Goal: Task Accomplishment & Management: Manage account settings

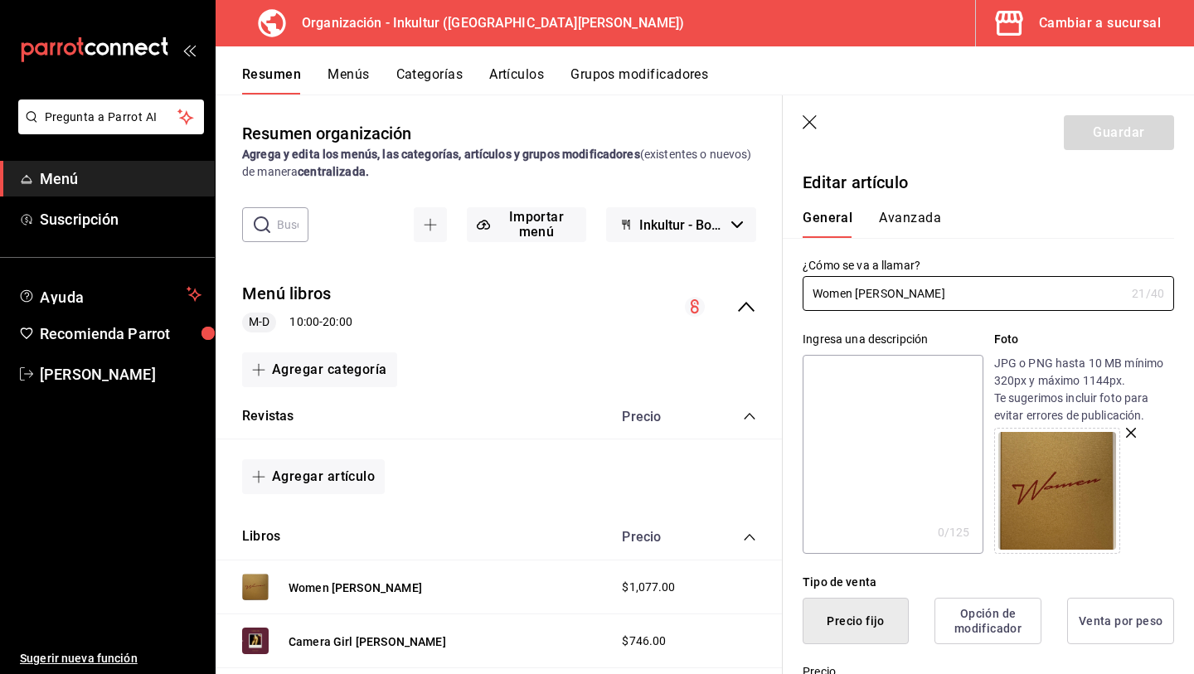
scroll to position [707, 0]
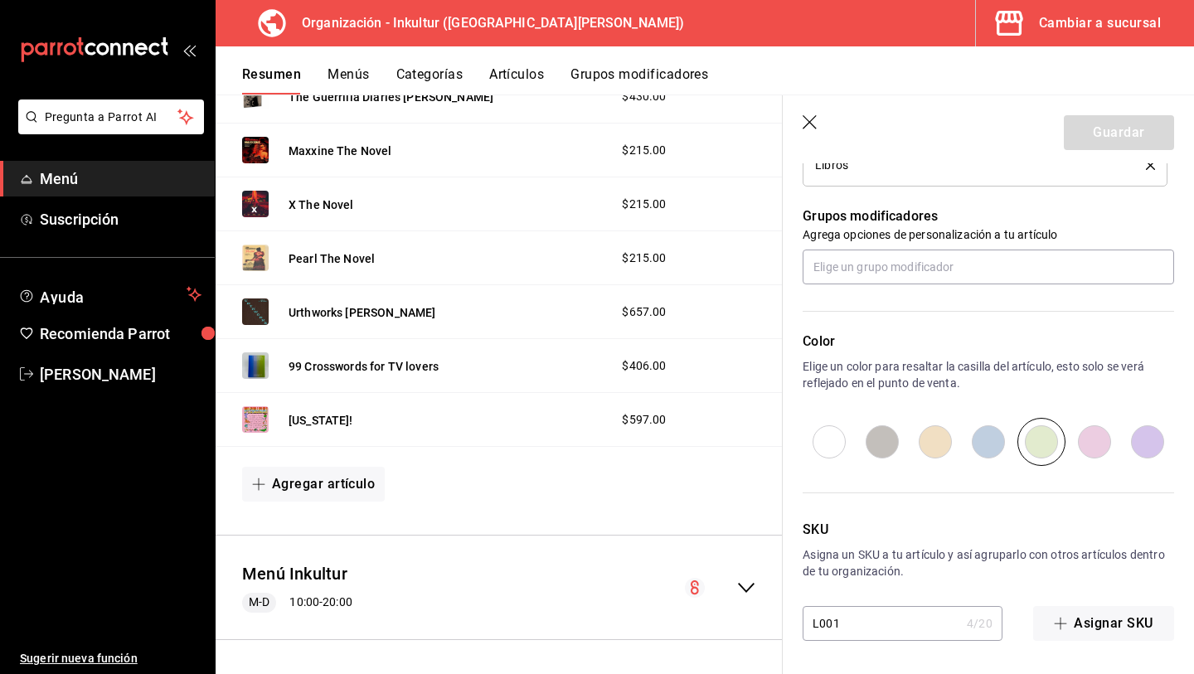
click at [99, 187] on span "Menú" at bounding box center [121, 179] width 162 height 22
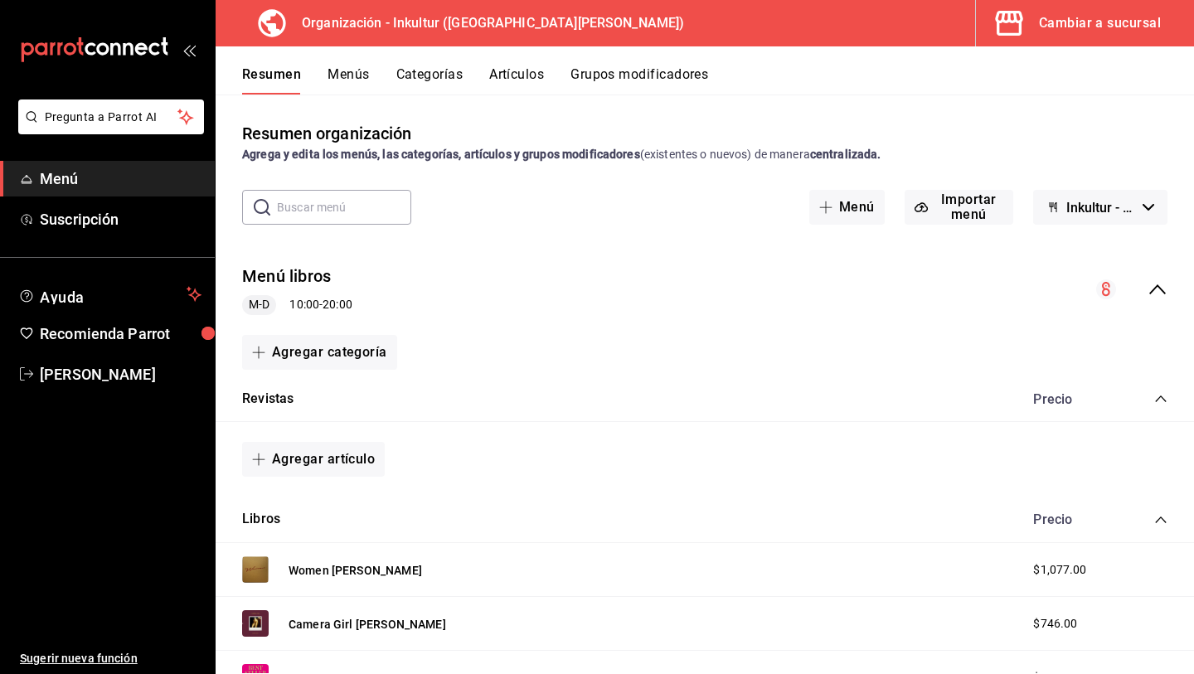
click at [1102, 25] on div "Cambiar a sucursal" at bounding box center [1100, 23] width 122 height 23
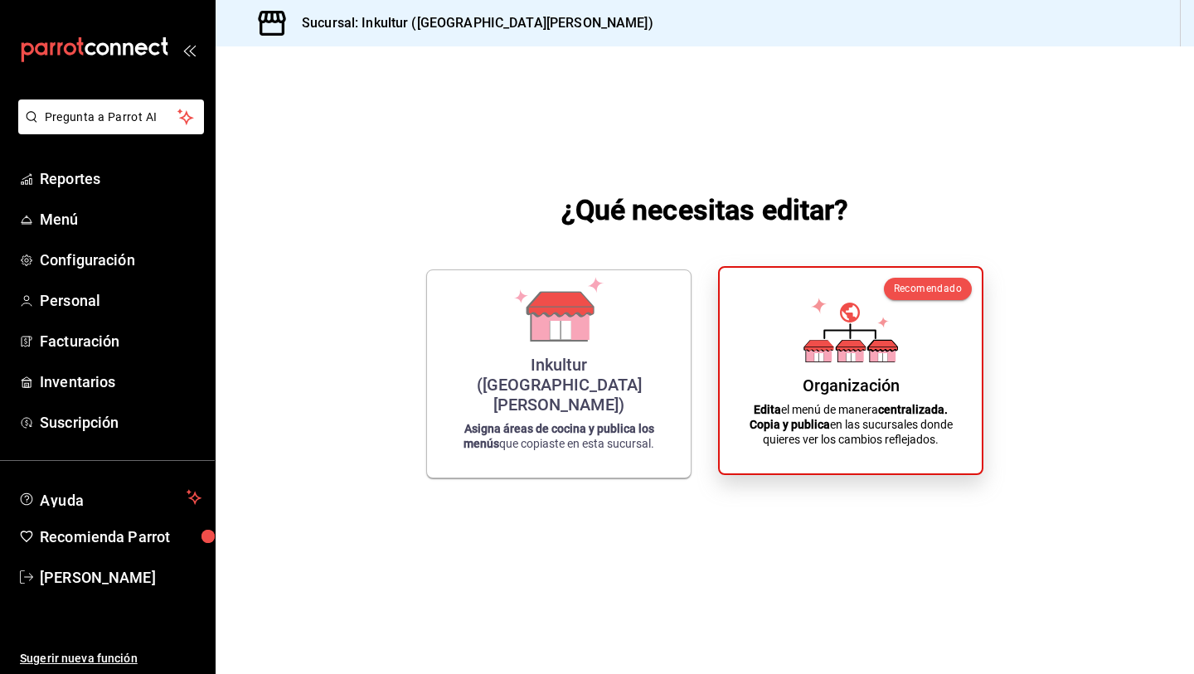
click at [921, 392] on div "Organización Edita el menú de manera centralizada. Copia y publica en las sucur…" at bounding box center [851, 370] width 222 height 179
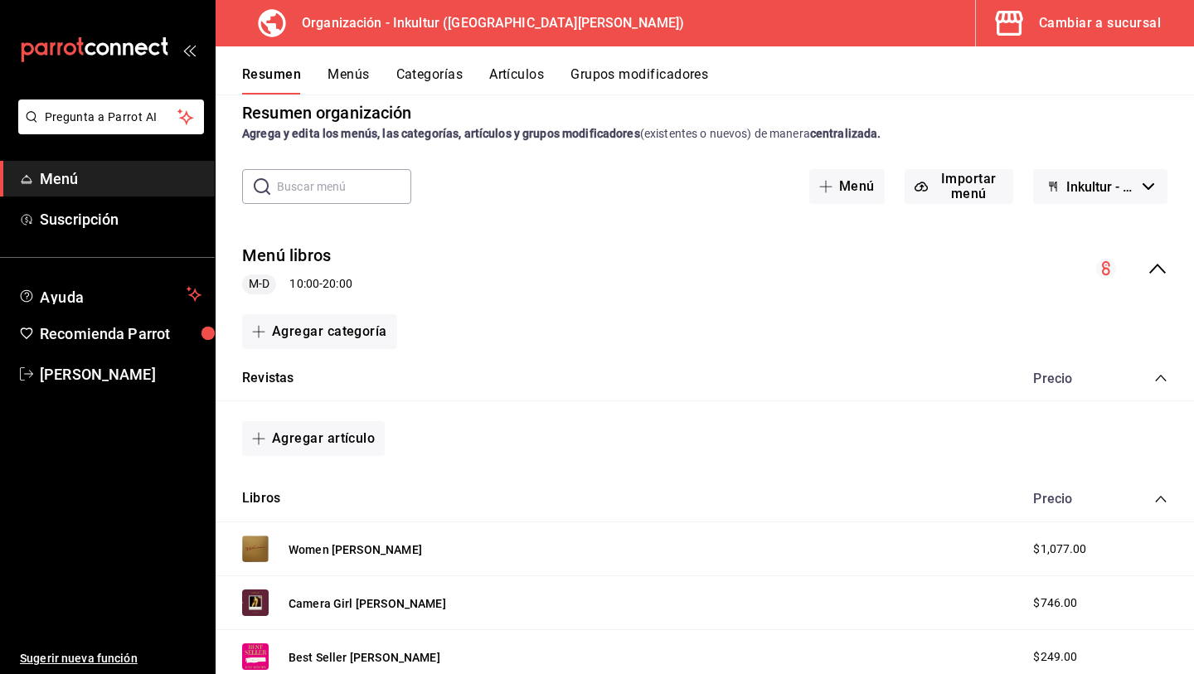
scroll to position [24, 0]
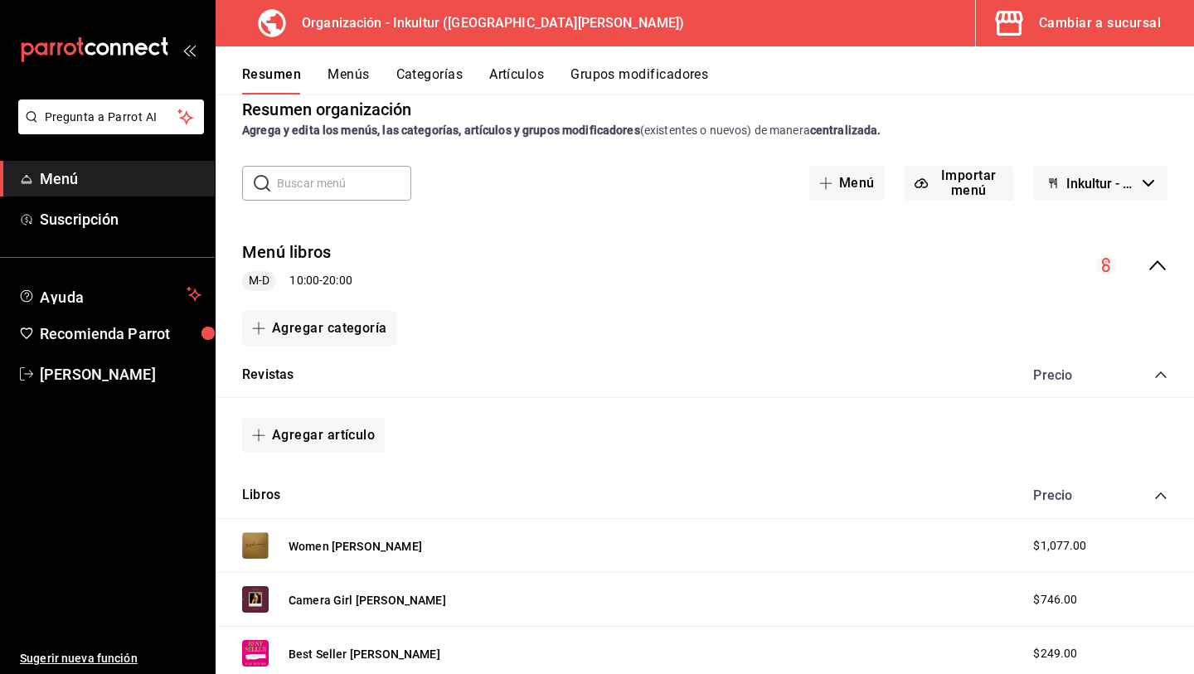
click at [1129, 192] on button "Inkultur - Borrador" at bounding box center [1100, 183] width 134 height 35
click at [936, 250] on div at bounding box center [597, 337] width 1194 height 674
click at [860, 351] on div "Agregar categoría" at bounding box center [705, 328] width 979 height 48
click at [364, 77] on button "Menús" at bounding box center [348, 80] width 41 height 28
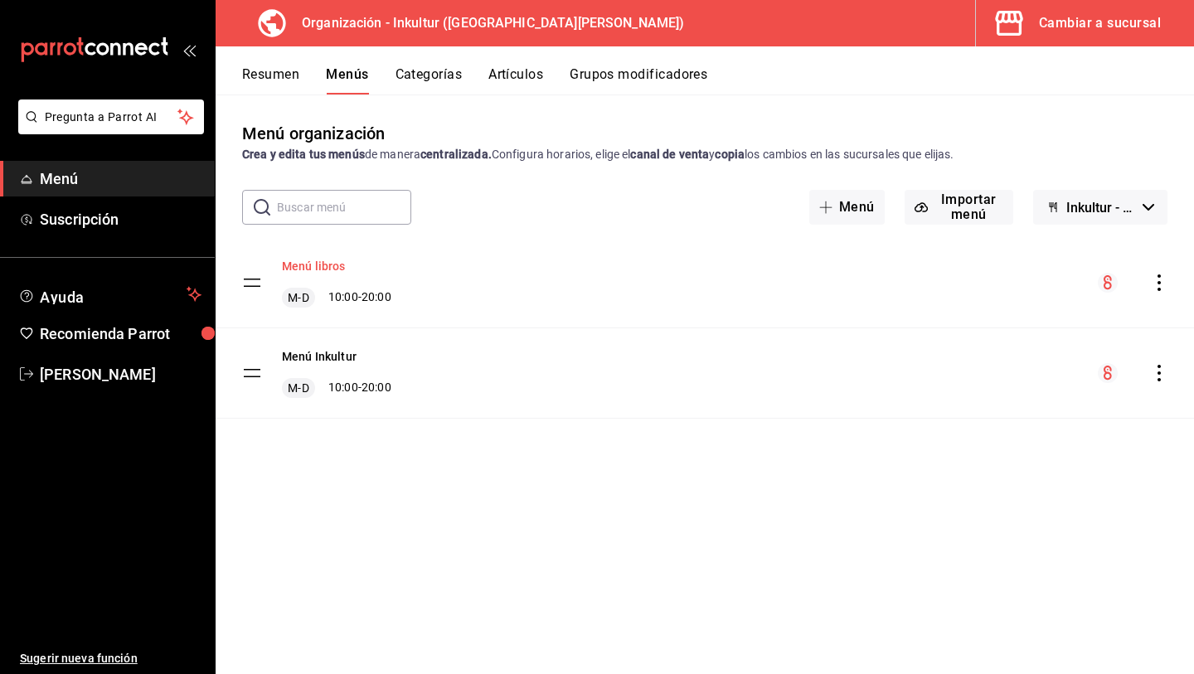
click at [311, 268] on button "Menú libros" at bounding box center [314, 266] width 64 height 17
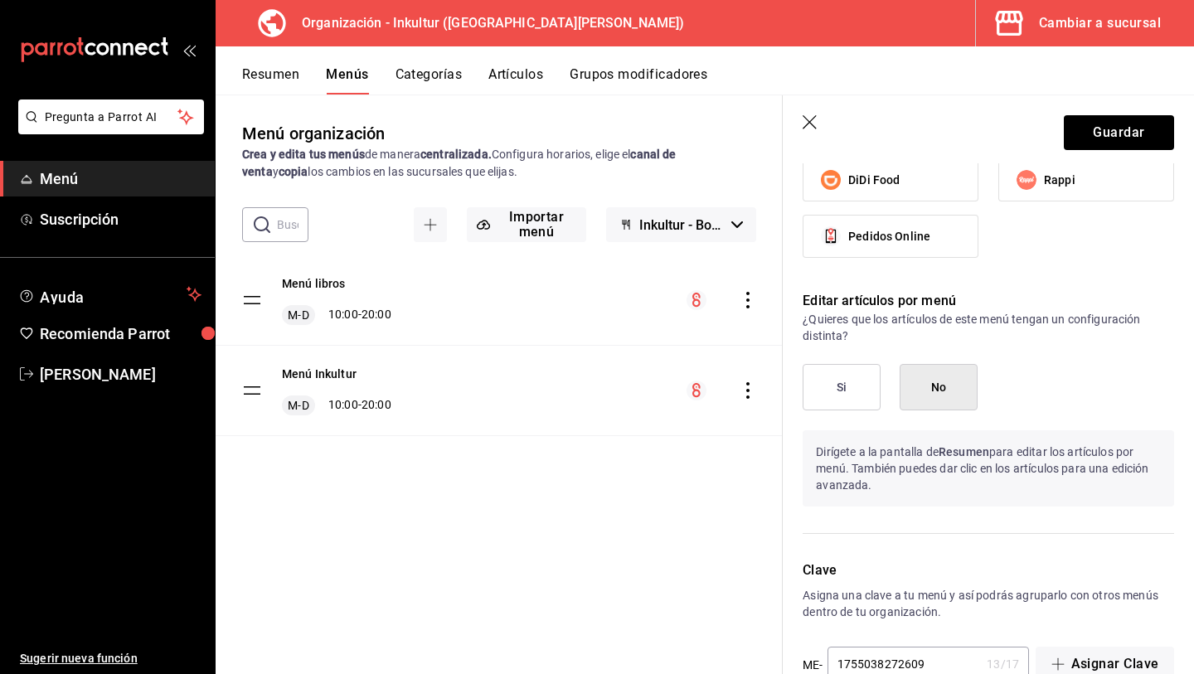
scroll to position [853, 0]
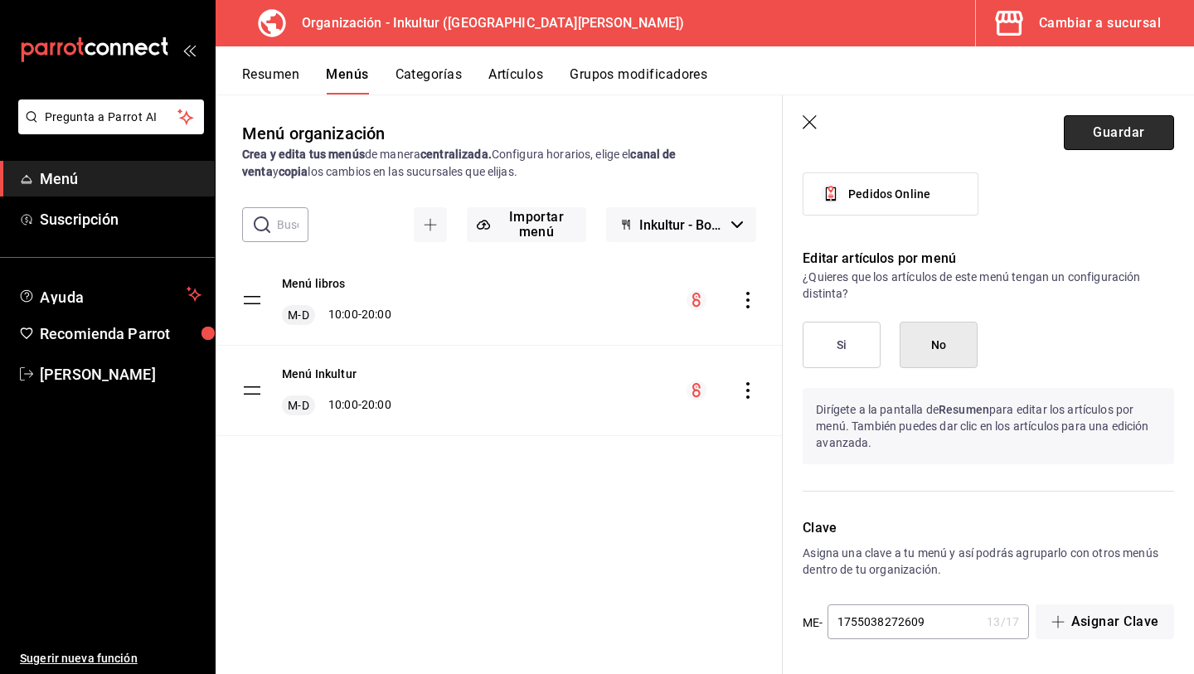
click at [1103, 125] on button "Guardar" at bounding box center [1119, 132] width 110 height 35
checkbox input "false"
type input "1755649232604"
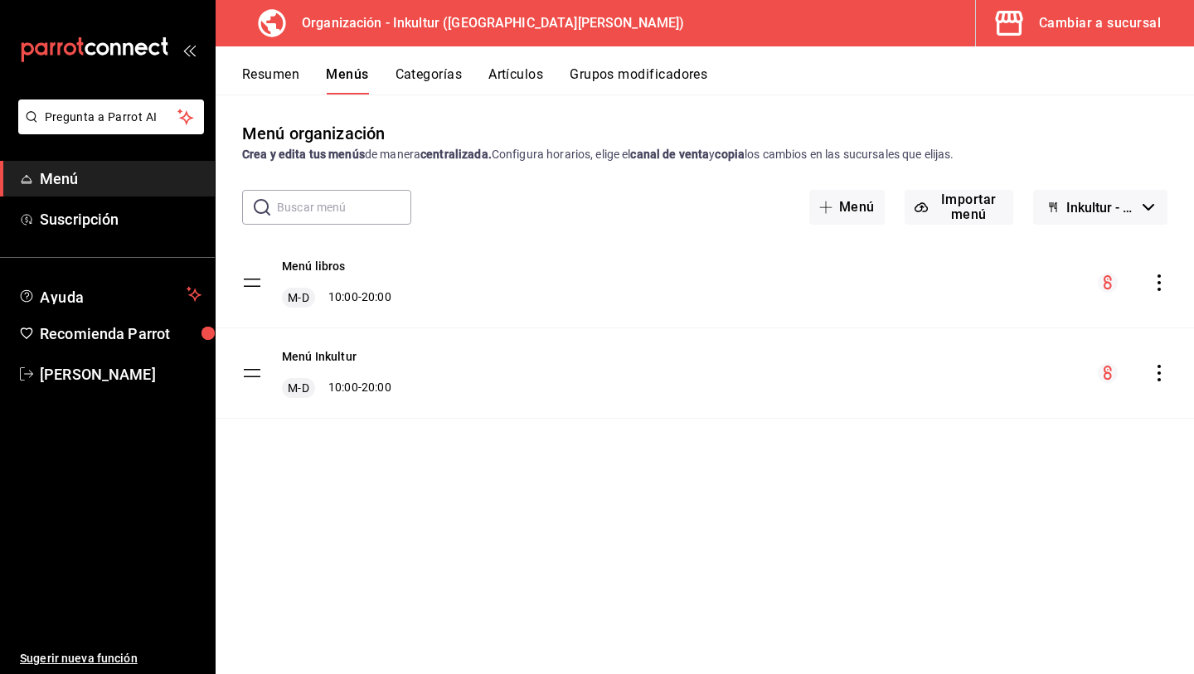
click at [1098, 32] on div "Cambiar a sucursal" at bounding box center [1100, 23] width 122 height 23
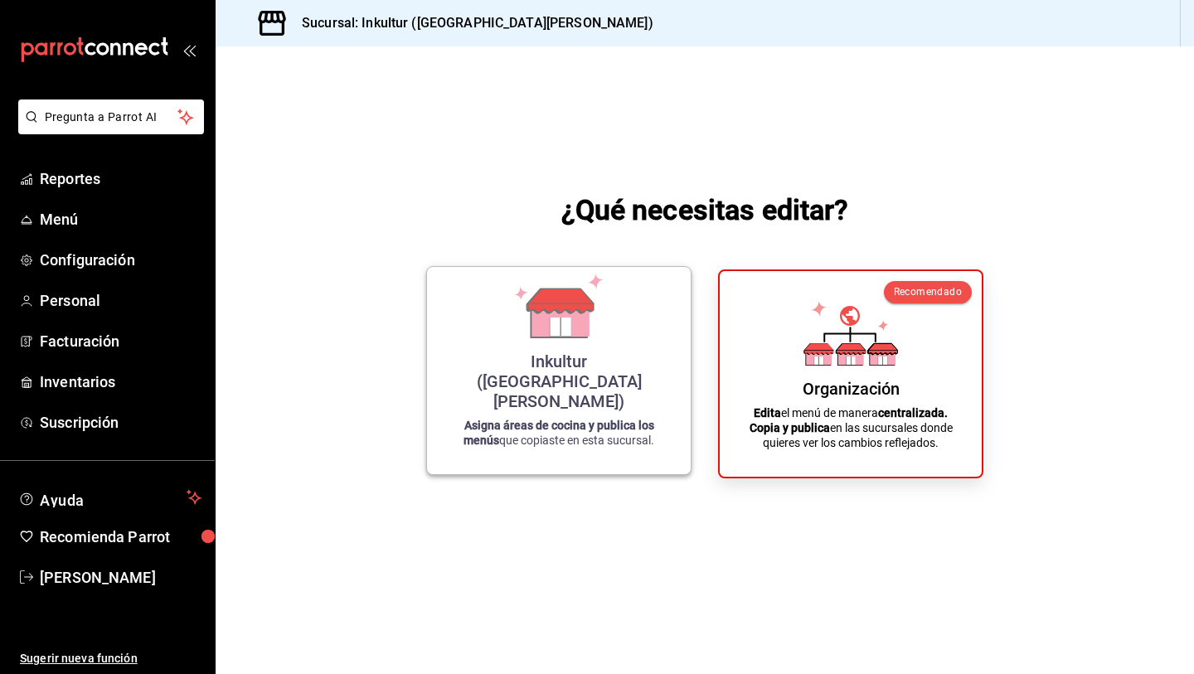
click at [508, 384] on div "Inkultur ([GEOGRAPHIC_DATA][PERSON_NAME]) Asigna áreas de cocina y publica los …" at bounding box center [559, 370] width 224 height 181
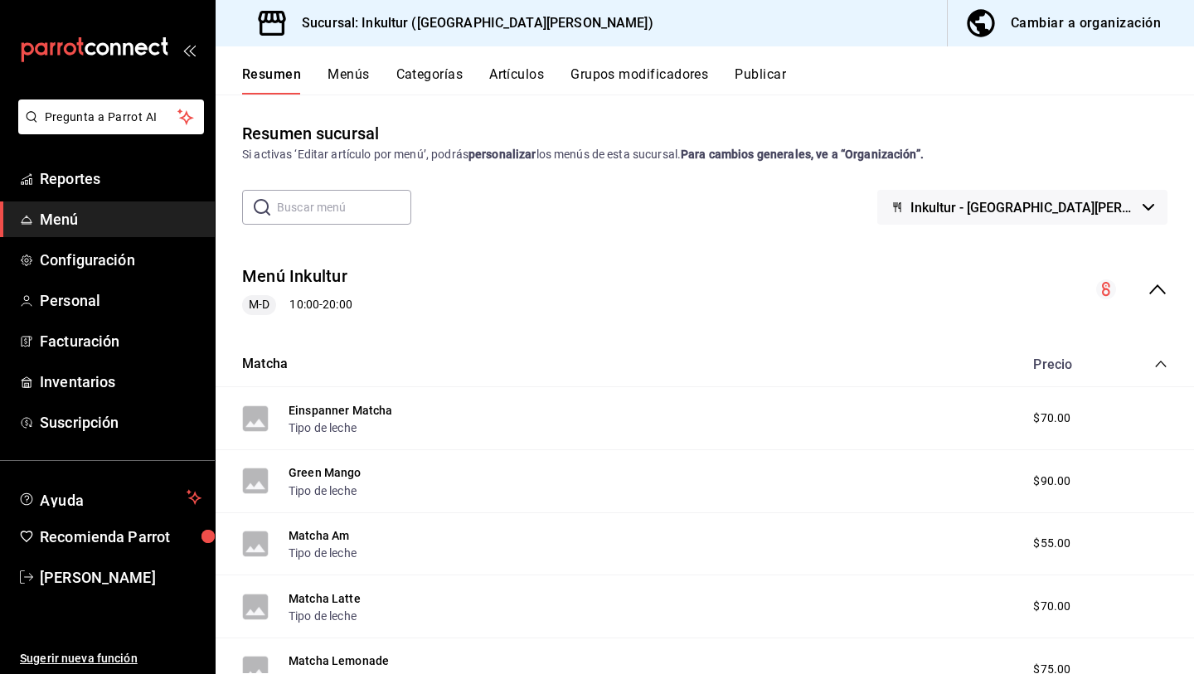
click at [353, 77] on button "Menús" at bounding box center [348, 80] width 41 height 28
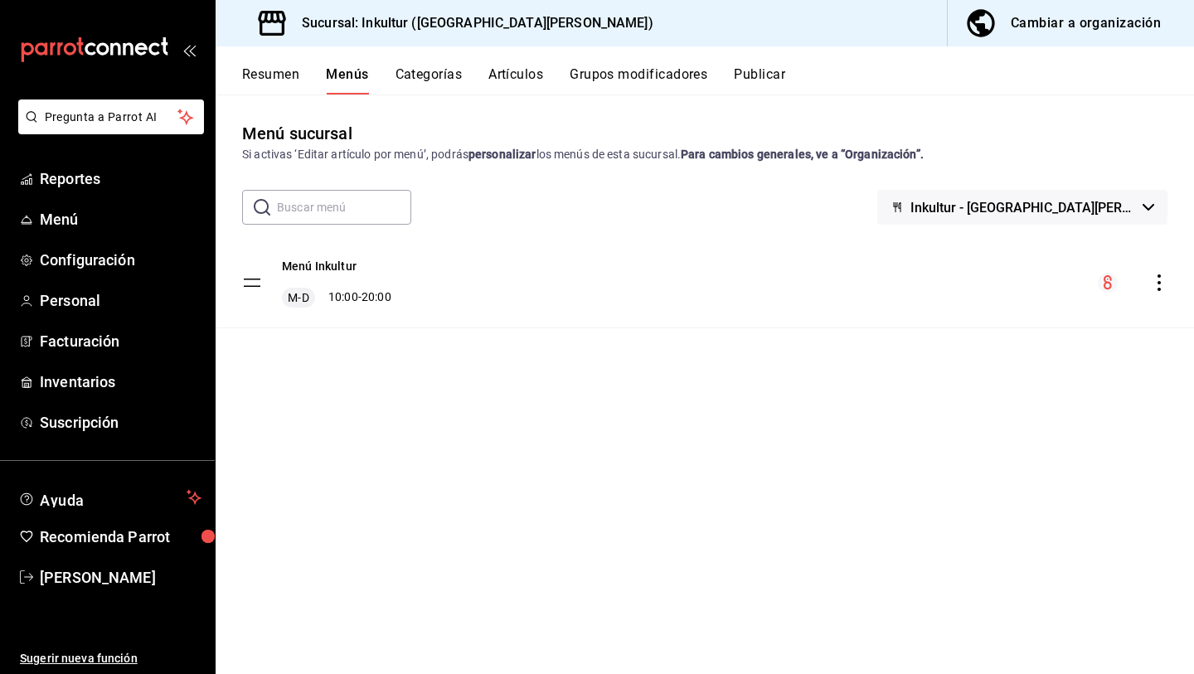
click at [442, 62] on div "Resumen Menús Categorías Artículos Grupos modificadores Publicar" at bounding box center [705, 70] width 979 height 48
click at [439, 85] on button "Categorías" at bounding box center [429, 80] width 67 height 28
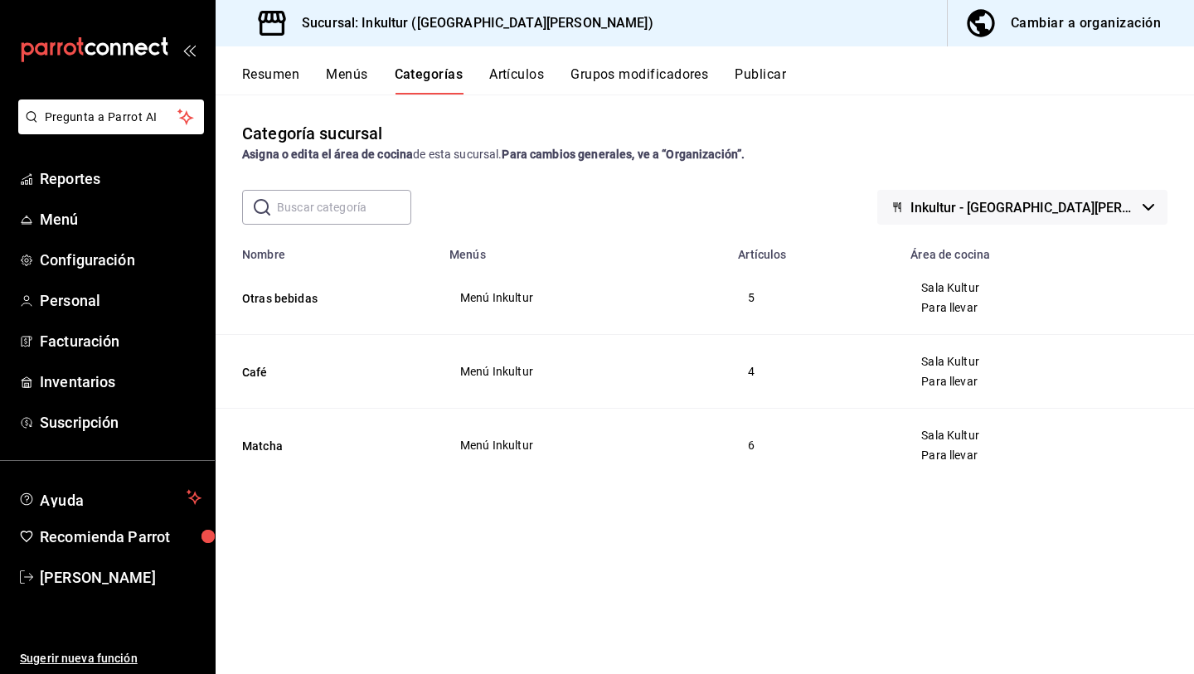
click at [281, 84] on button "Resumen" at bounding box center [270, 80] width 57 height 28
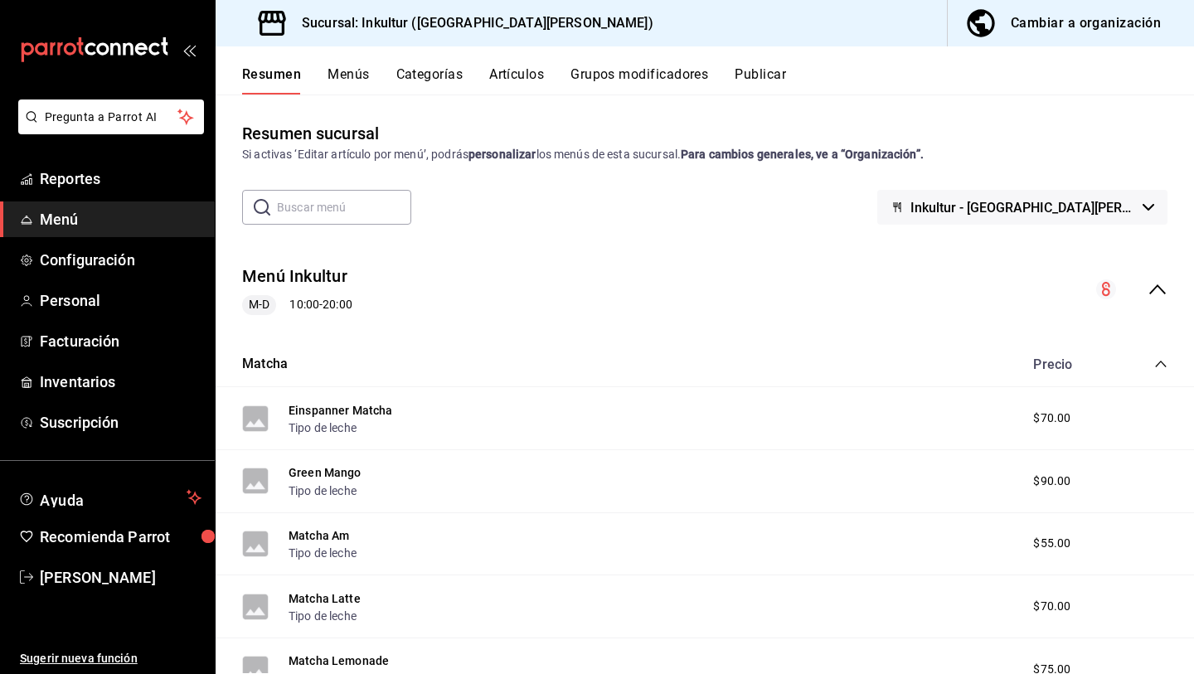
click at [357, 80] on button "Menús" at bounding box center [348, 80] width 41 height 28
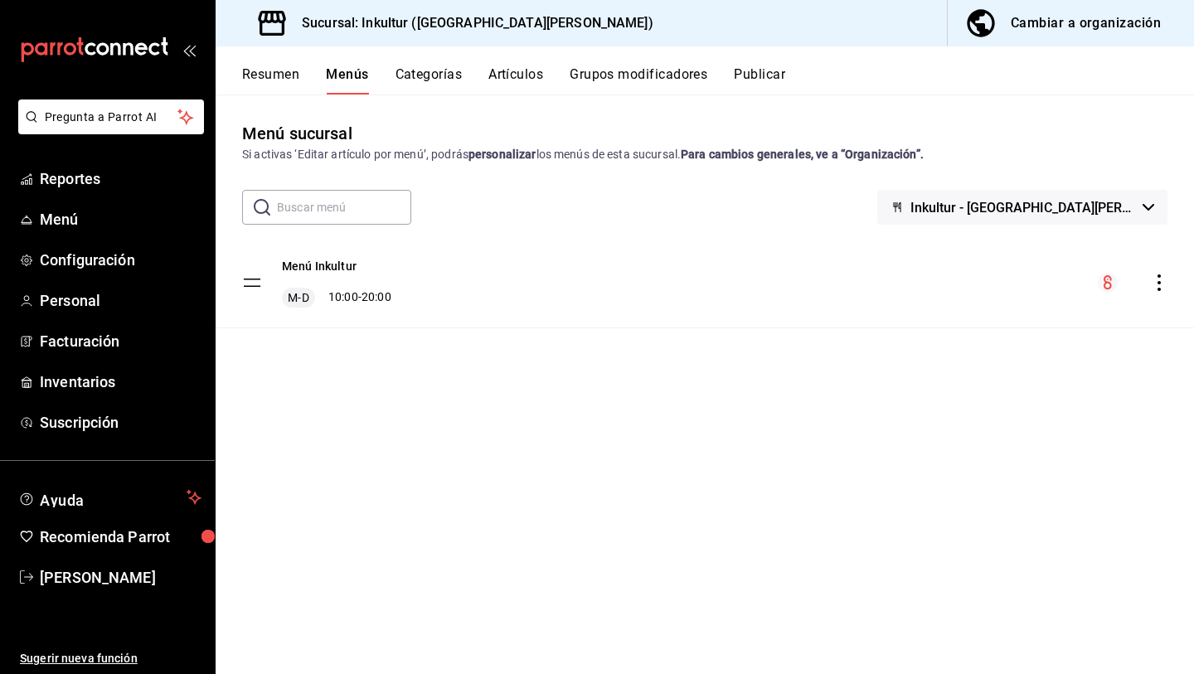
click at [1036, 27] on div "Cambiar a organización" at bounding box center [1086, 23] width 150 height 23
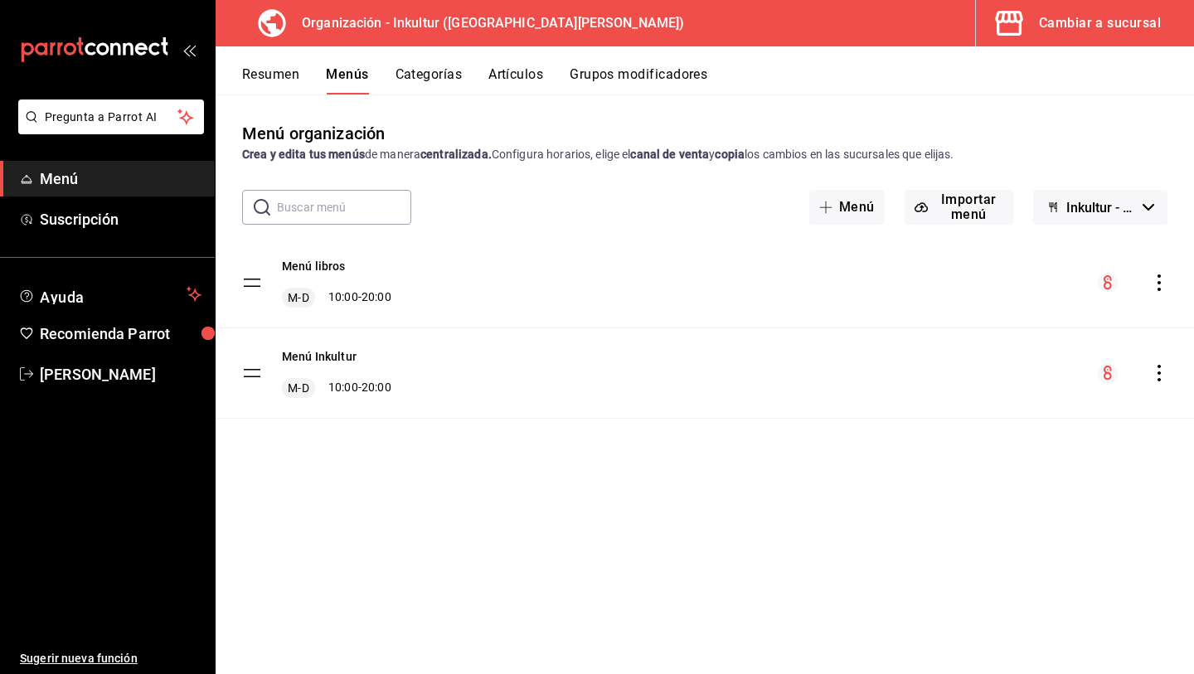
click at [1155, 294] on div "Menú libros M-D 10:00 - 20:00" at bounding box center [705, 283] width 979 height 90
click at [1157, 286] on icon "actions" at bounding box center [1159, 283] width 17 height 17
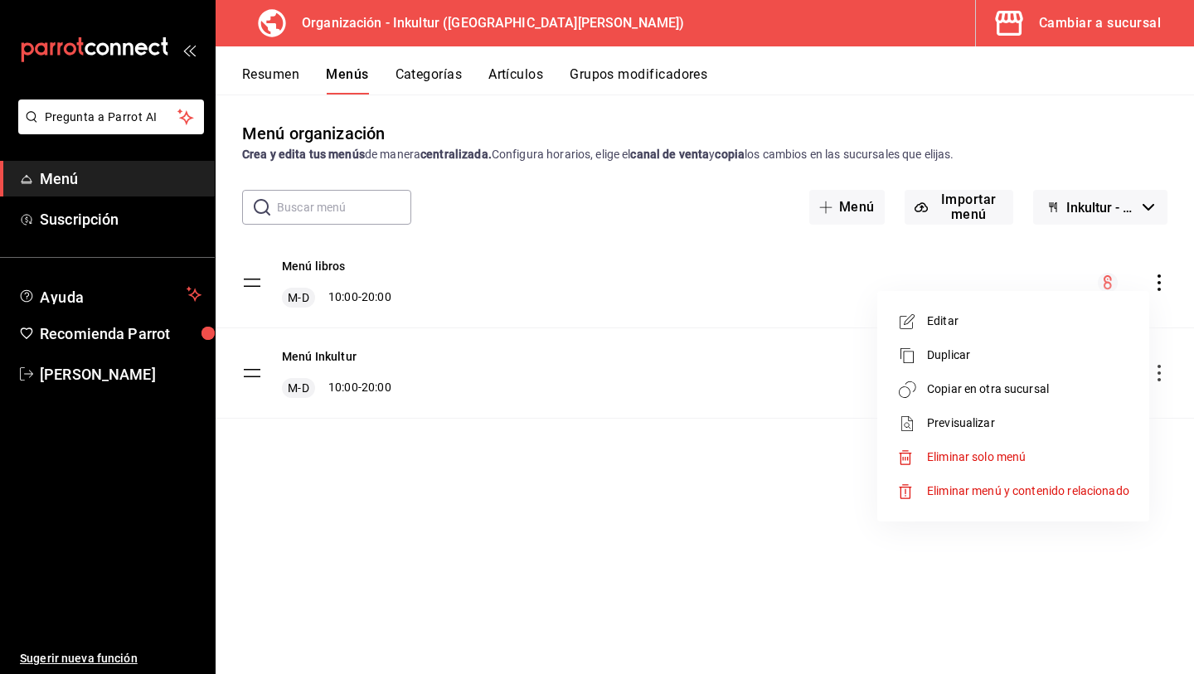
click at [976, 193] on div at bounding box center [597, 337] width 1194 height 674
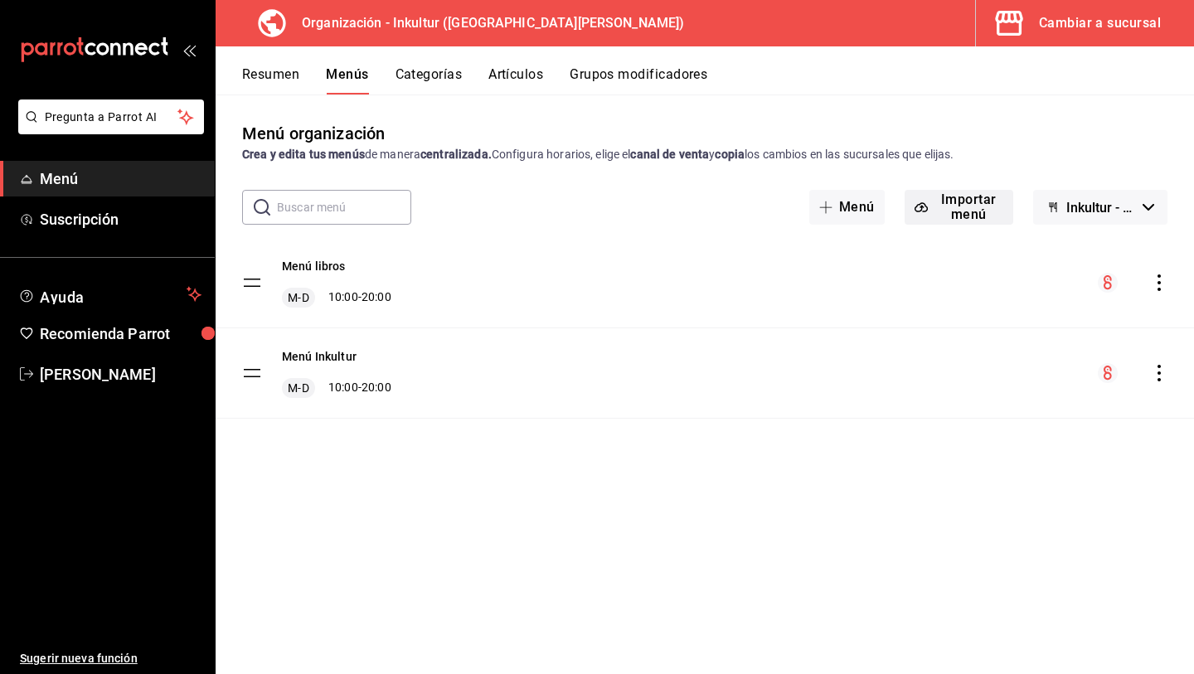
click at [968, 212] on button "Importar menú" at bounding box center [959, 207] width 109 height 35
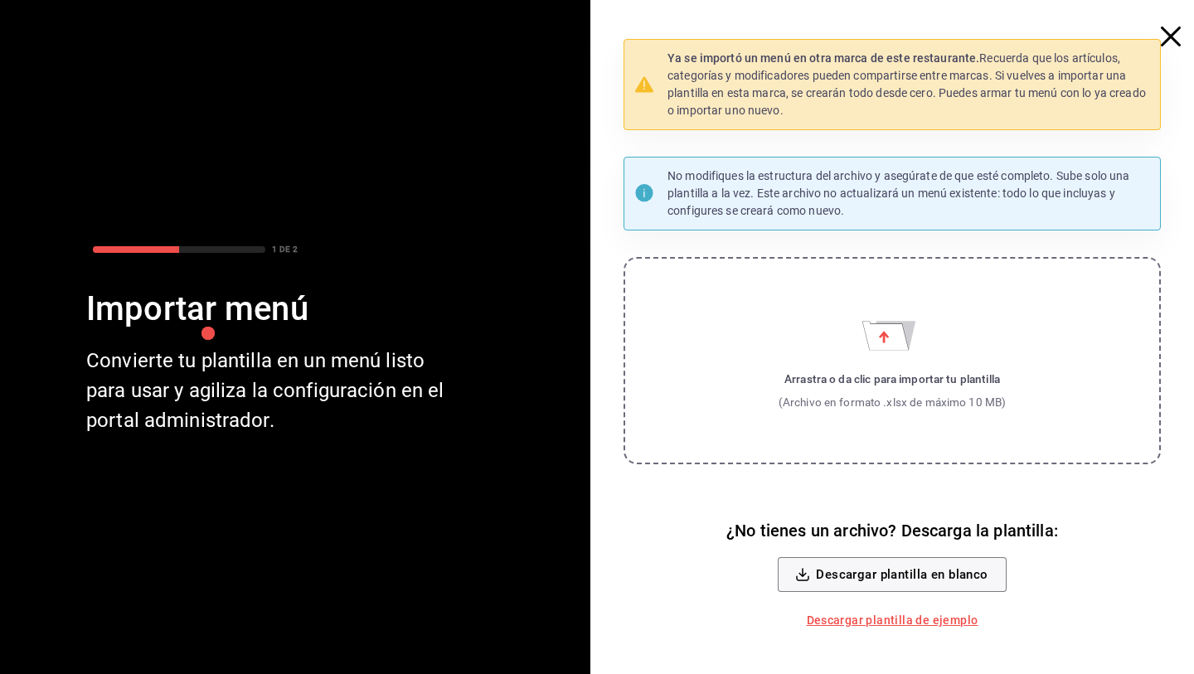
click at [1171, 27] on icon "button" at bounding box center [1171, 37] width 20 height 20
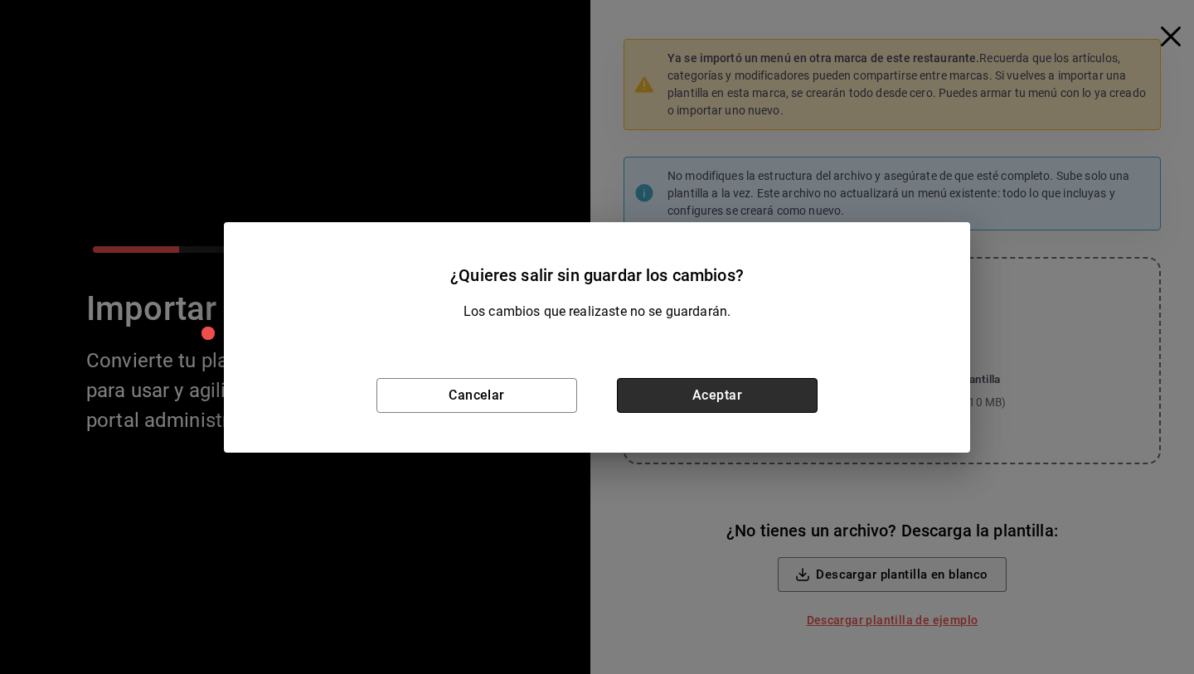
click at [702, 402] on button "Aceptar" at bounding box center [717, 395] width 201 height 35
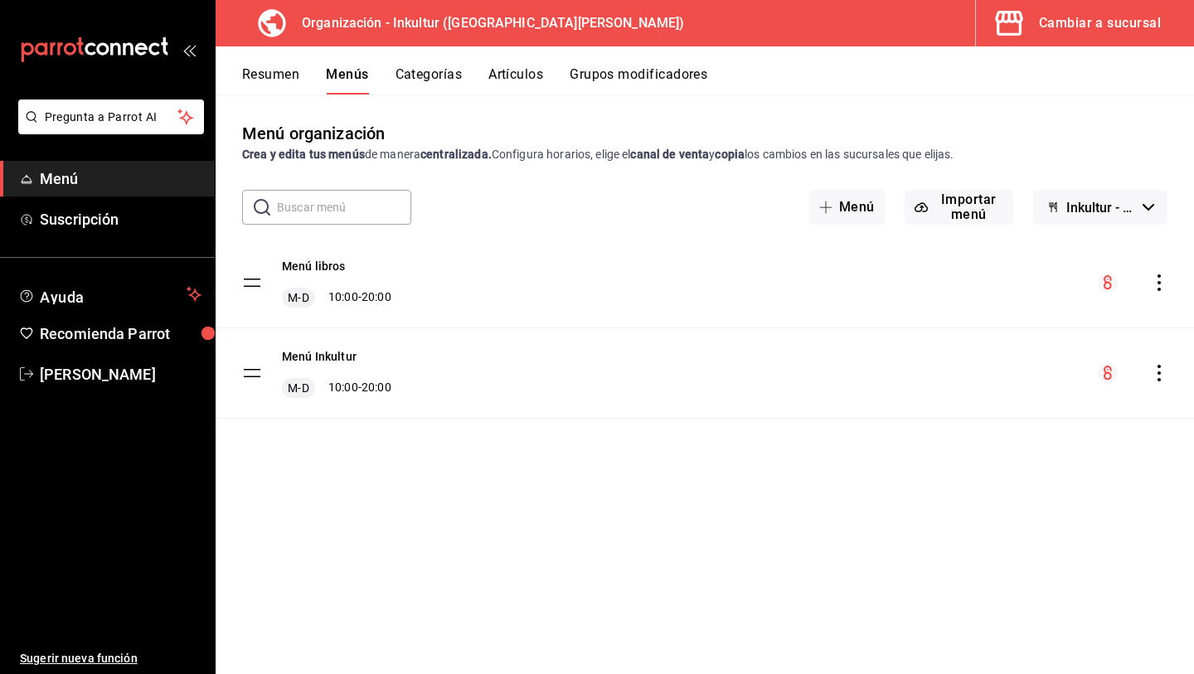
click at [1160, 287] on icon "actions" at bounding box center [1159, 283] width 17 height 17
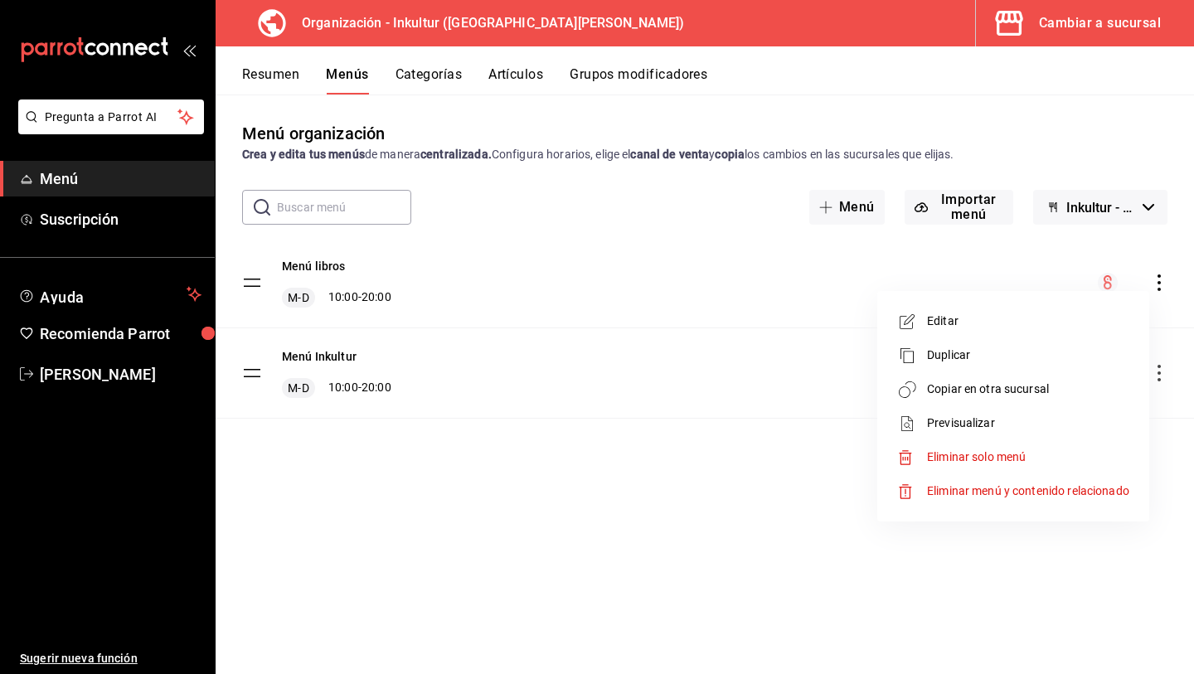
click at [744, 250] on div at bounding box center [597, 337] width 1194 height 674
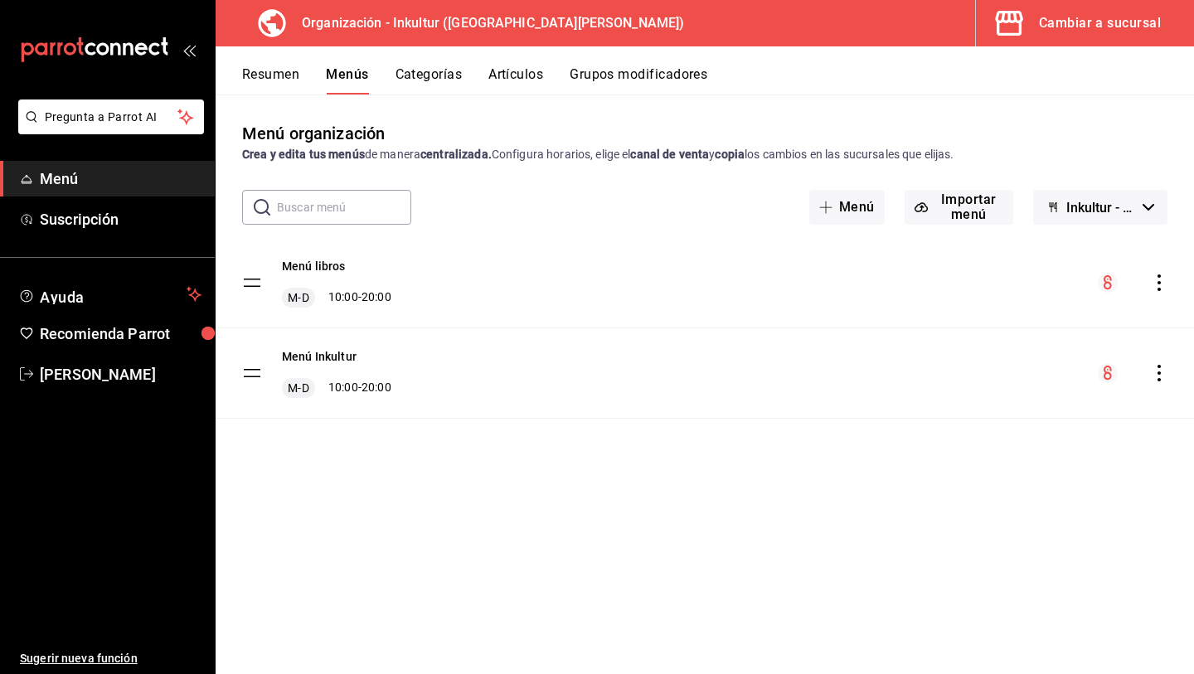
click at [1165, 276] on icon "actions" at bounding box center [1159, 283] width 17 height 17
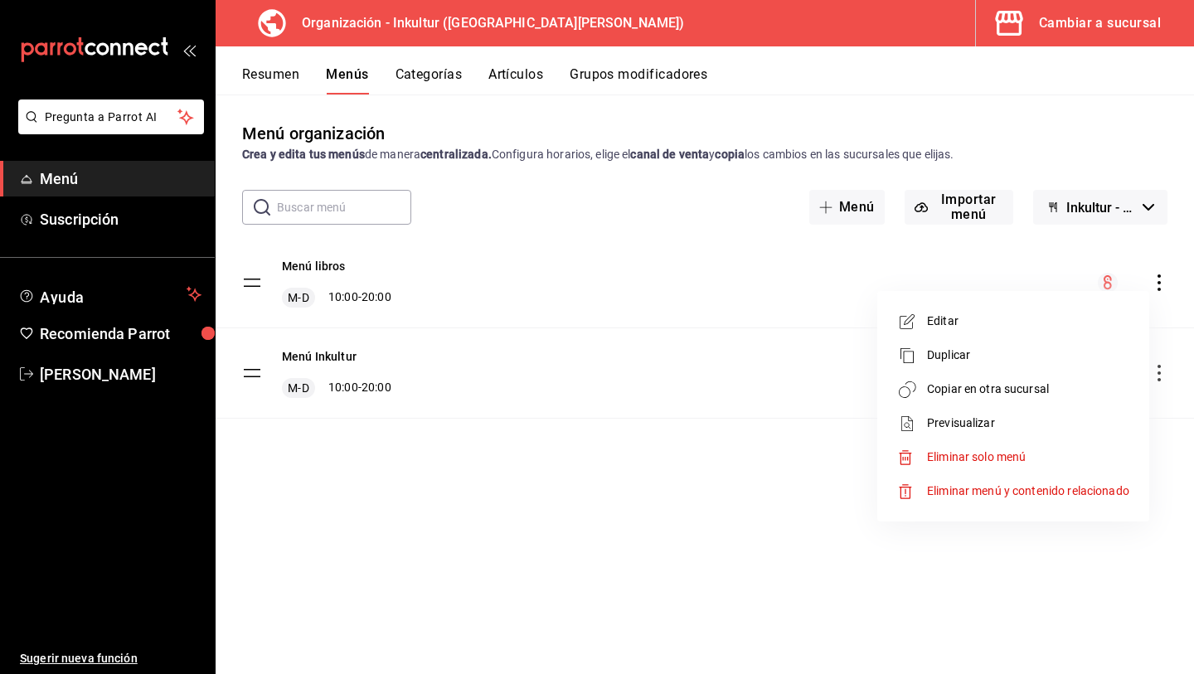
click at [1011, 392] on span "Copiar en otra sucursal" at bounding box center [1028, 389] width 202 height 17
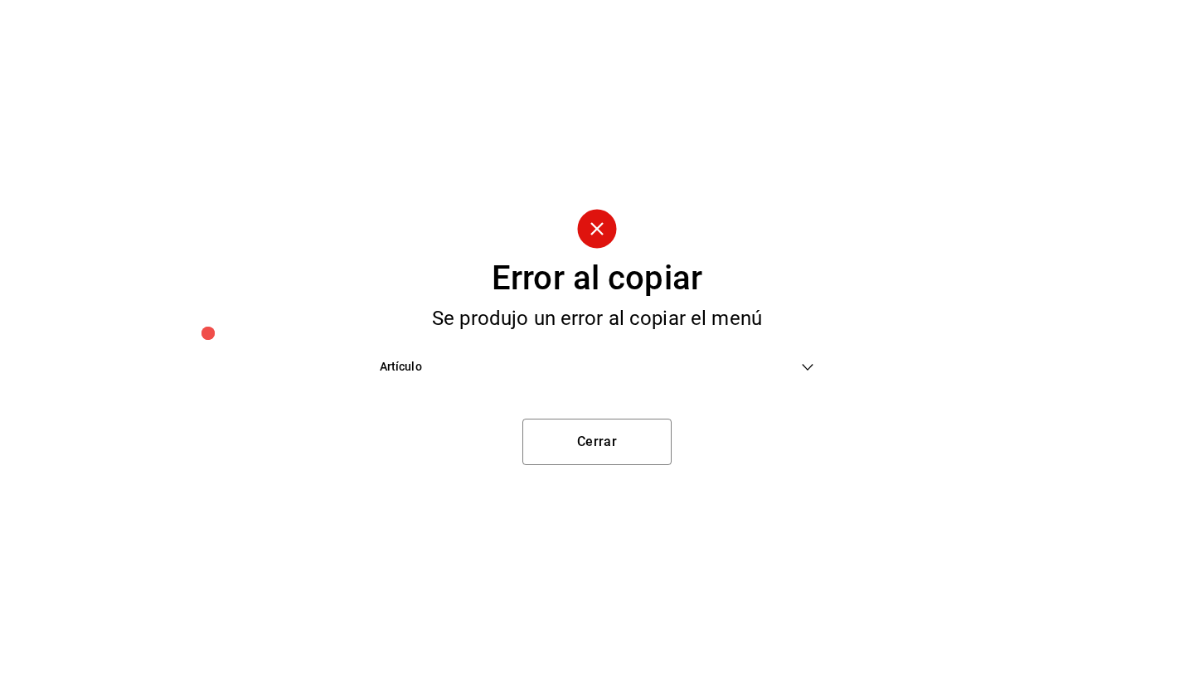
click at [556, 371] on span "Artículo" at bounding box center [591, 366] width 422 height 17
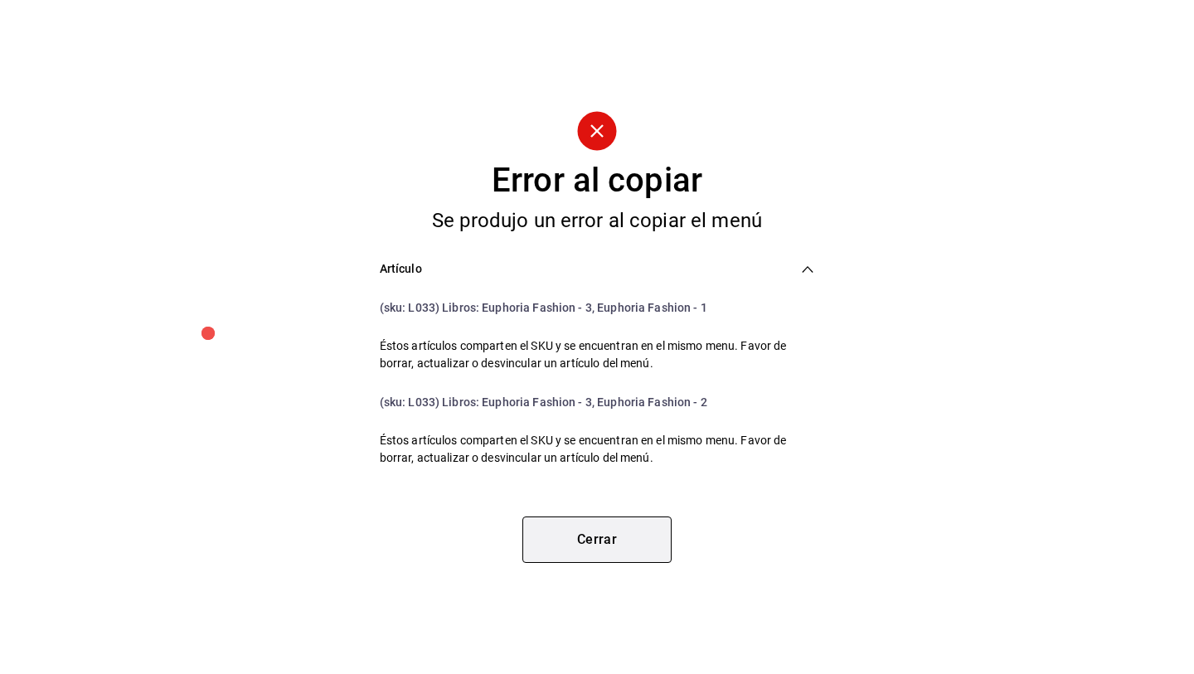
click at [632, 543] on button "Cerrar" at bounding box center [597, 540] width 149 height 46
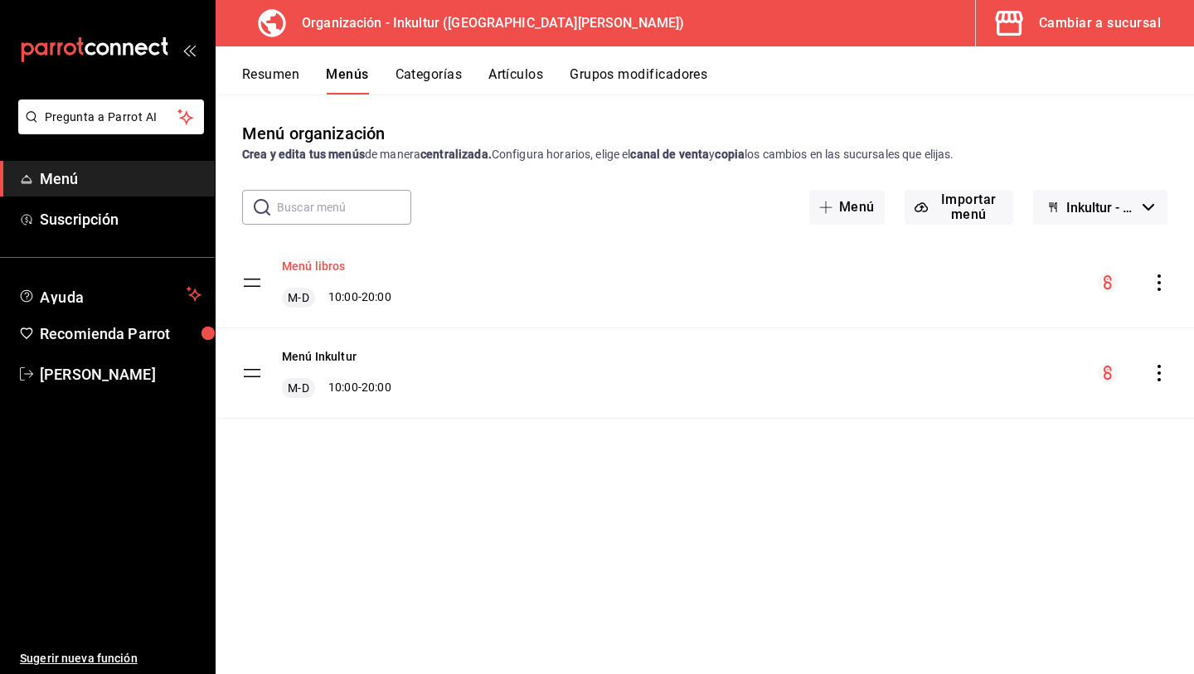
click at [320, 270] on button "Menú libros" at bounding box center [314, 266] width 64 height 17
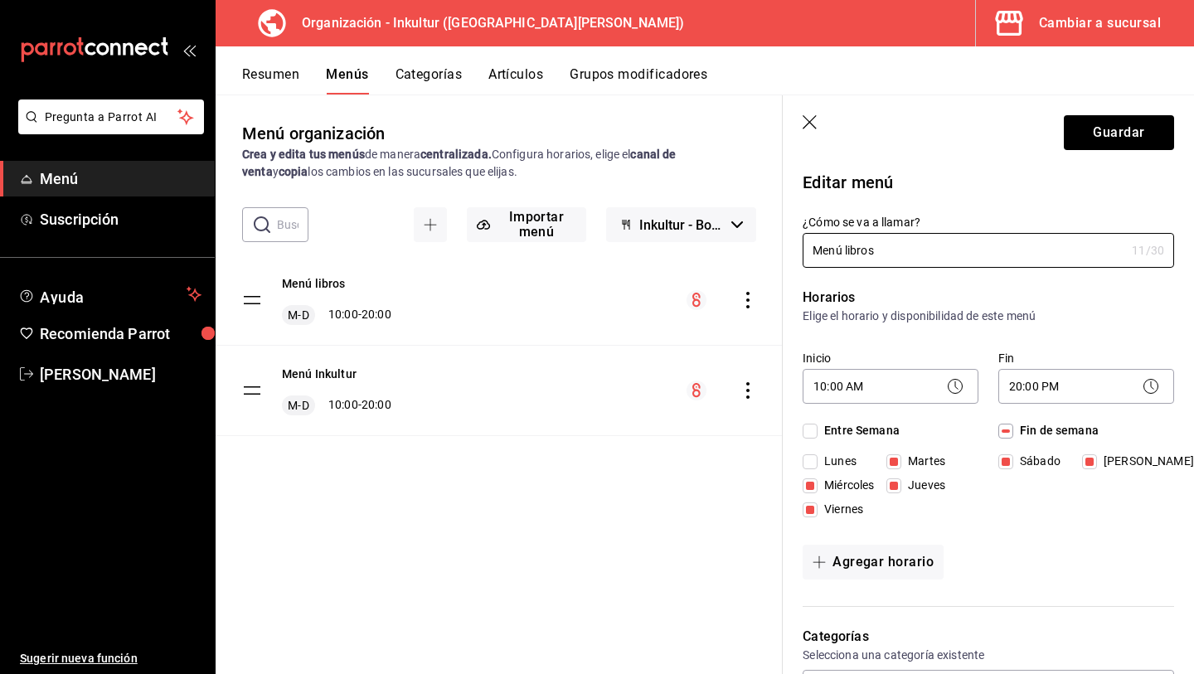
click at [810, 123] on icon "button" at bounding box center [811, 123] width 17 height 17
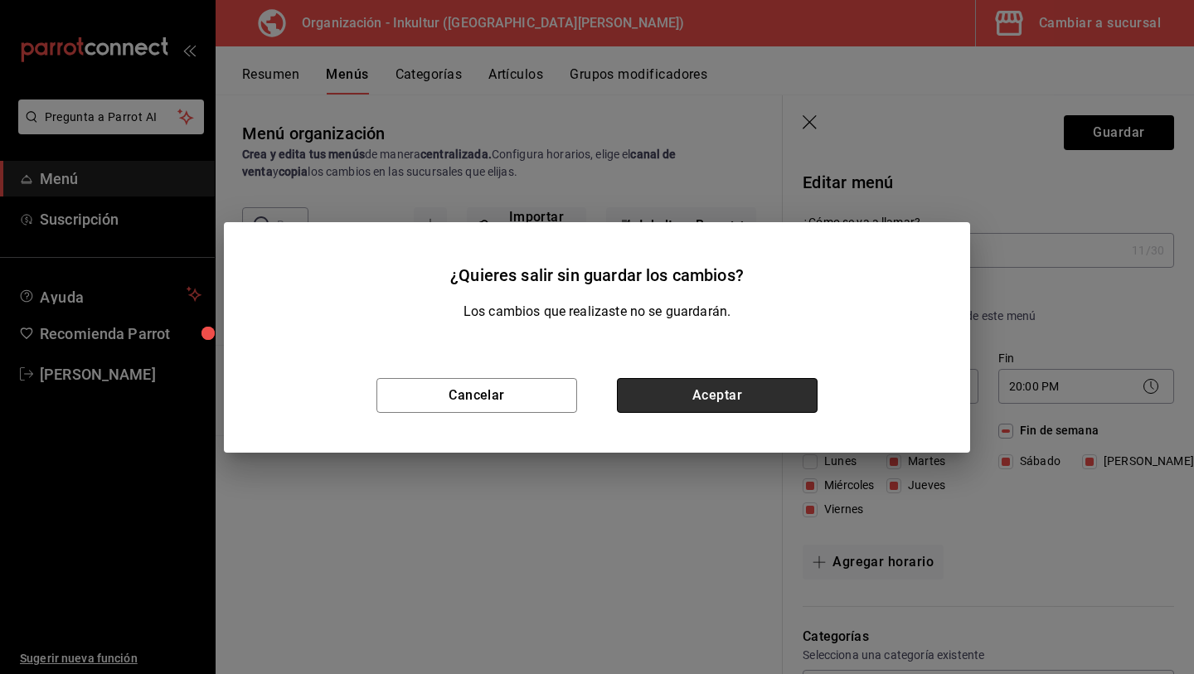
click at [698, 393] on button "Aceptar" at bounding box center [717, 395] width 201 height 35
checkbox input "false"
type input "1755649323994"
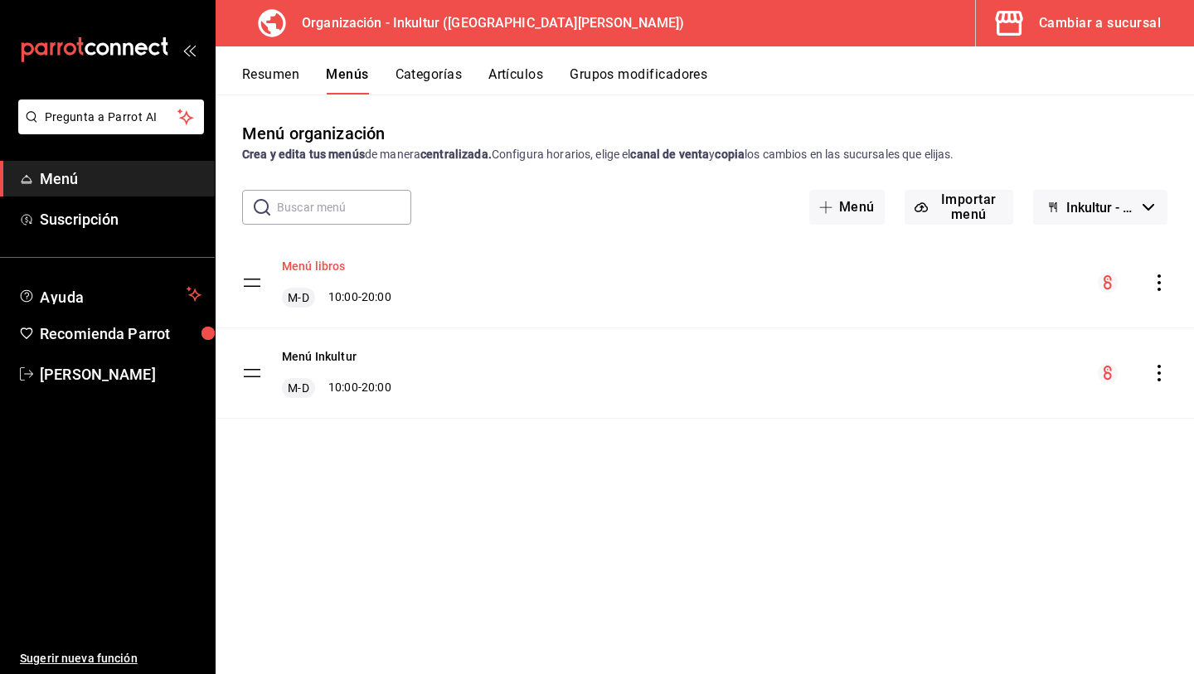
click at [313, 267] on button "Menú libros" at bounding box center [314, 266] width 64 height 17
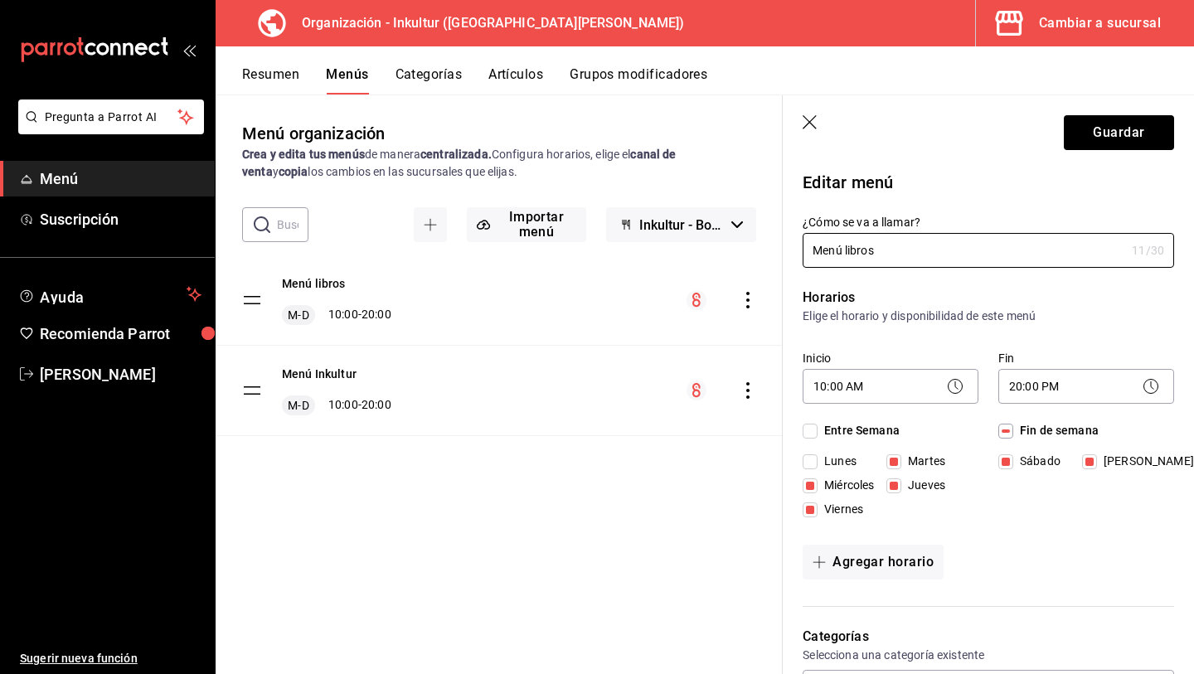
click at [811, 120] on icon "button" at bounding box center [810, 122] width 14 height 14
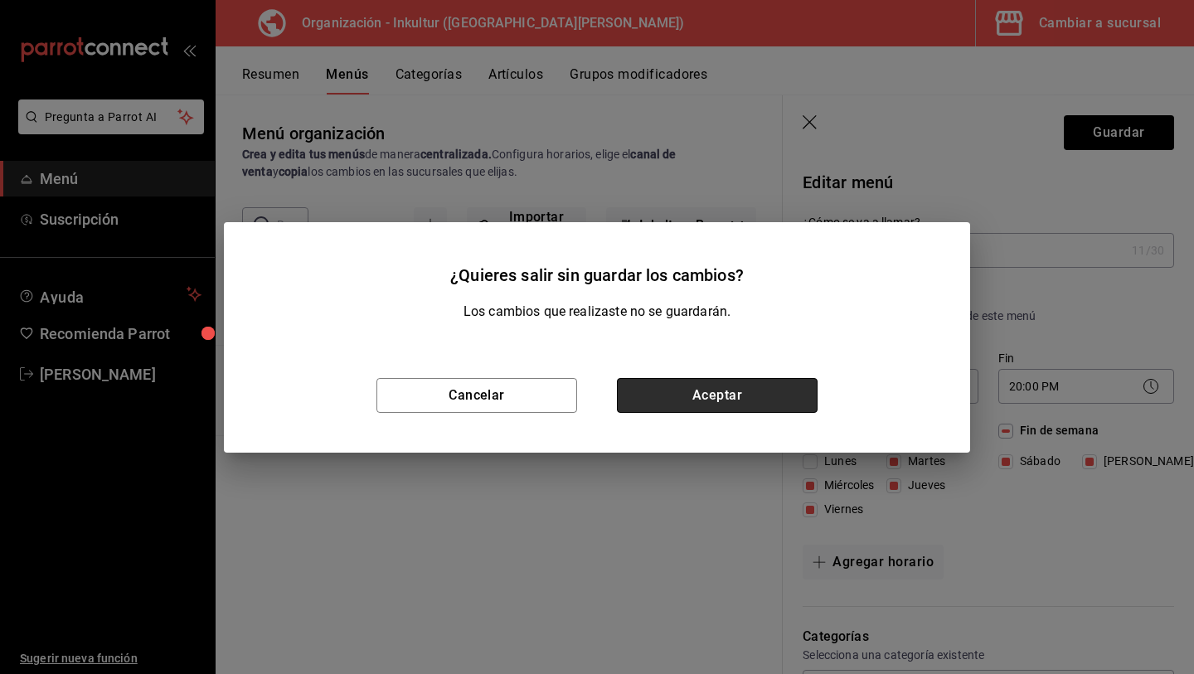
click at [678, 391] on button "Aceptar" at bounding box center [717, 395] width 201 height 35
checkbox input "false"
type input "1755649331616"
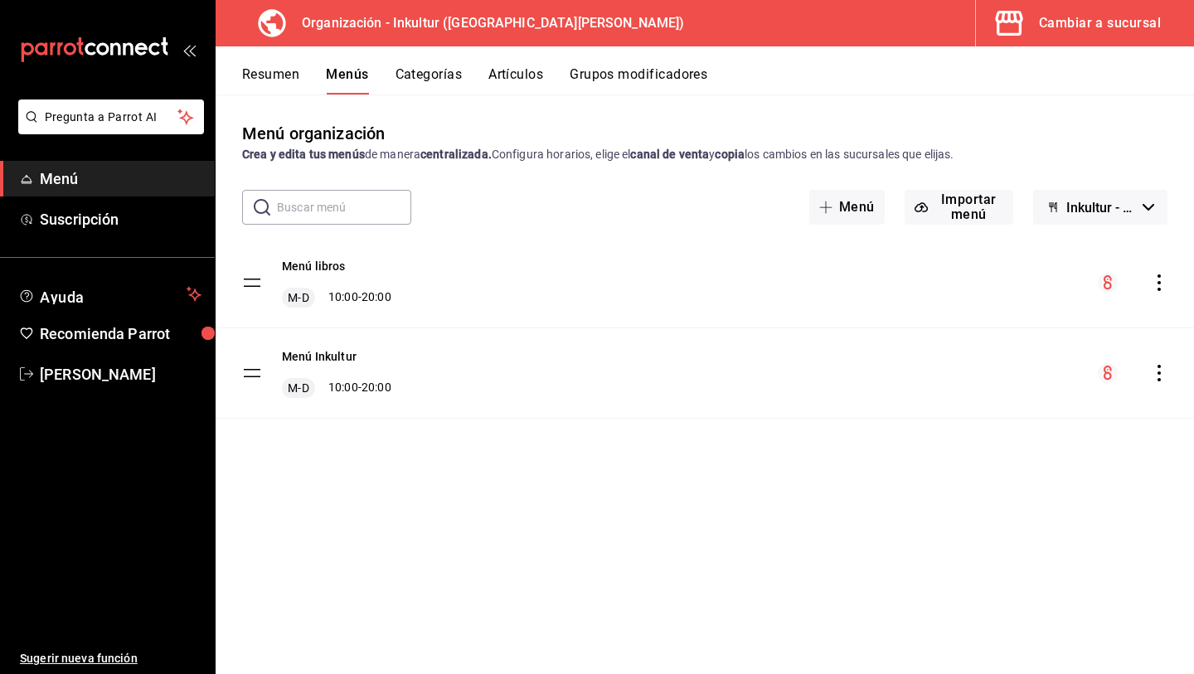
checkbox input "false"
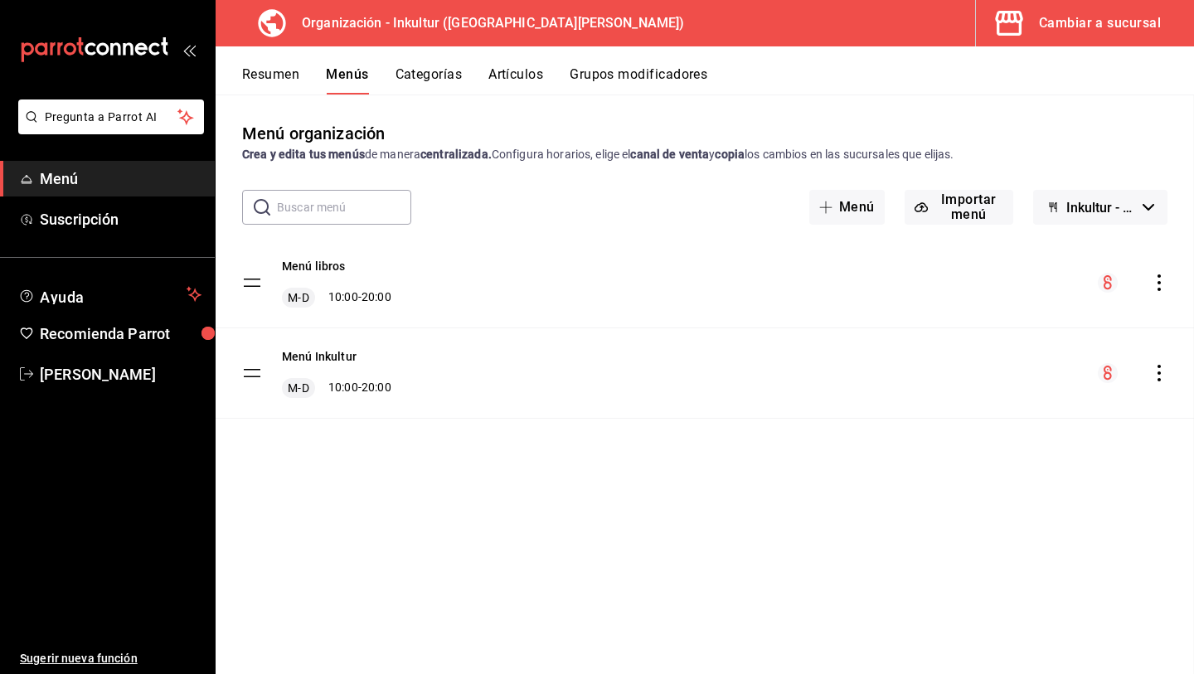
checkbox input "false"
click at [75, 169] on span "Menú" at bounding box center [121, 179] width 162 height 22
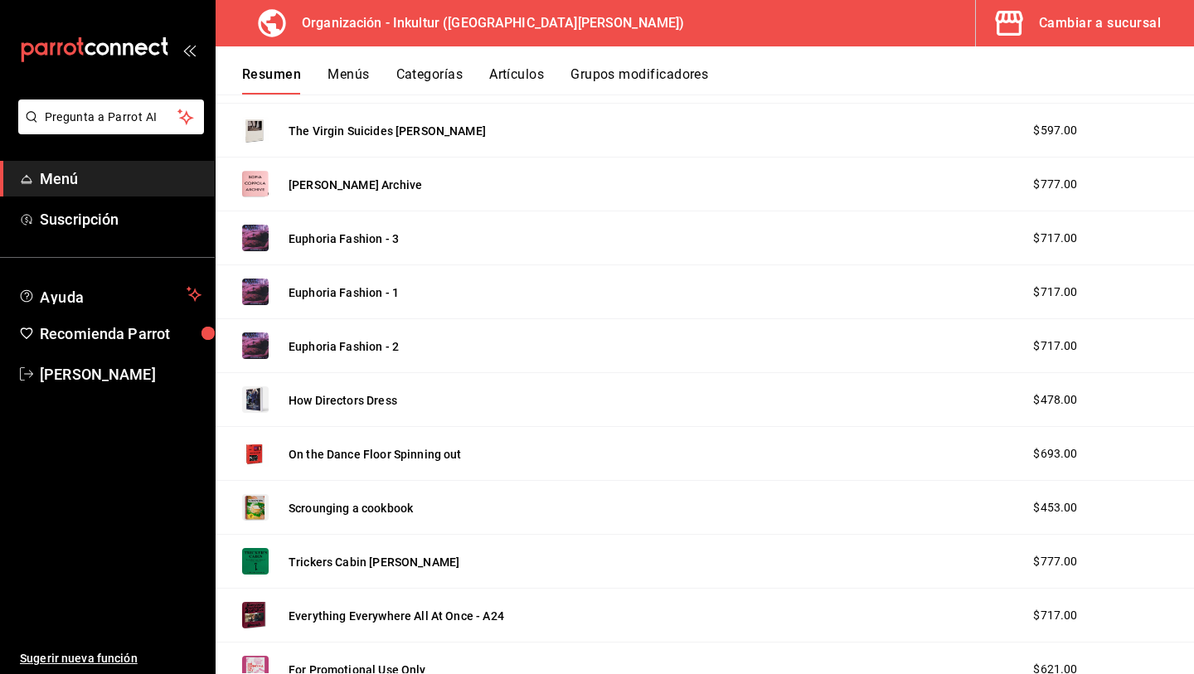
scroll to position [1879, 0]
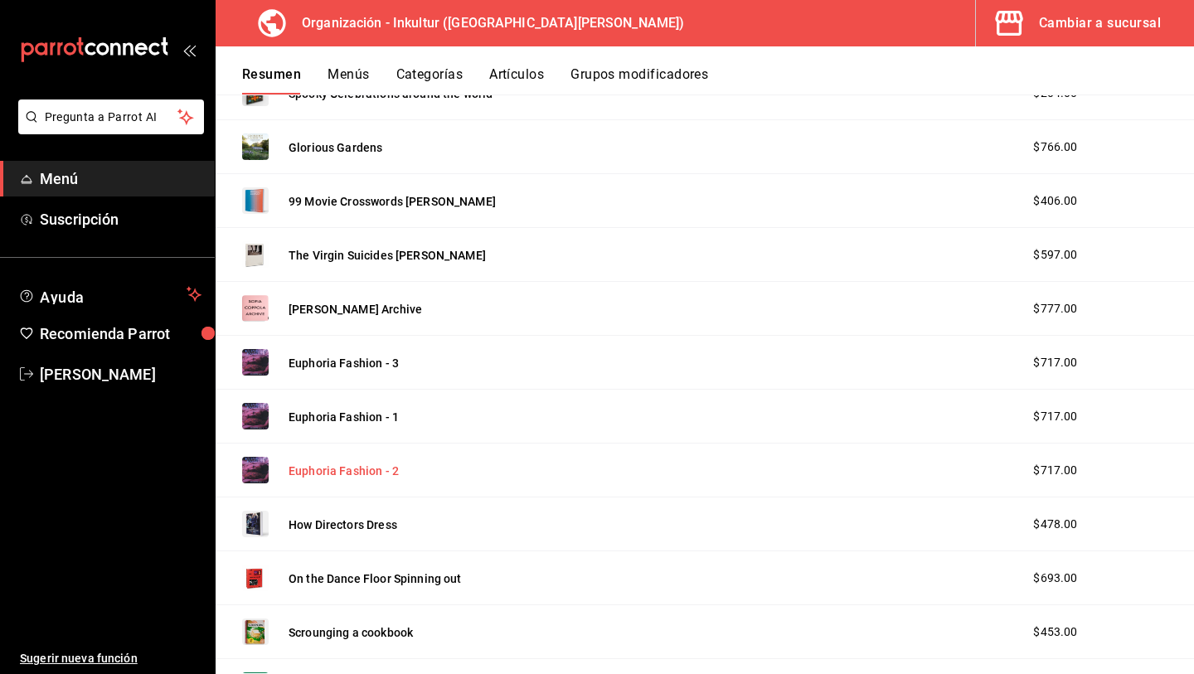
click at [342, 478] on button "Euphoria Fashion - 2" at bounding box center [344, 471] width 110 height 17
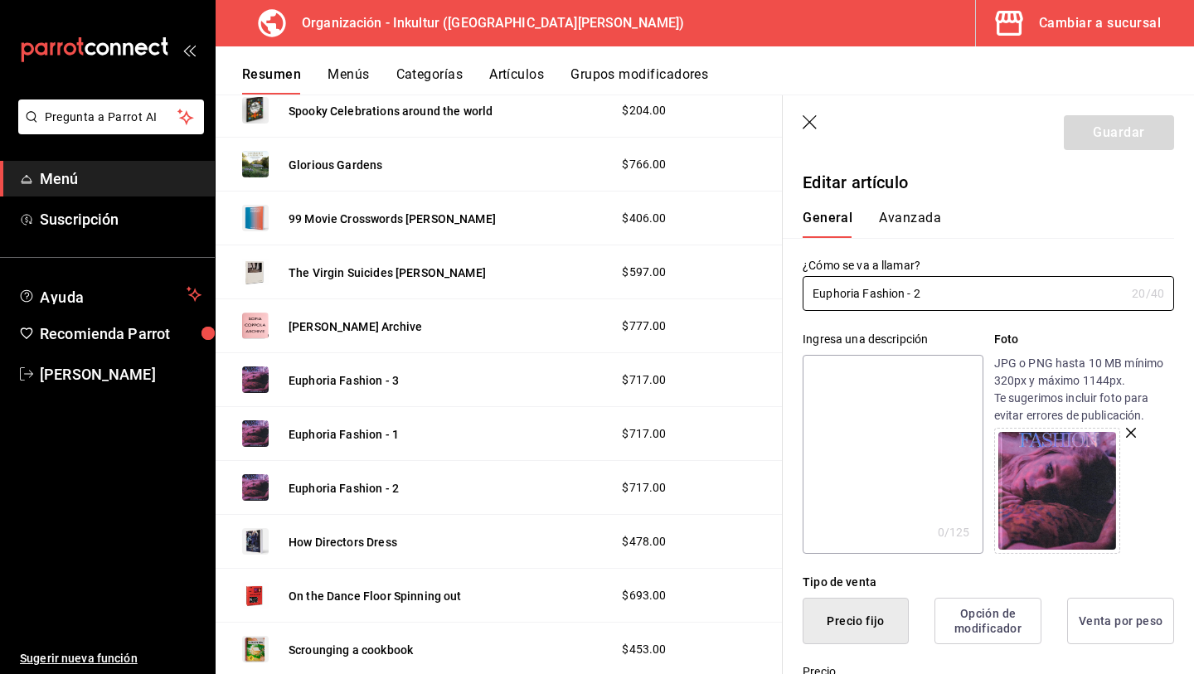
click at [810, 124] on icon "button" at bounding box center [811, 123] width 17 height 17
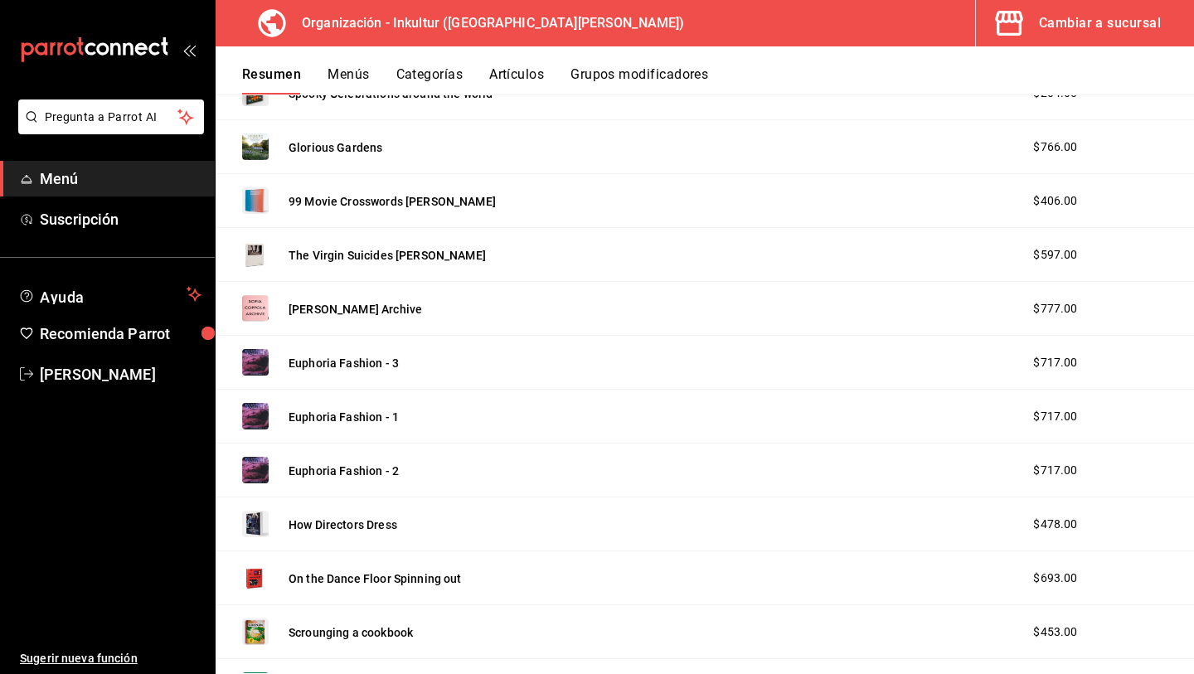
click at [349, 352] on div "Euphoria Fashion - 3" at bounding box center [320, 362] width 157 height 27
click at [349, 367] on button "Euphoria Fashion - 3" at bounding box center [344, 363] width 110 height 17
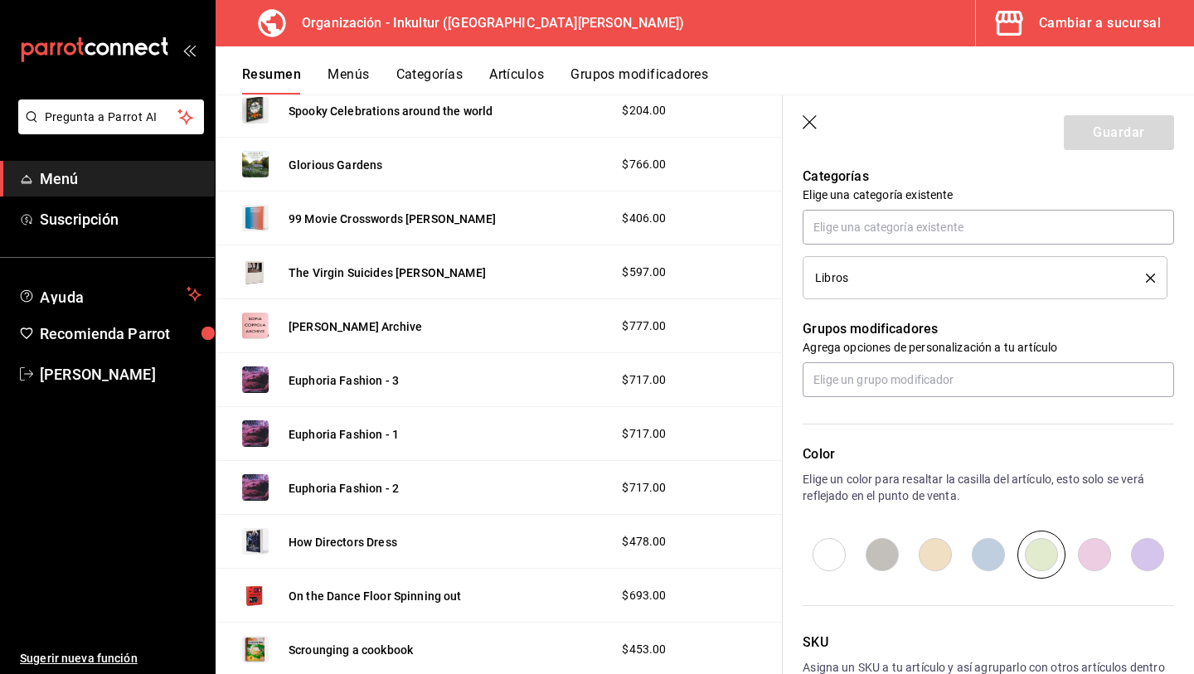
scroll to position [482, 0]
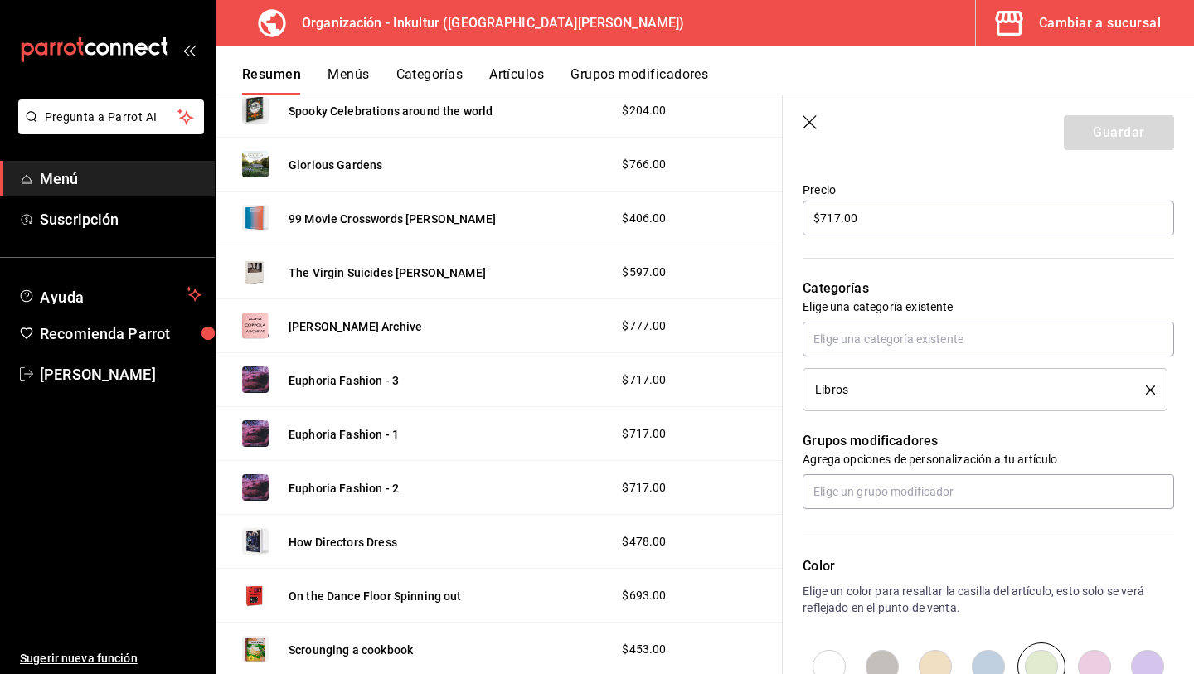
click at [806, 115] on icon "button" at bounding box center [811, 123] width 17 height 17
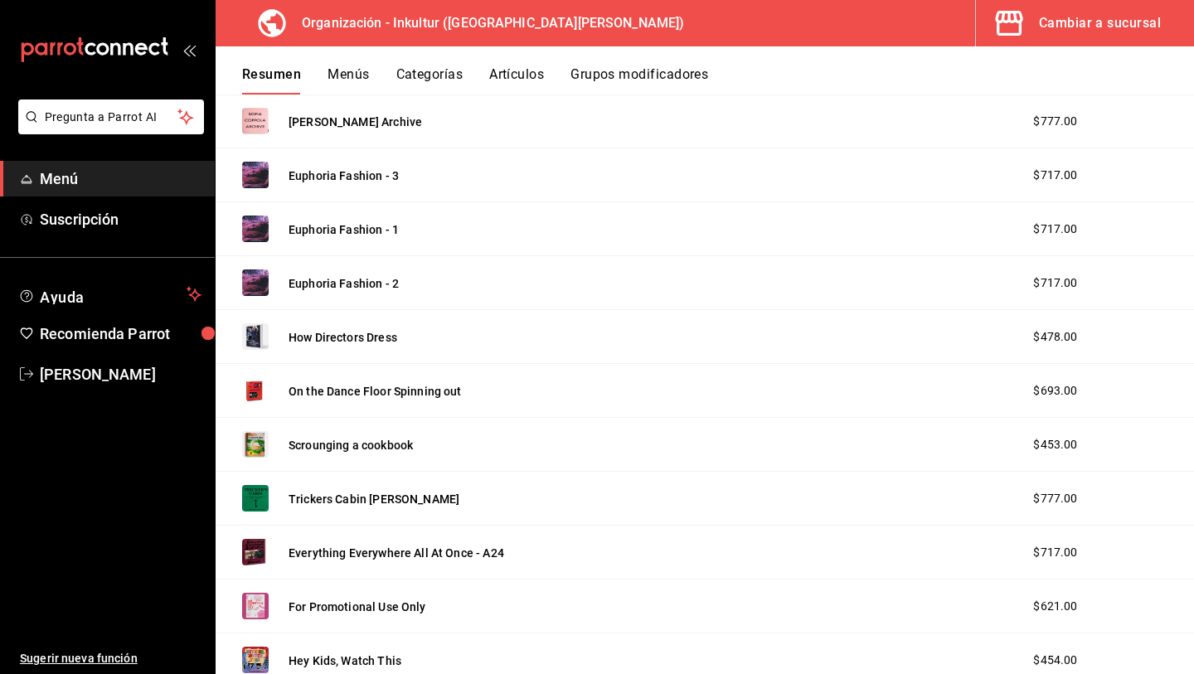
scroll to position [2090, 0]
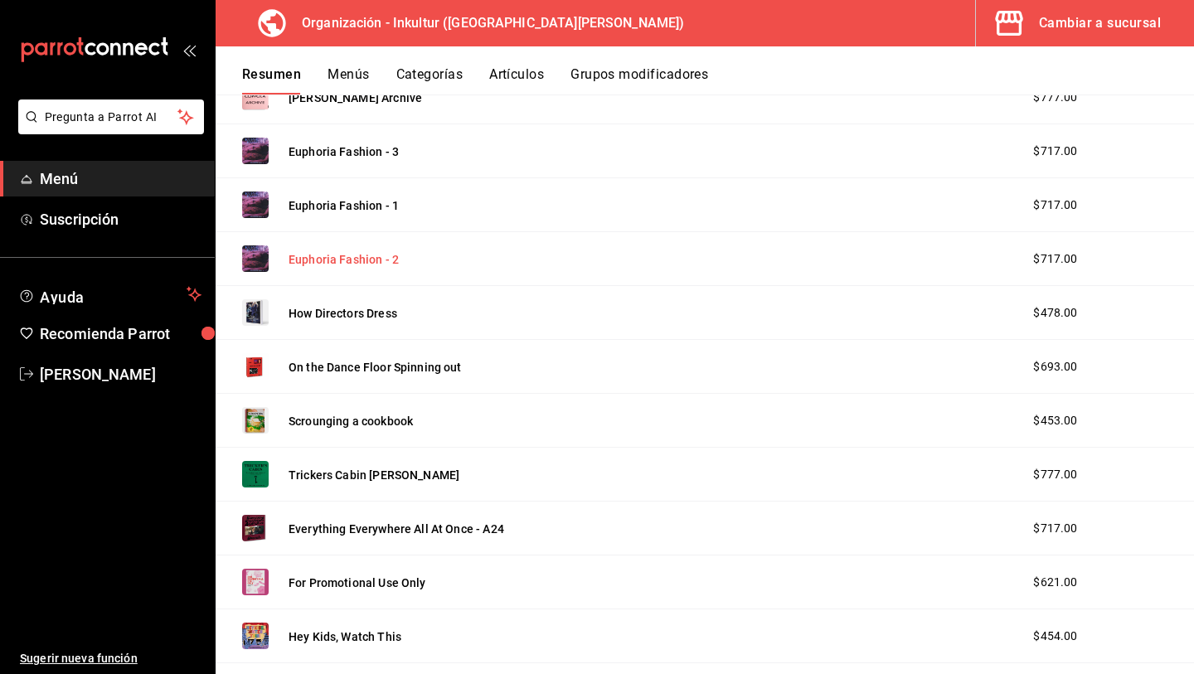
click at [323, 262] on button "Euphoria Fashion - 2" at bounding box center [344, 259] width 110 height 17
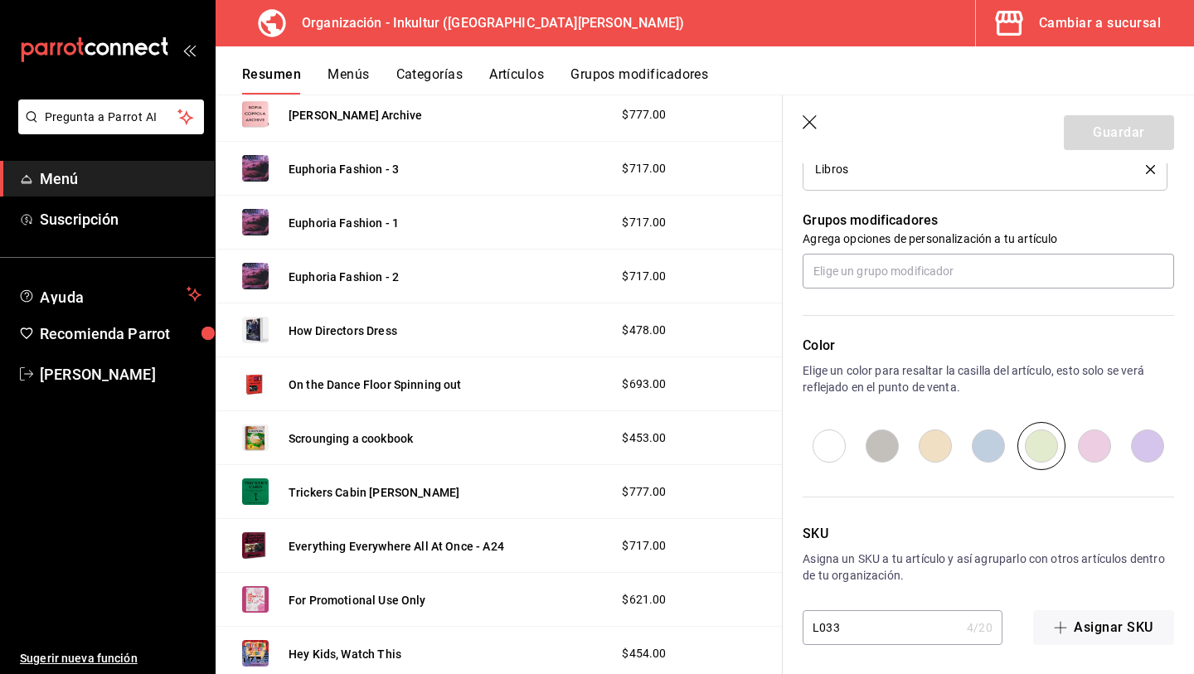
scroll to position [707, 0]
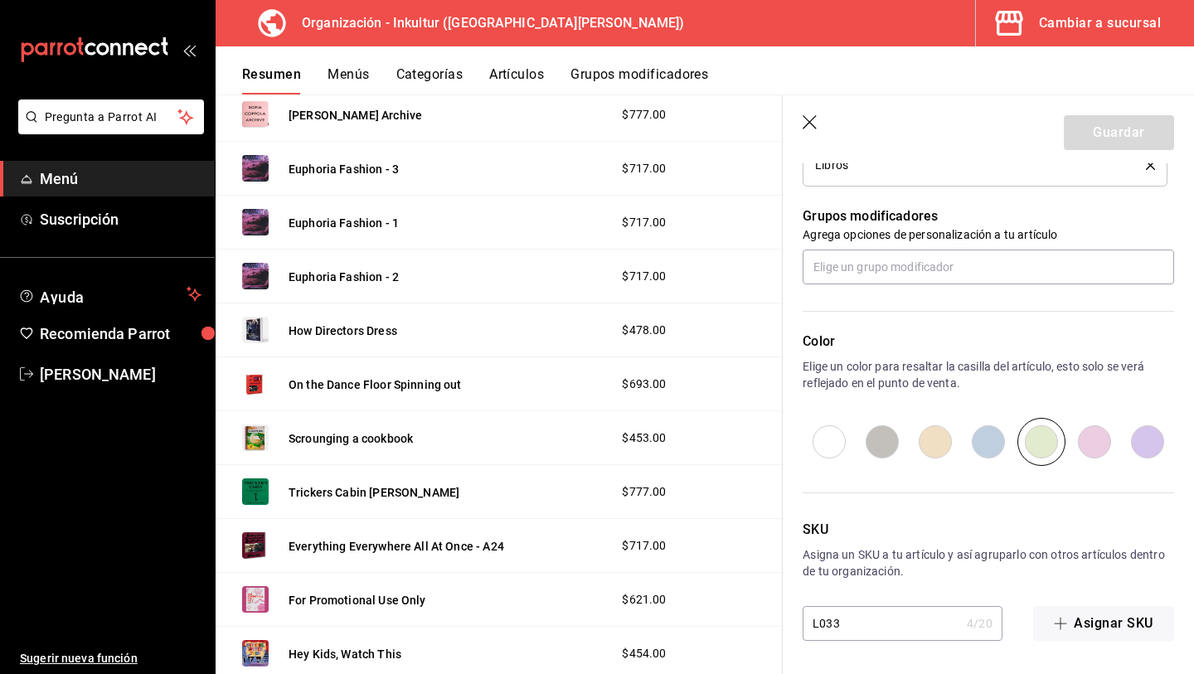
click at [807, 125] on icon "button" at bounding box center [811, 123] width 17 height 17
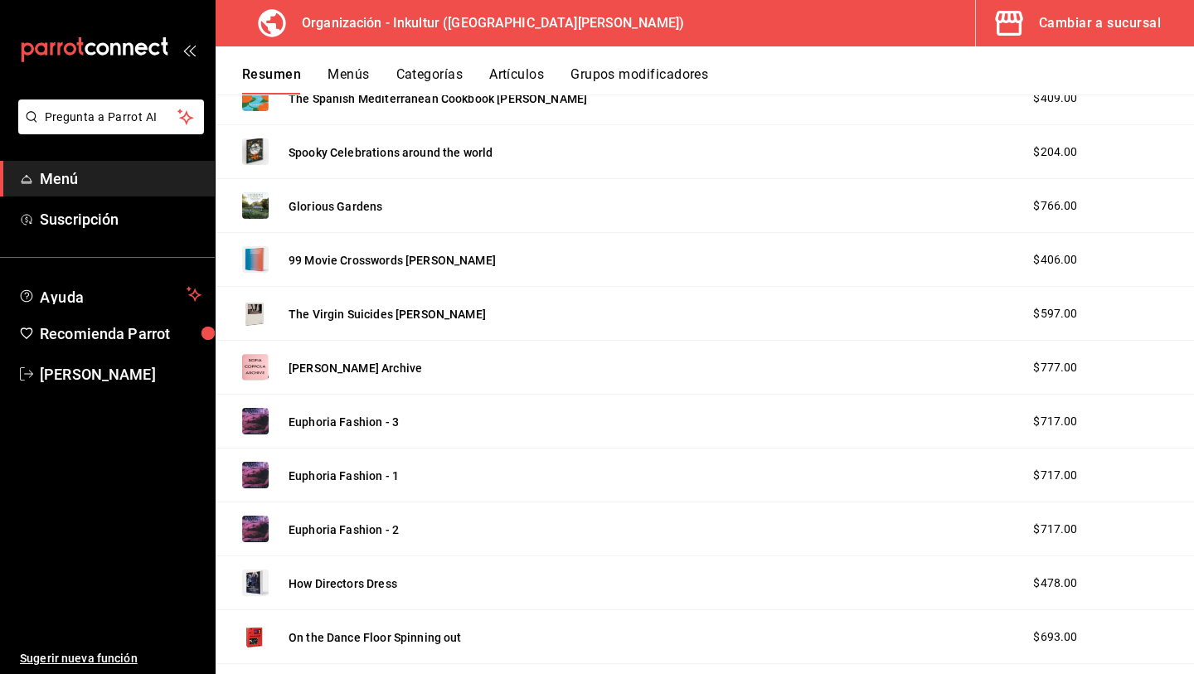
scroll to position [1815, 0]
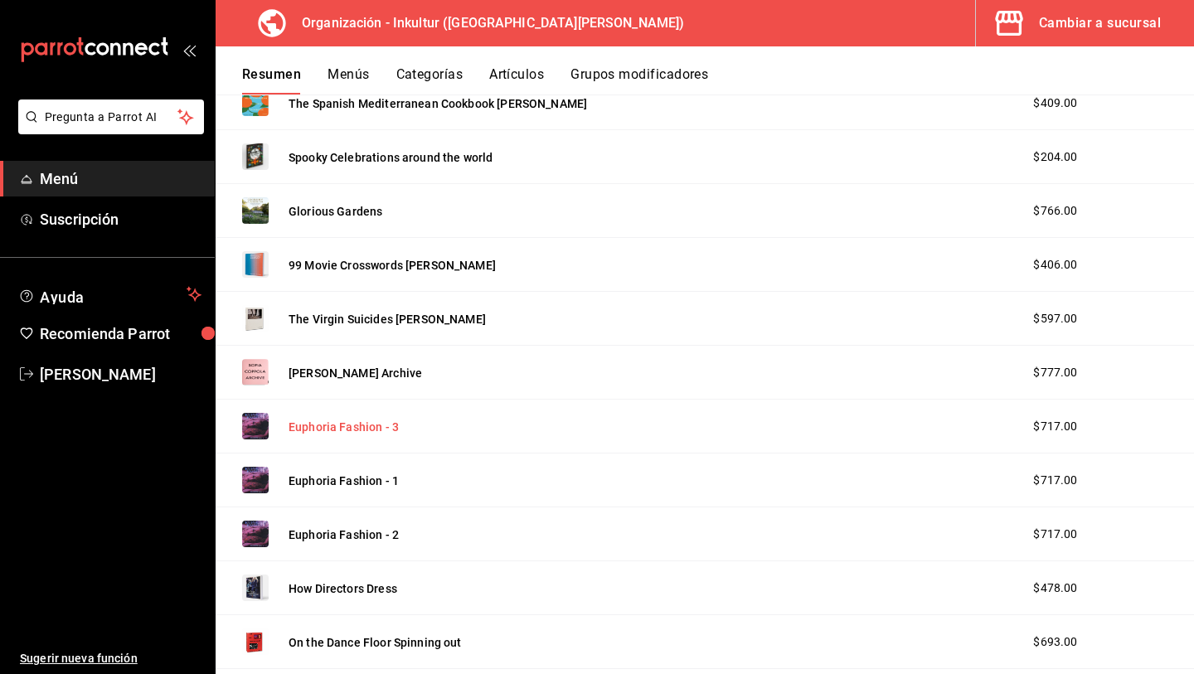
click at [319, 433] on button "Euphoria Fashion - 3" at bounding box center [344, 427] width 110 height 17
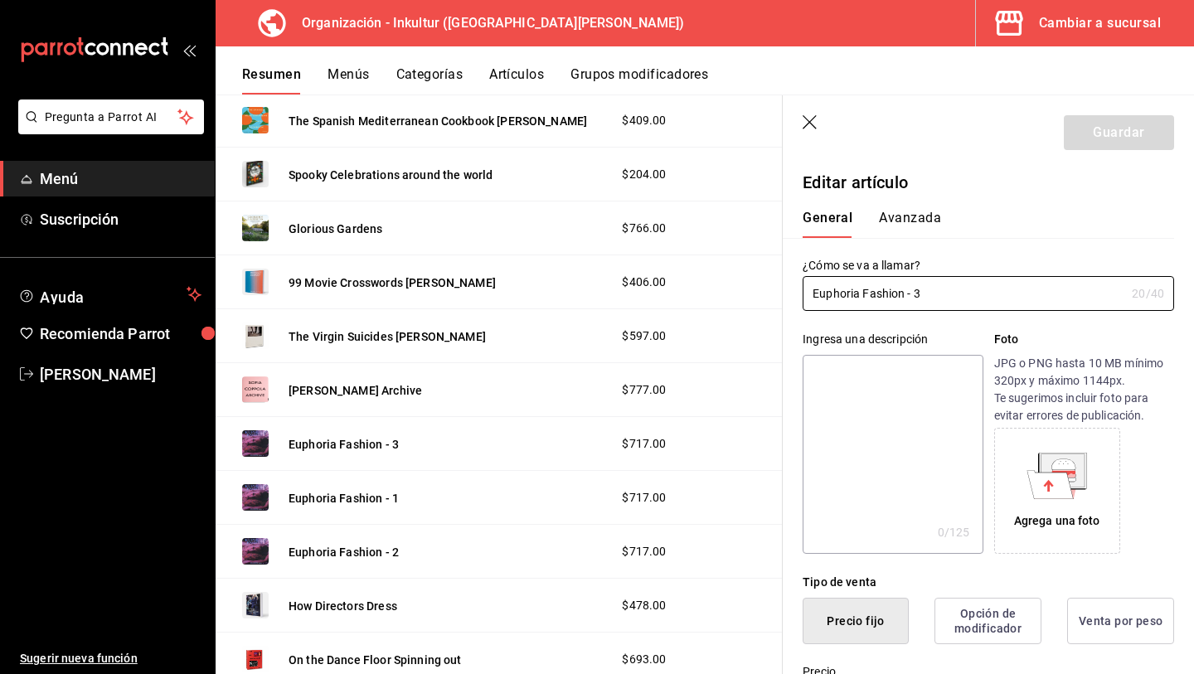
type input "$717.00"
radio input "false"
radio input "true"
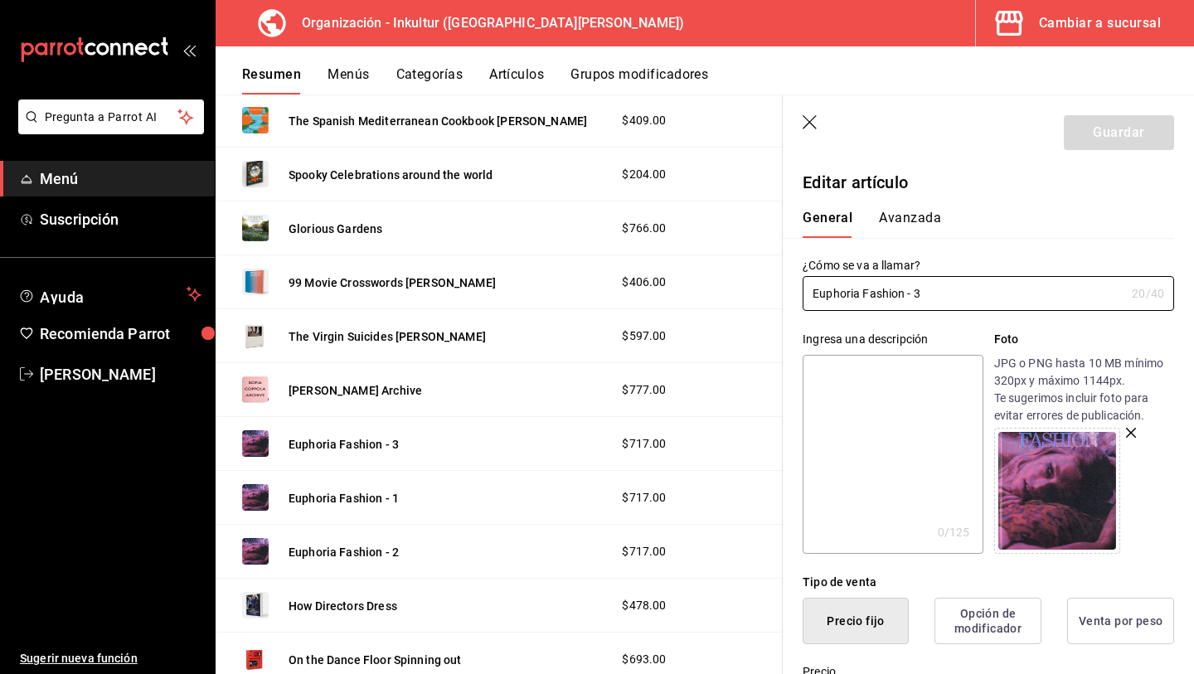
click at [912, 222] on button "Avanzada" at bounding box center [910, 224] width 62 height 28
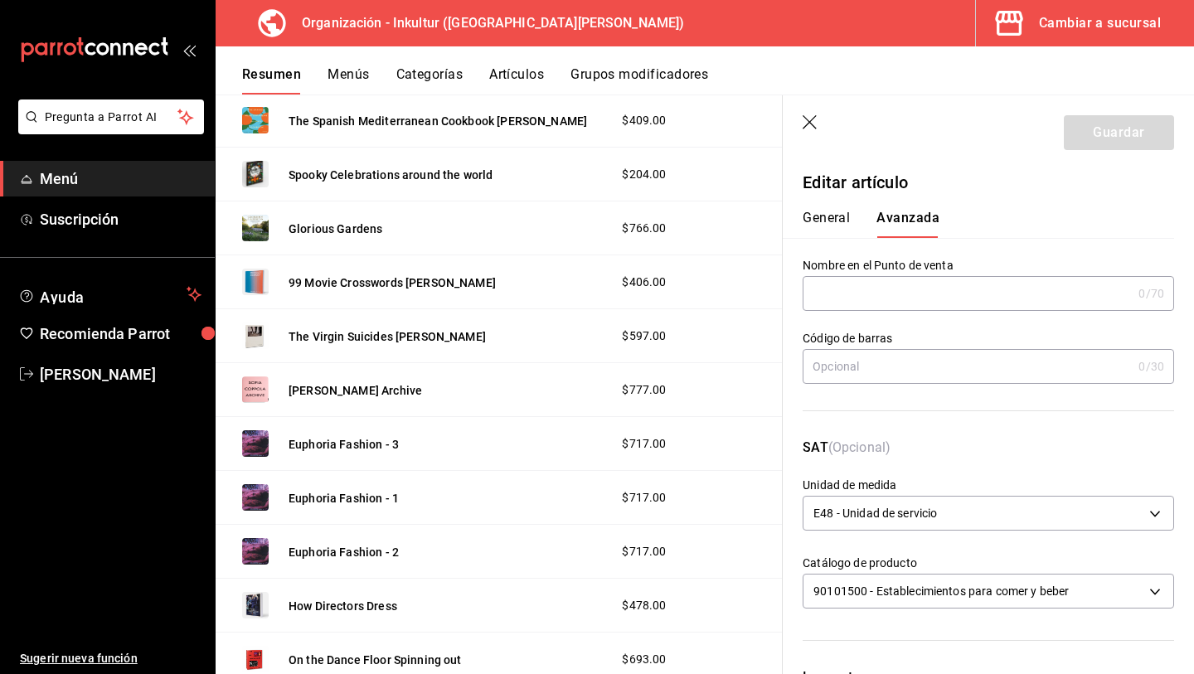
click at [826, 218] on button "General" at bounding box center [826, 224] width 47 height 28
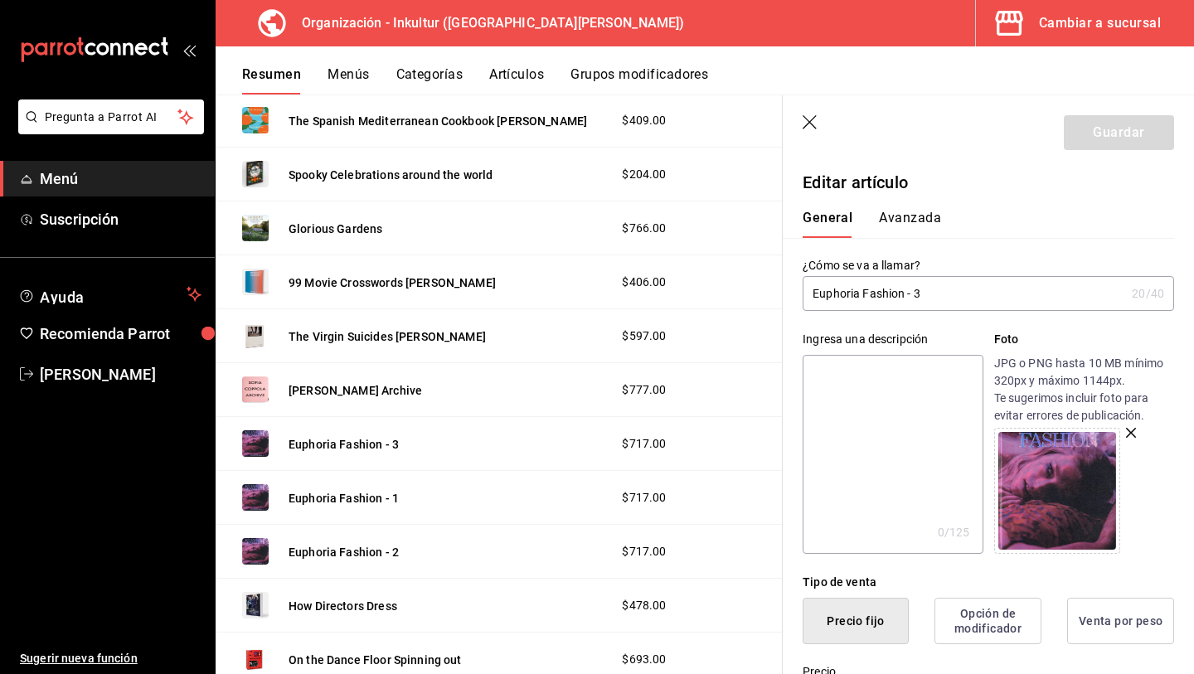
click at [808, 119] on icon "button" at bounding box center [810, 122] width 14 height 14
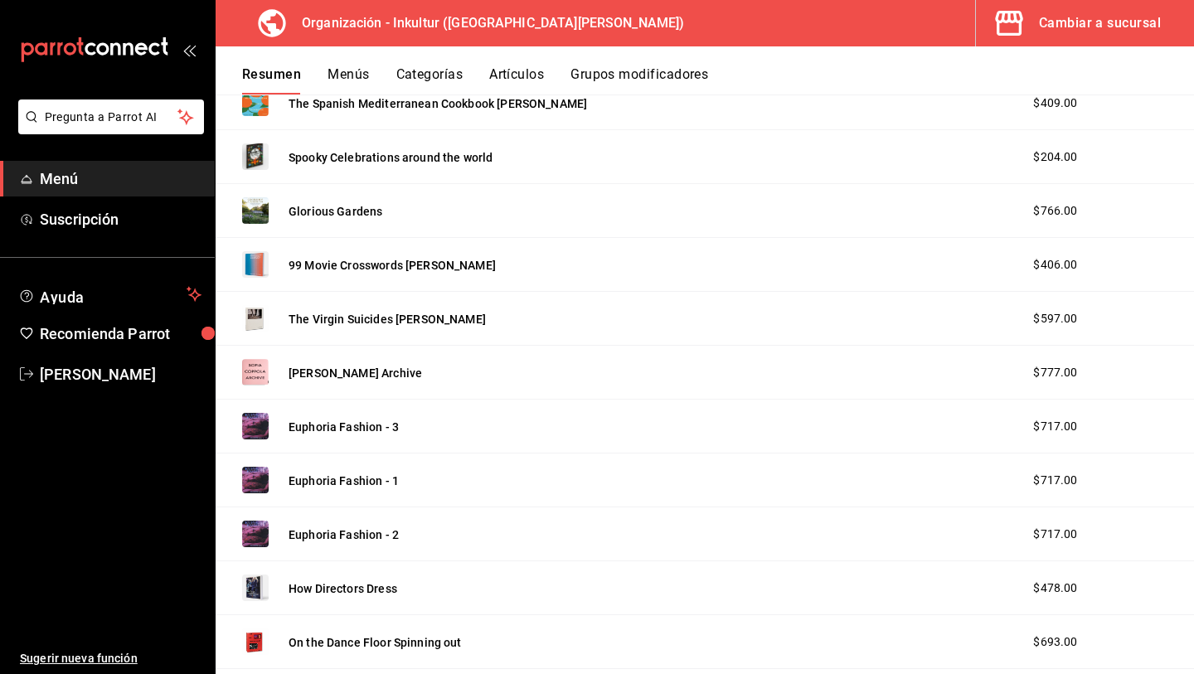
click at [371, 73] on div "Resumen Menús Categorías Artículos Grupos modificadores" at bounding box center [718, 80] width 952 height 28
click at [349, 75] on button "Menús" at bounding box center [348, 80] width 41 height 28
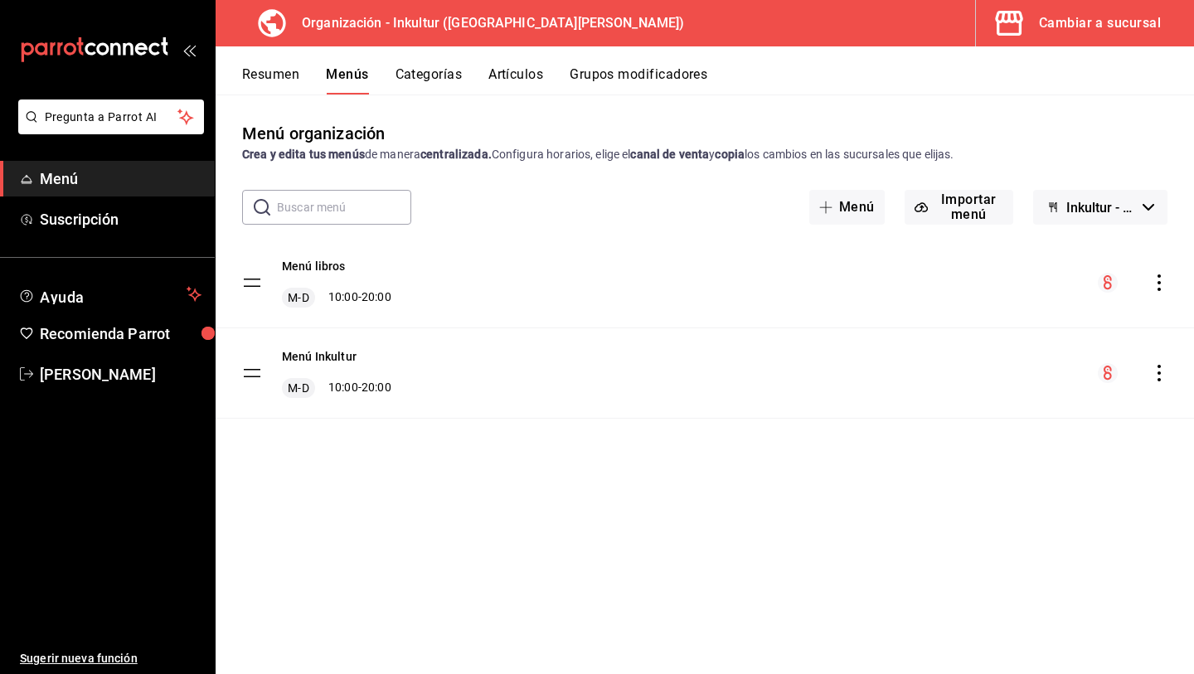
click at [1153, 288] on icon "actions" at bounding box center [1159, 283] width 17 height 17
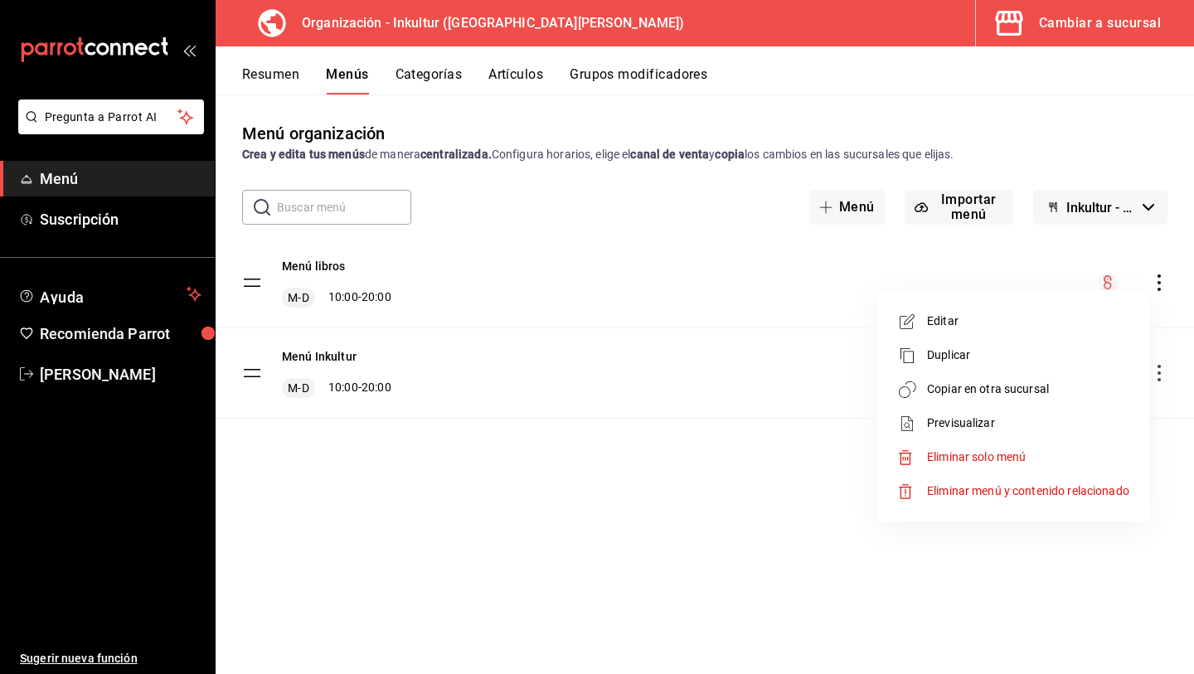
click at [989, 323] on span "Editar" at bounding box center [1028, 321] width 202 height 17
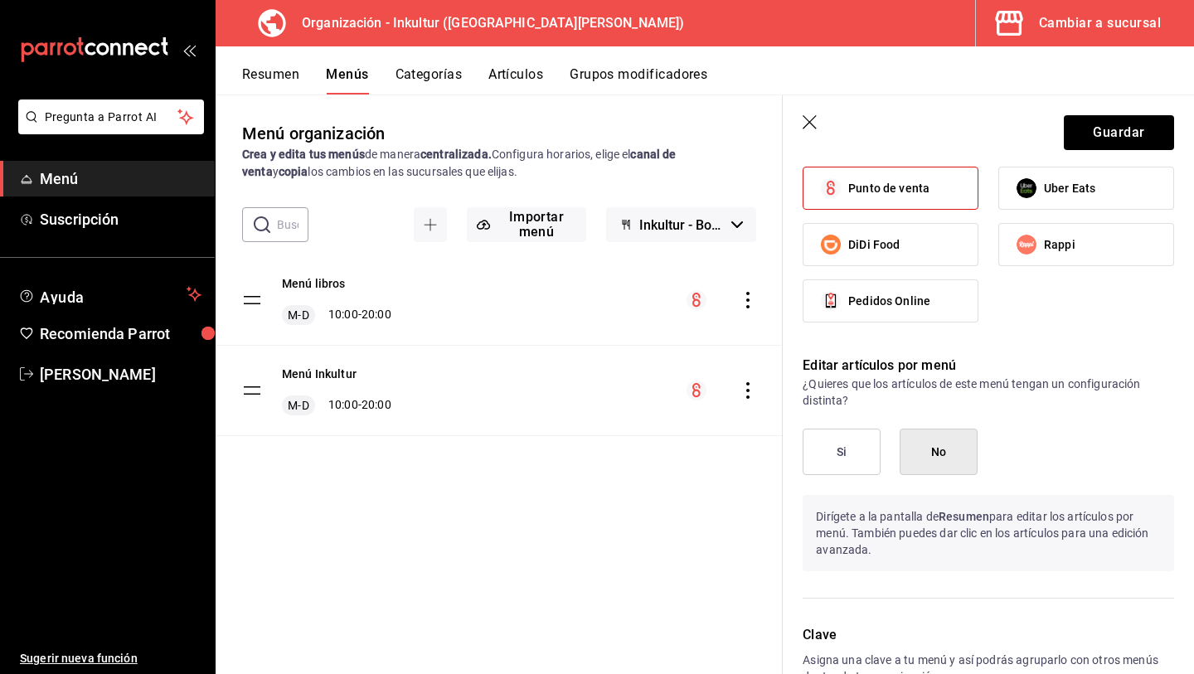
scroll to position [853, 0]
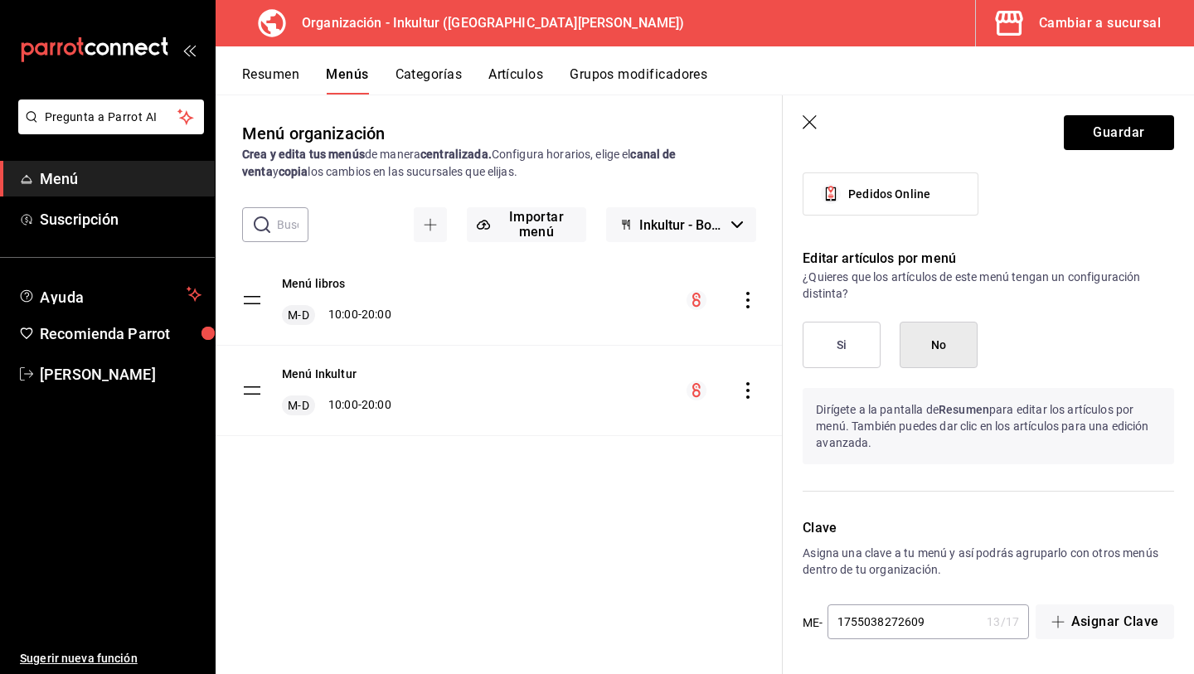
click at [811, 124] on icon "button" at bounding box center [810, 122] width 14 height 14
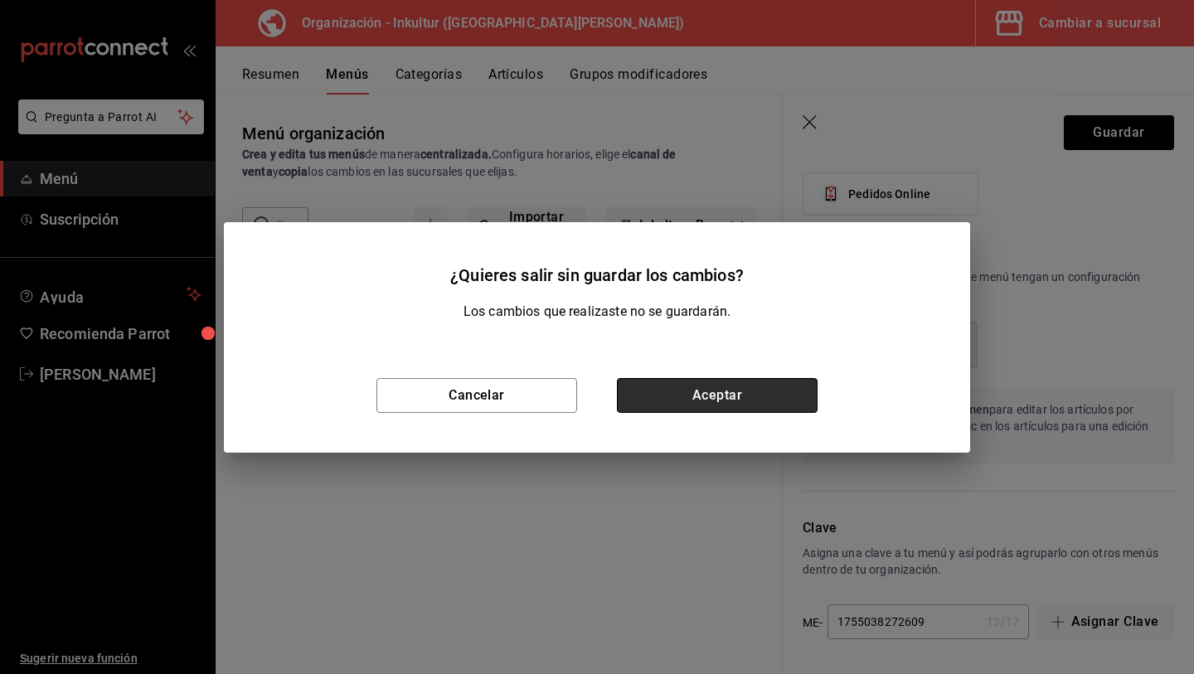
click at [698, 388] on button "Aceptar" at bounding box center [717, 395] width 201 height 35
checkbox input "false"
type input "1755649446329"
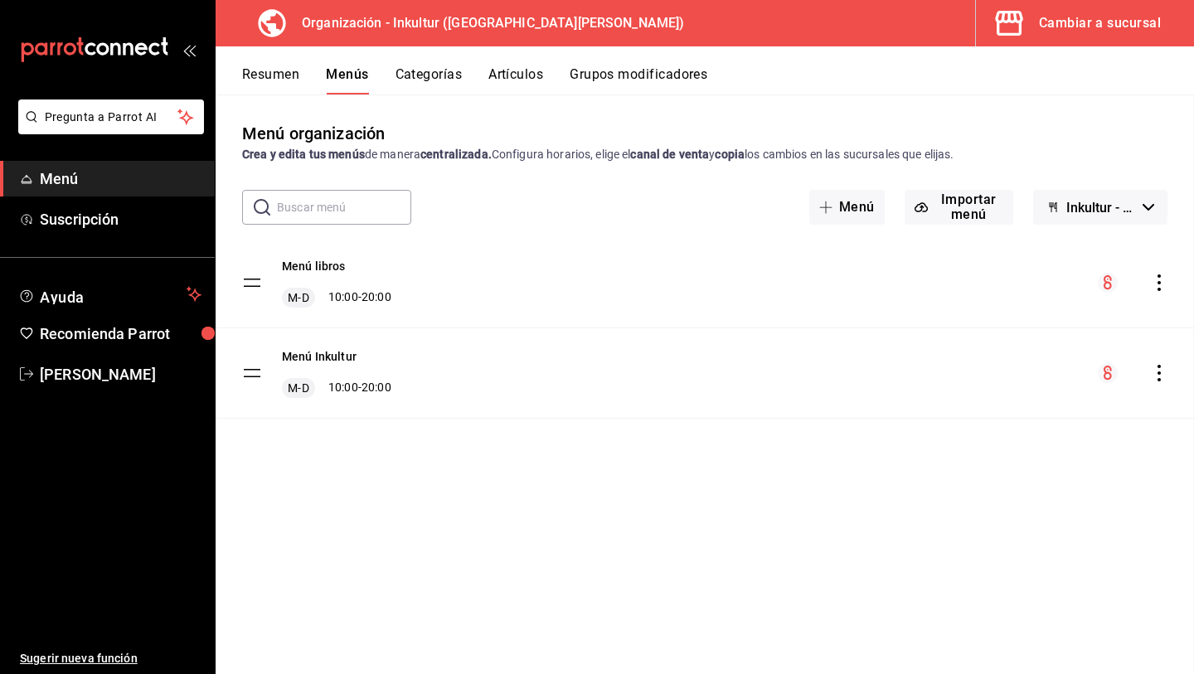
checkbox input "false"
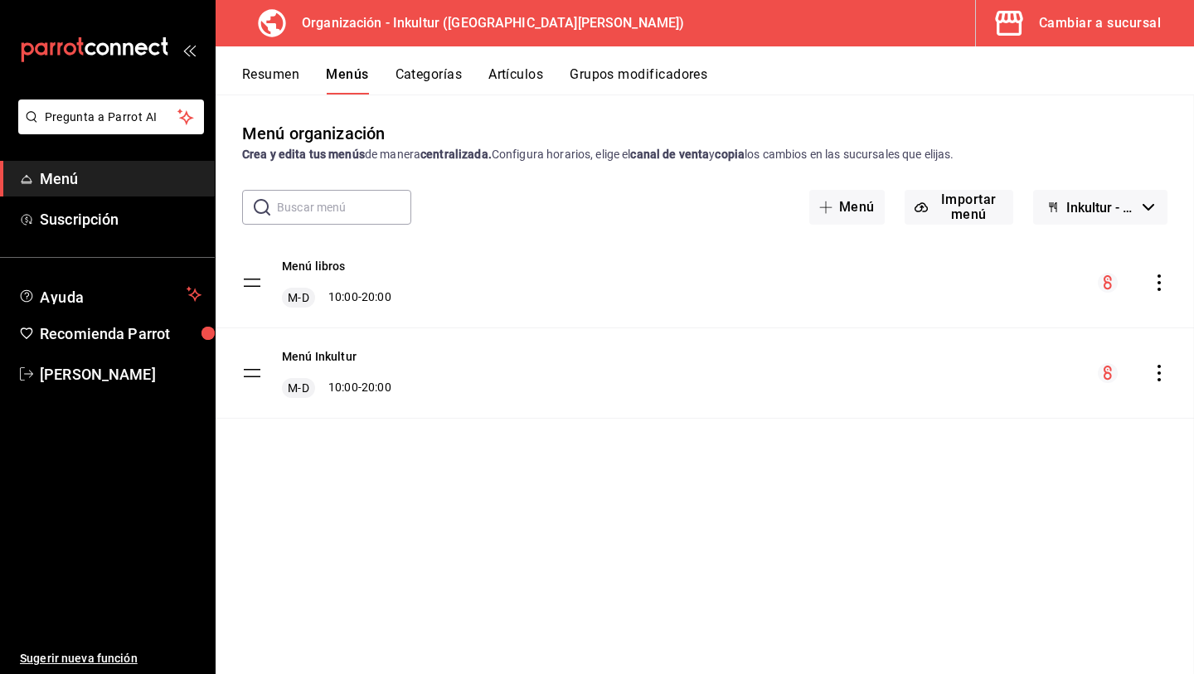
checkbox input "false"
click at [251, 284] on tbody "Menú libros M-D 10:00 - 20:00 Menú Inkultur M-D 10:00 - 20:00" at bounding box center [705, 328] width 979 height 181
click at [251, 282] on tbody "Menú libros M-D 10:00 - 20:00 Menú Inkultur M-D 10:00 - 20:00" at bounding box center [705, 328] width 979 height 181
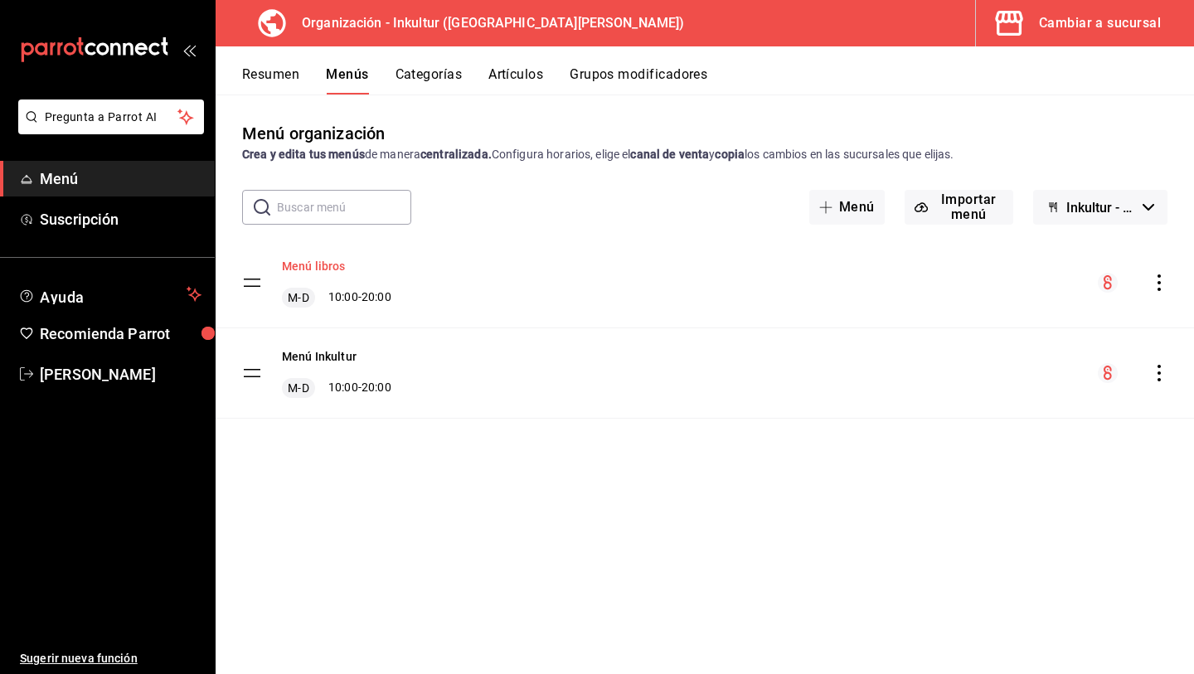
click at [306, 261] on button "Menú libros" at bounding box center [314, 266] width 64 height 17
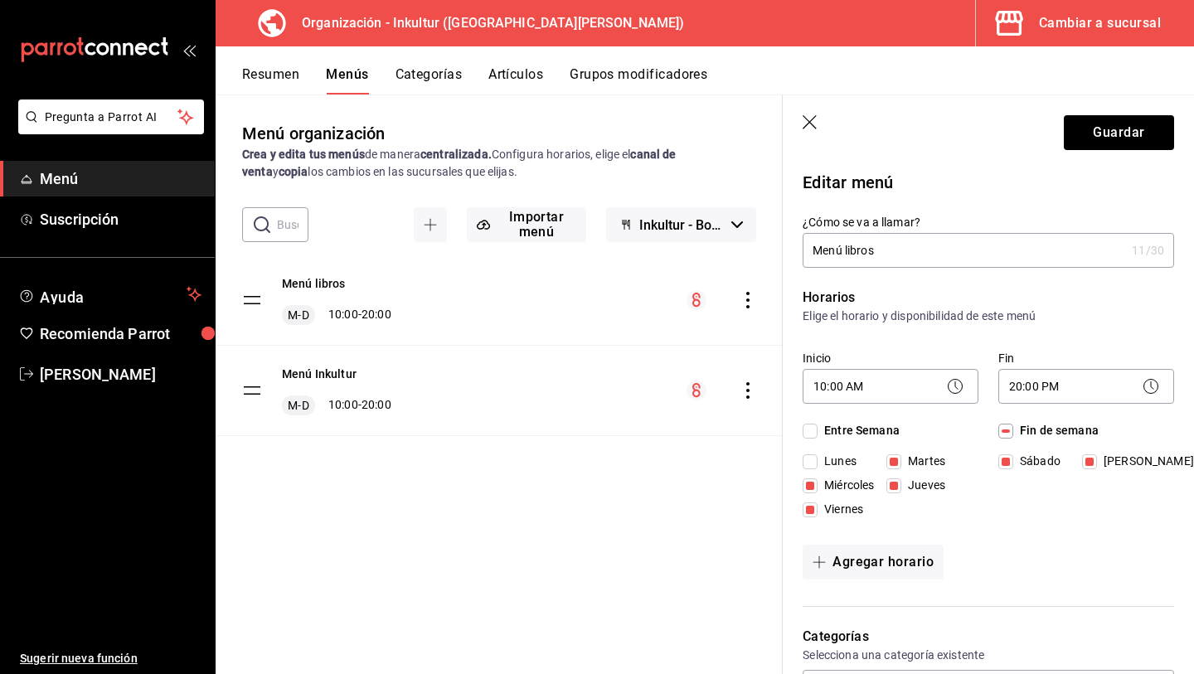
click at [805, 120] on icon "button" at bounding box center [811, 123] width 17 height 17
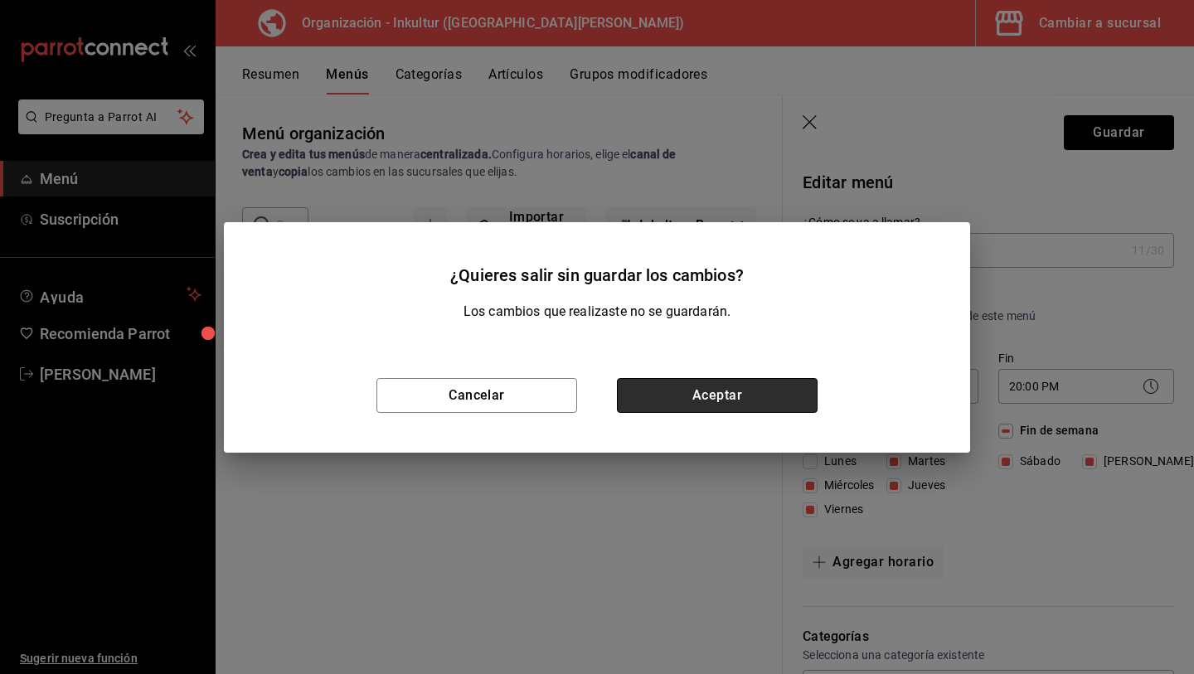
click at [704, 395] on button "Aceptar" at bounding box center [717, 395] width 201 height 35
checkbox input "false"
type input "1755649456150"
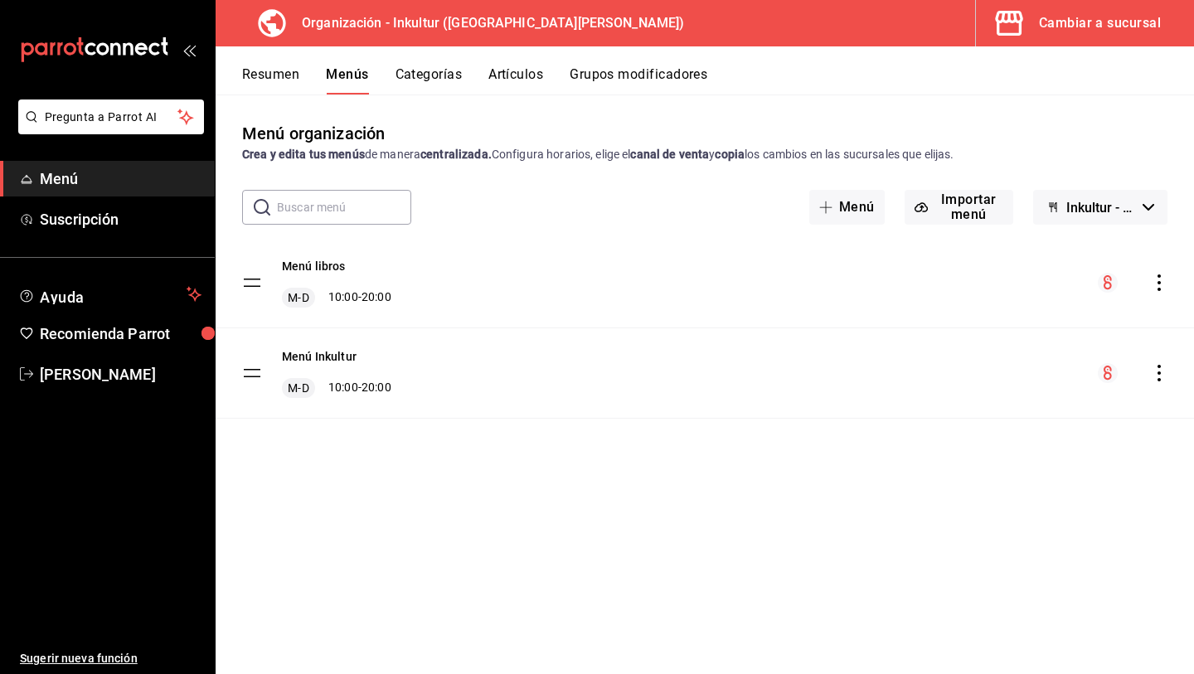
click at [137, 182] on span "Menú" at bounding box center [121, 179] width 162 height 22
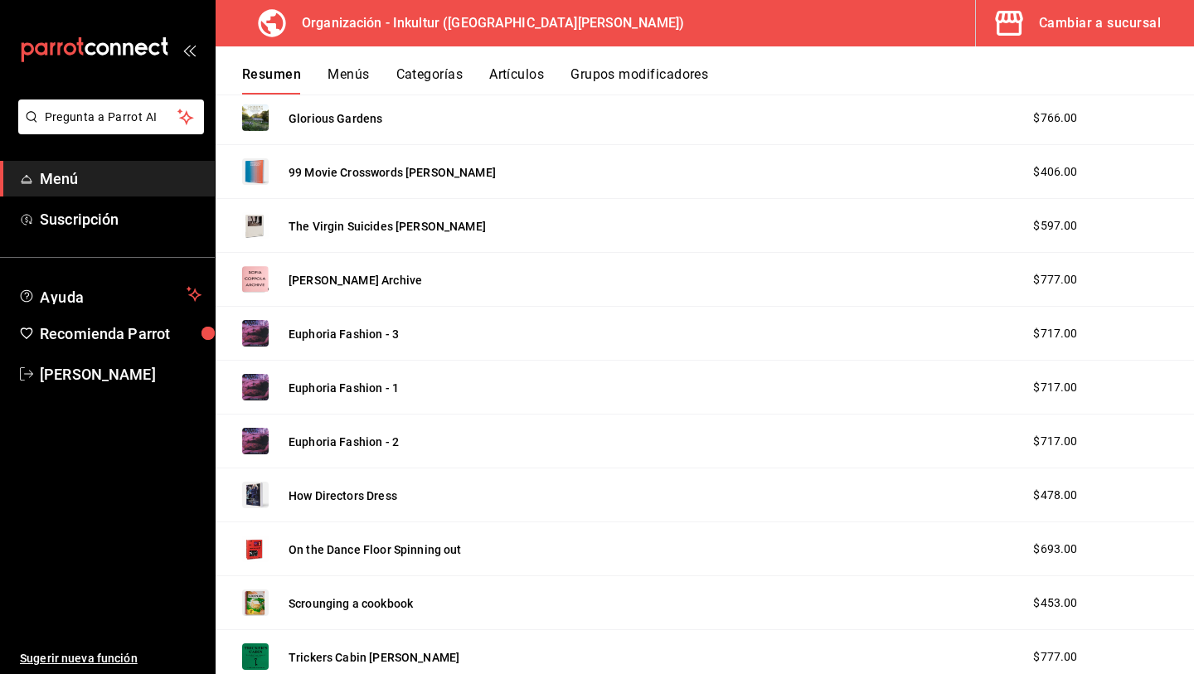
scroll to position [1926, 0]
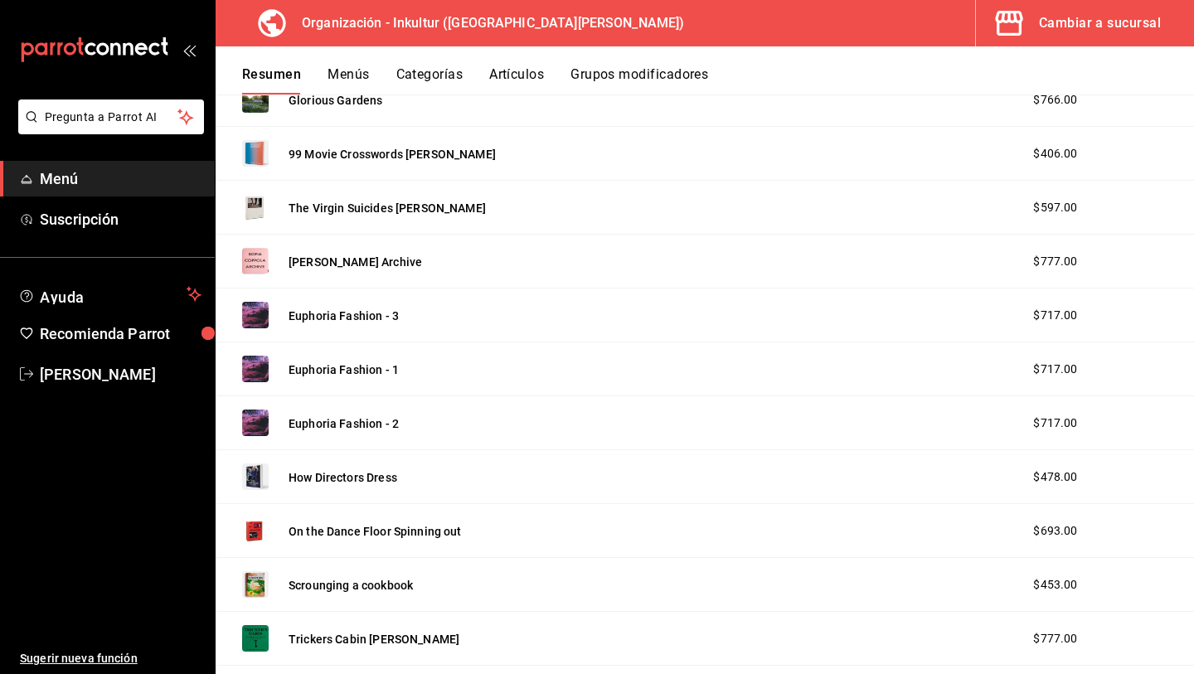
click at [291, 343] on div "Euphoria Fashion - 1 $717.00" at bounding box center [705, 370] width 979 height 54
click at [260, 322] on img at bounding box center [255, 315] width 27 height 27
click at [365, 320] on button "Euphoria Fashion - 3" at bounding box center [344, 316] width 110 height 17
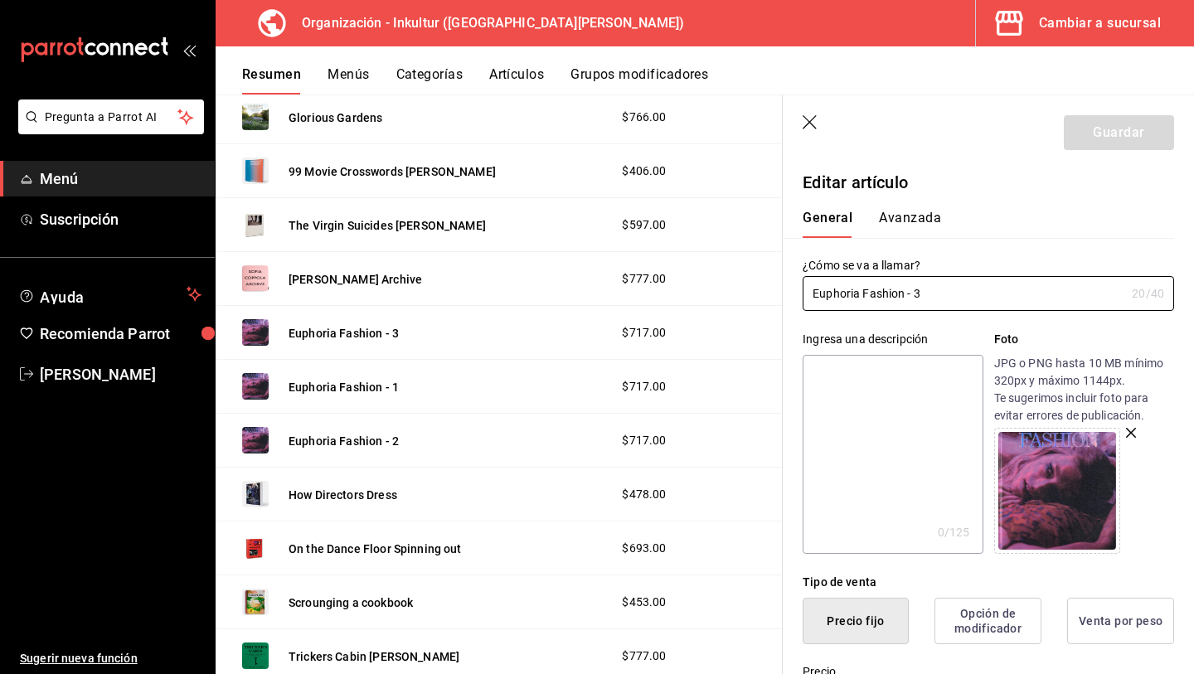
click at [808, 122] on icon "button" at bounding box center [811, 123] width 17 height 17
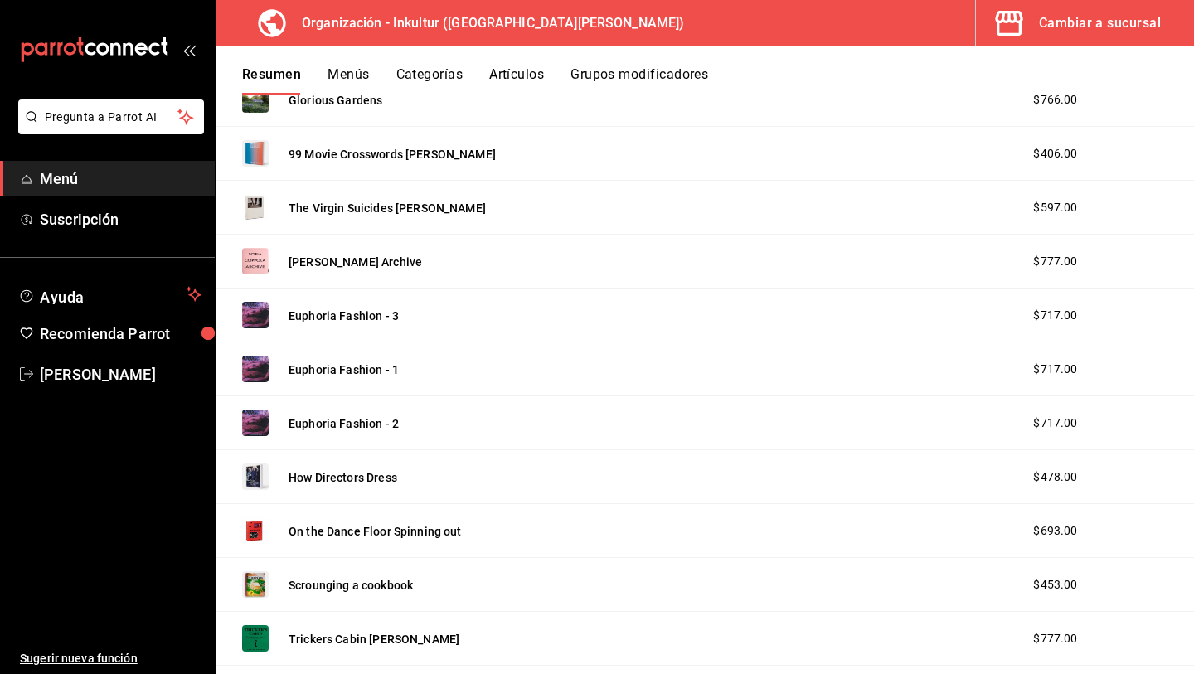
click at [707, 17] on div "Organización - Inkultur ([GEOGRAPHIC_DATA][PERSON_NAME]) Cambiar a sucursal" at bounding box center [705, 23] width 979 height 46
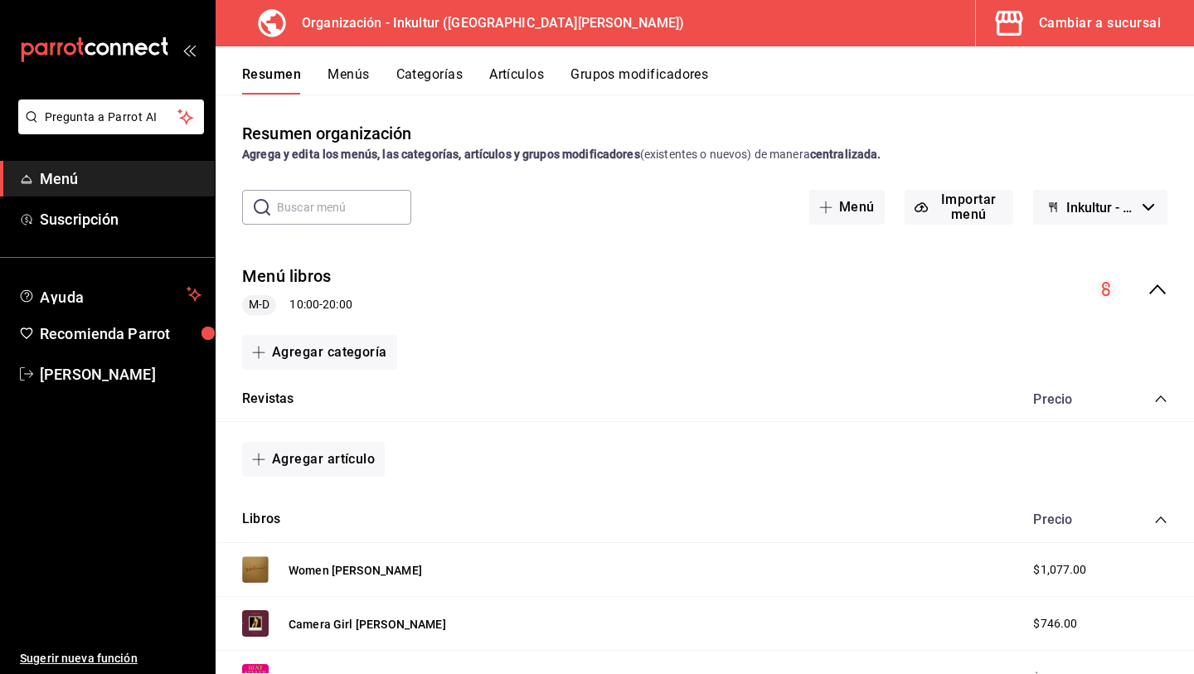
click at [357, 79] on button "Menús" at bounding box center [348, 80] width 41 height 28
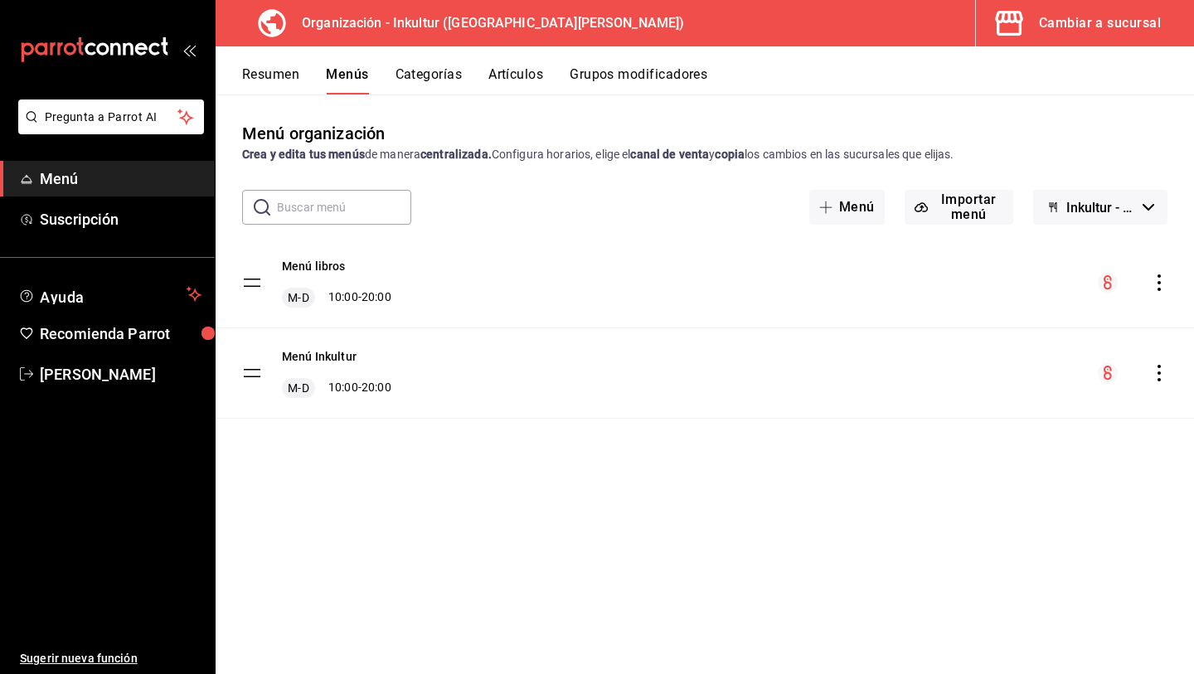
click at [620, 86] on button "Grupos modificadores" at bounding box center [639, 80] width 138 height 28
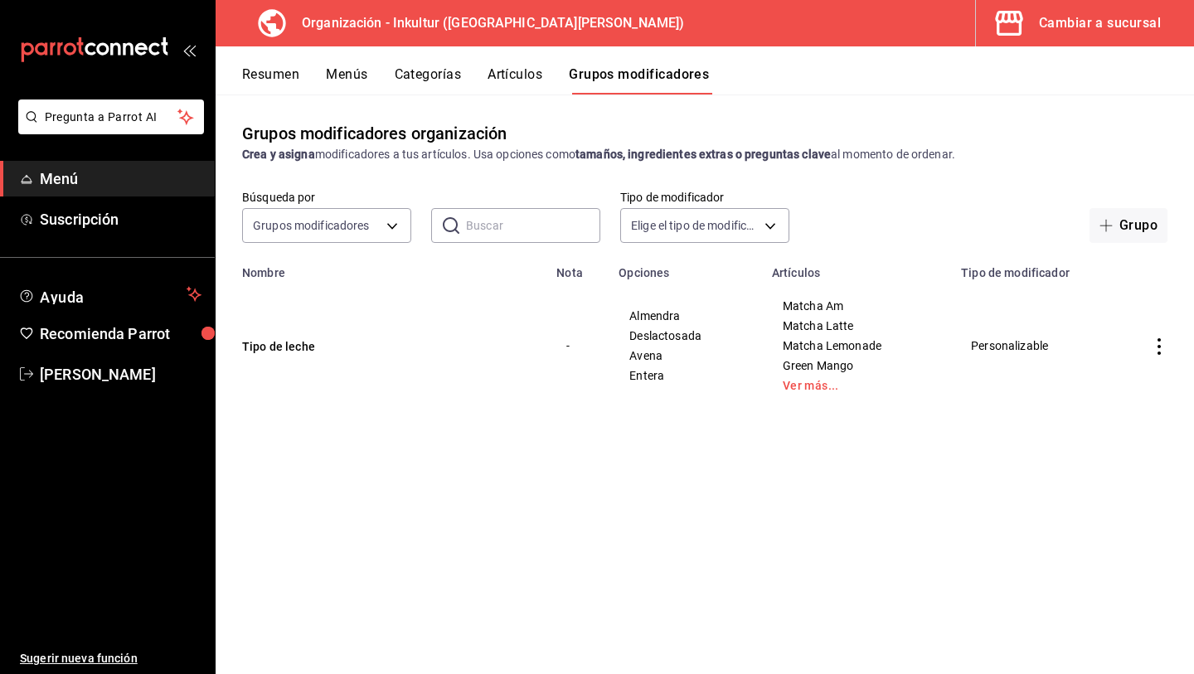
click at [517, 80] on button "Artículos" at bounding box center [515, 80] width 55 height 28
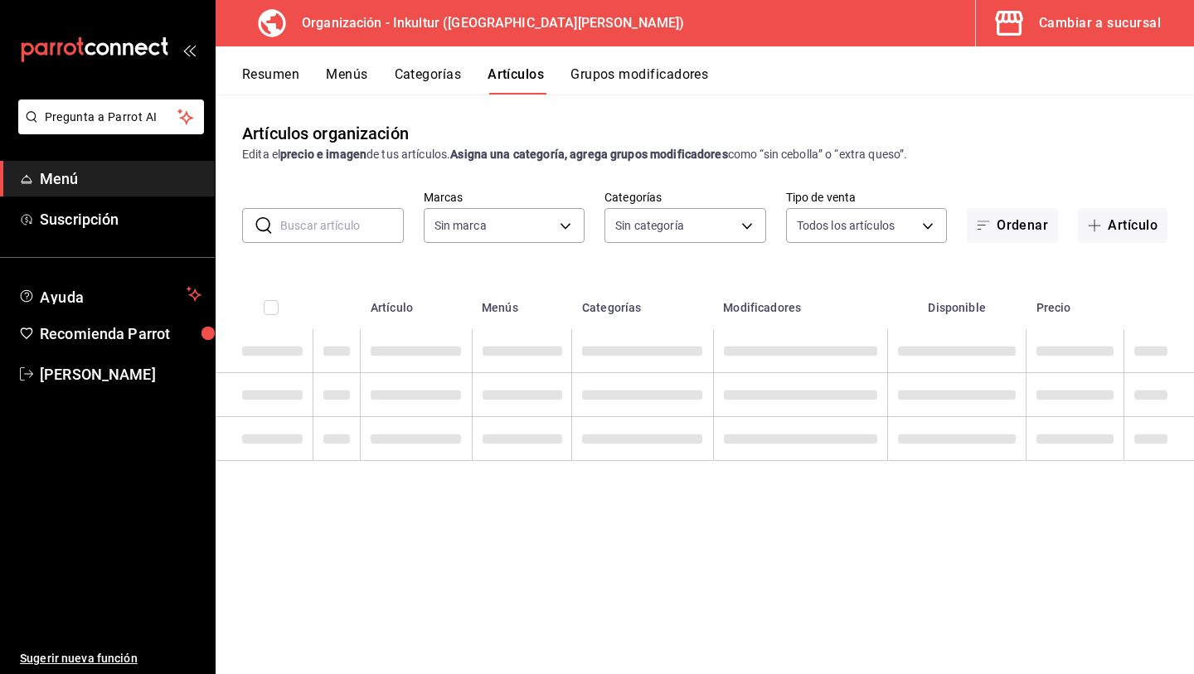
type input "bcd86233-8dbb-45bb-8bd9-5ddbdd1e51c4"
type input "19eecbdf-6c63-4e3d-af55-7b8332d7110e,a695be6a-aa15-4b59-b5f2-327c03cf7f9b,cdb78…"
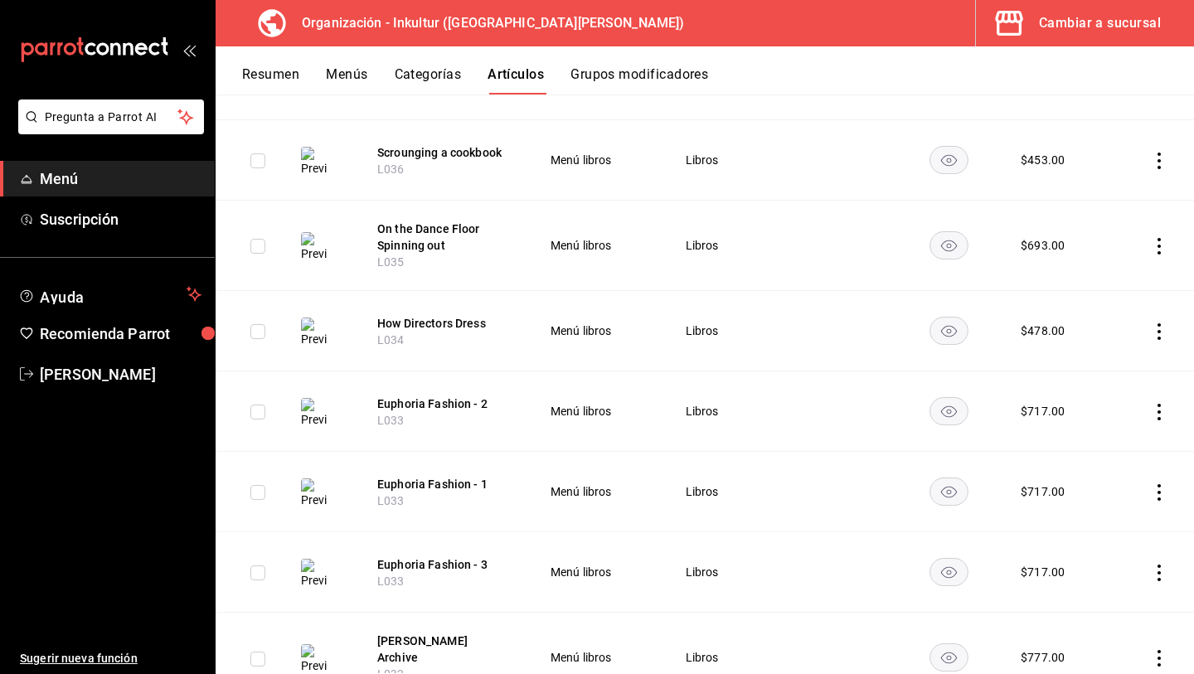
scroll to position [1180, 0]
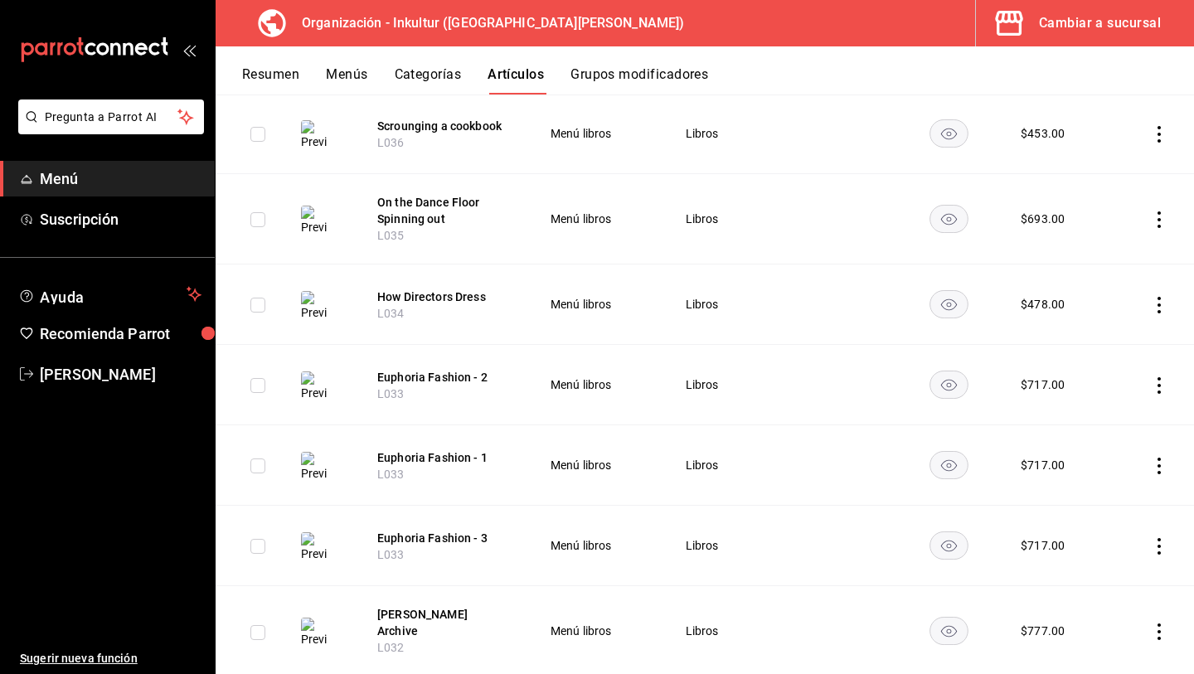
click at [251, 380] on input "checkbox" at bounding box center [257, 385] width 15 height 15
checkbox input "true"
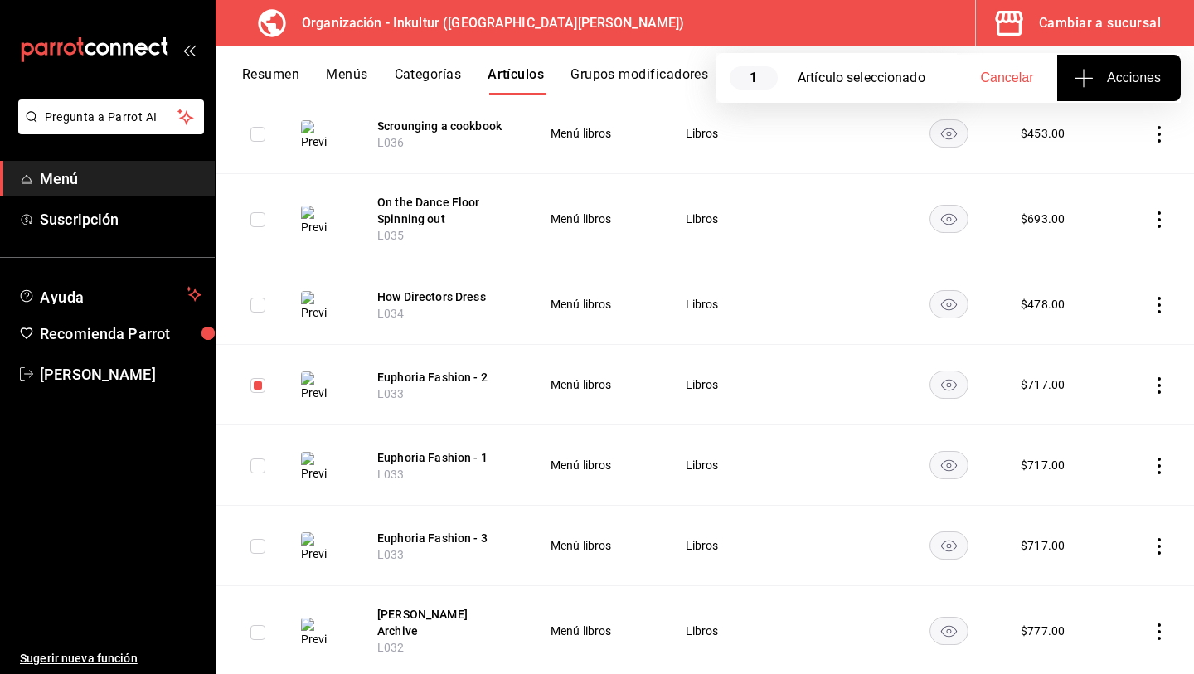
click at [256, 539] on input "checkbox" at bounding box center [257, 546] width 15 height 15
checkbox input "true"
click at [1111, 88] on button "Acciones" at bounding box center [1120, 78] width 124 height 46
click at [1153, 315] on div at bounding box center [597, 337] width 1194 height 674
click at [1157, 297] on icon "actions" at bounding box center [1159, 305] width 17 height 17
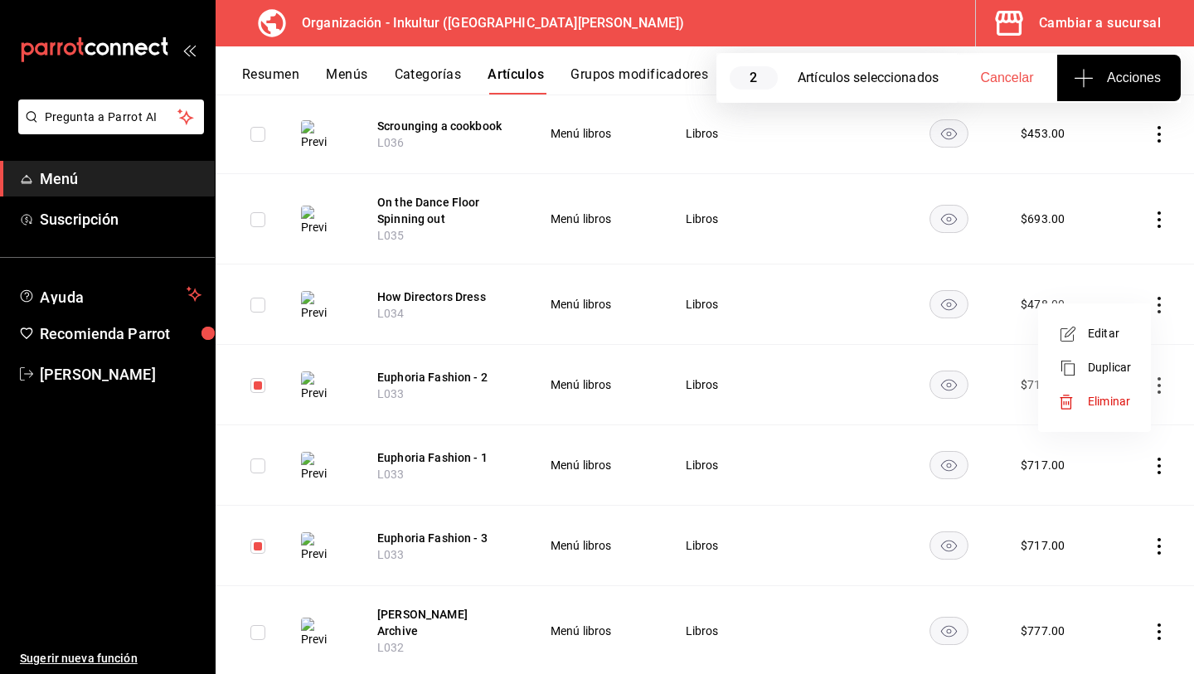
click at [1009, 385] on div at bounding box center [597, 337] width 1194 height 674
click at [1159, 377] on icon "actions" at bounding box center [1159, 385] width 3 height 17
click at [1101, 484] on span "Eliminar" at bounding box center [1109, 481] width 42 height 13
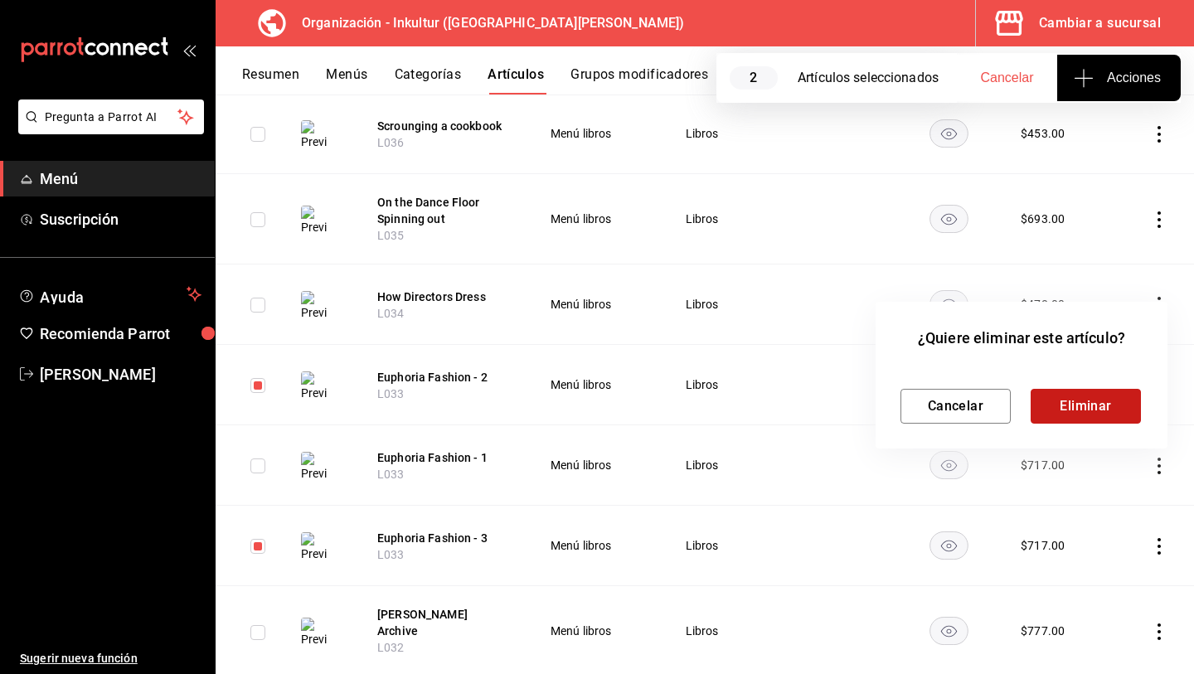
click at [1104, 415] on button "Eliminar" at bounding box center [1086, 406] width 110 height 35
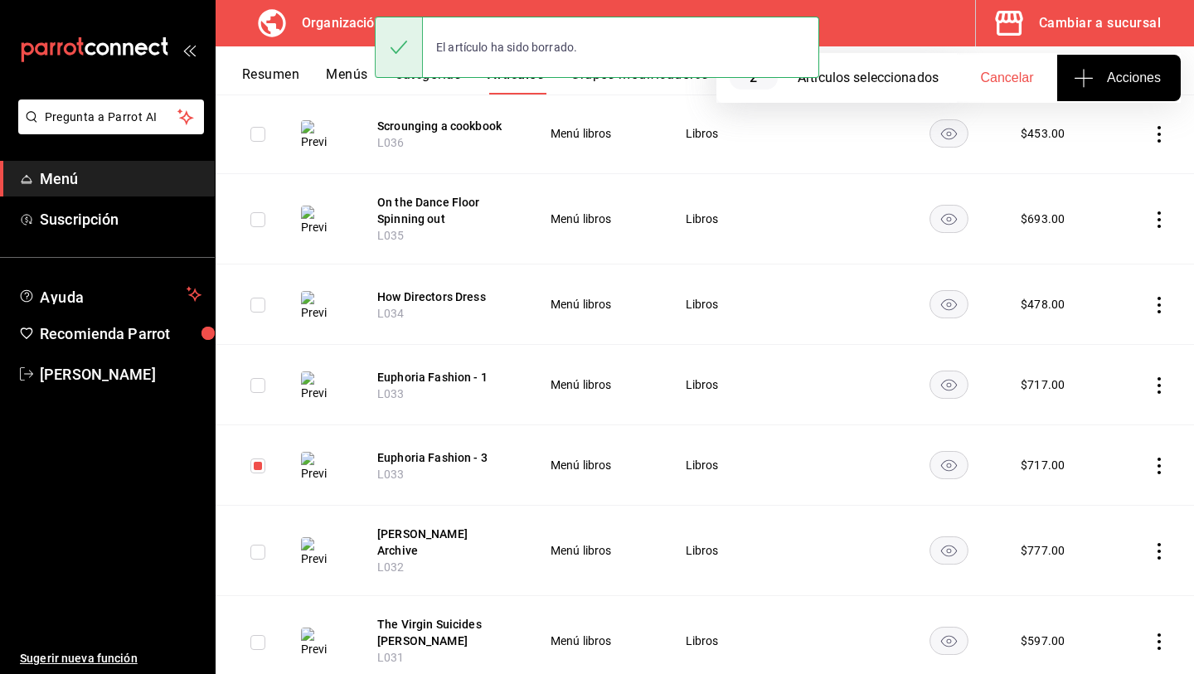
click at [1159, 462] on icon "actions" at bounding box center [1159, 466] width 3 height 17
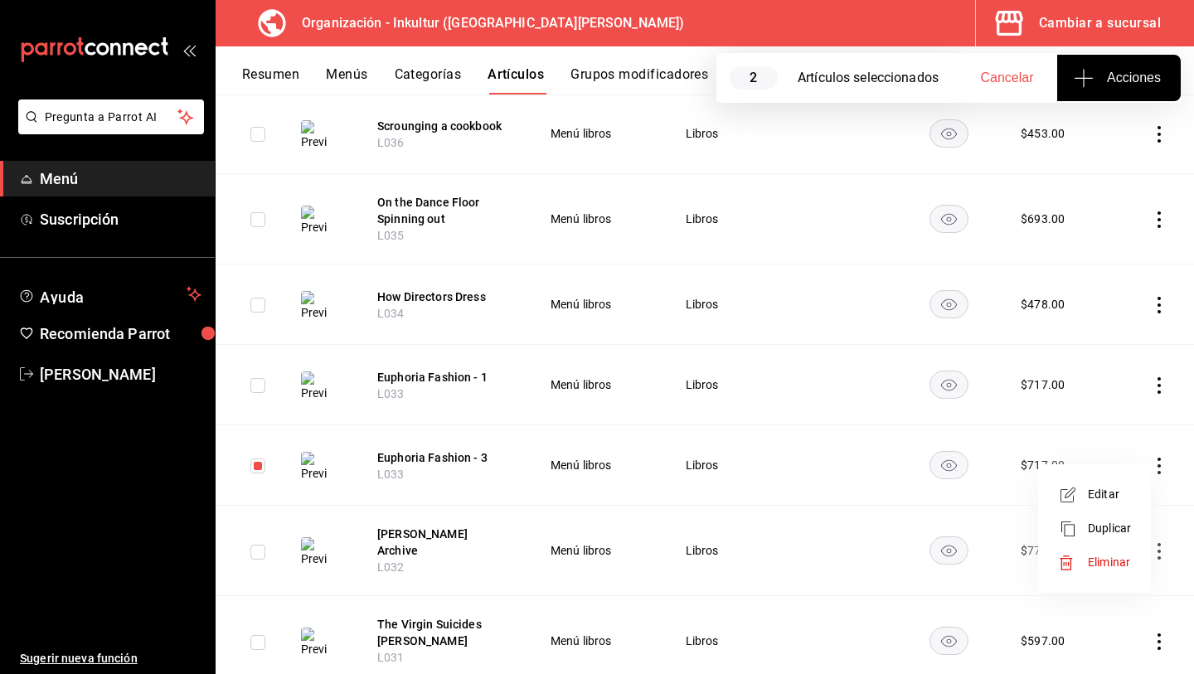
click at [1128, 565] on span "Eliminar" at bounding box center [1109, 562] width 42 height 13
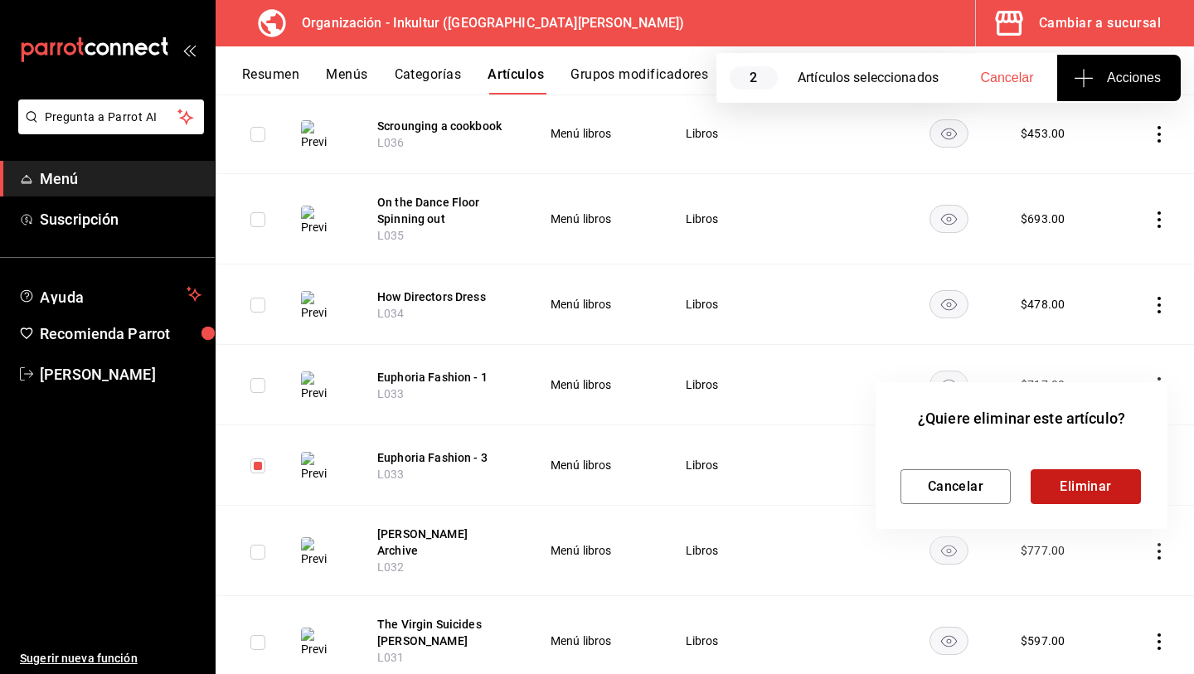
click at [1092, 484] on button "Eliminar" at bounding box center [1086, 486] width 110 height 35
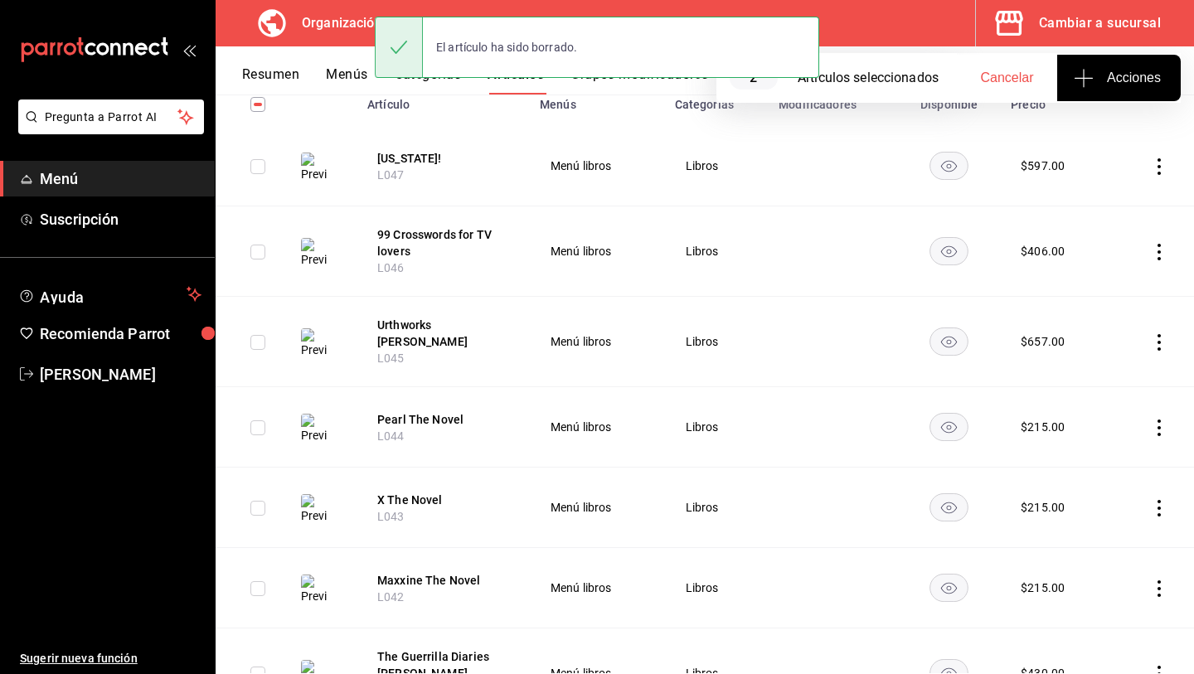
scroll to position [0, 0]
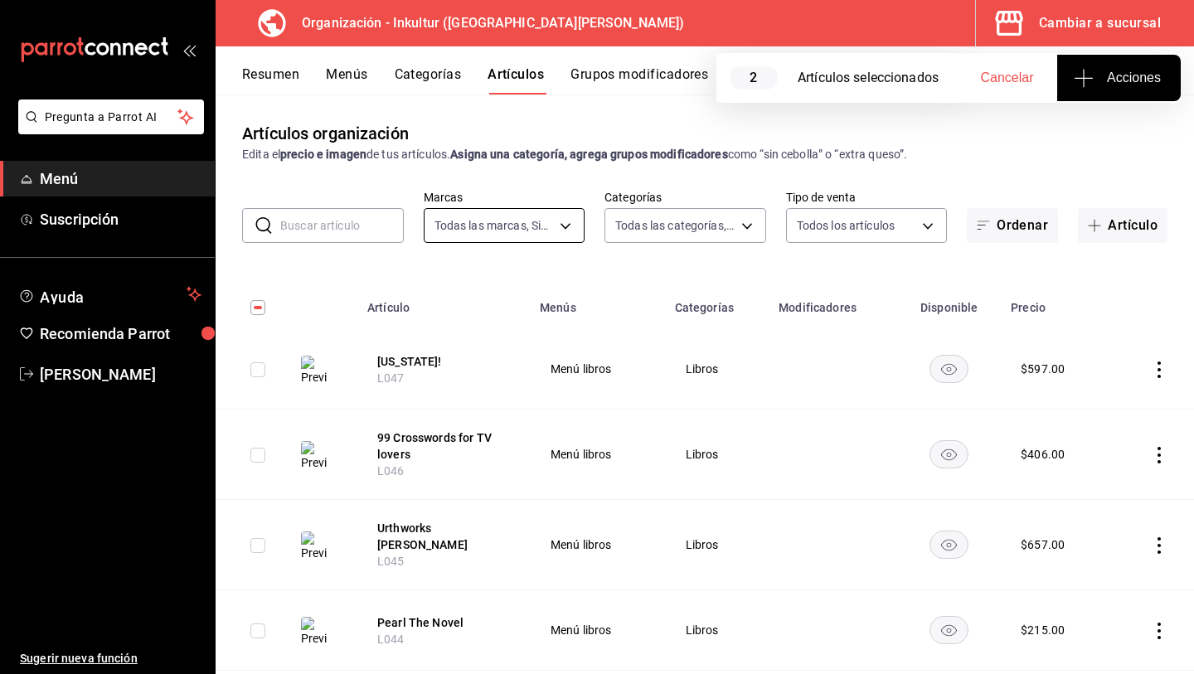
click at [541, 230] on body "Pregunta a Parrot AI Menú Suscripción Ayuda Recomienda Parrot [PERSON_NAME] Sug…" at bounding box center [597, 337] width 1194 height 674
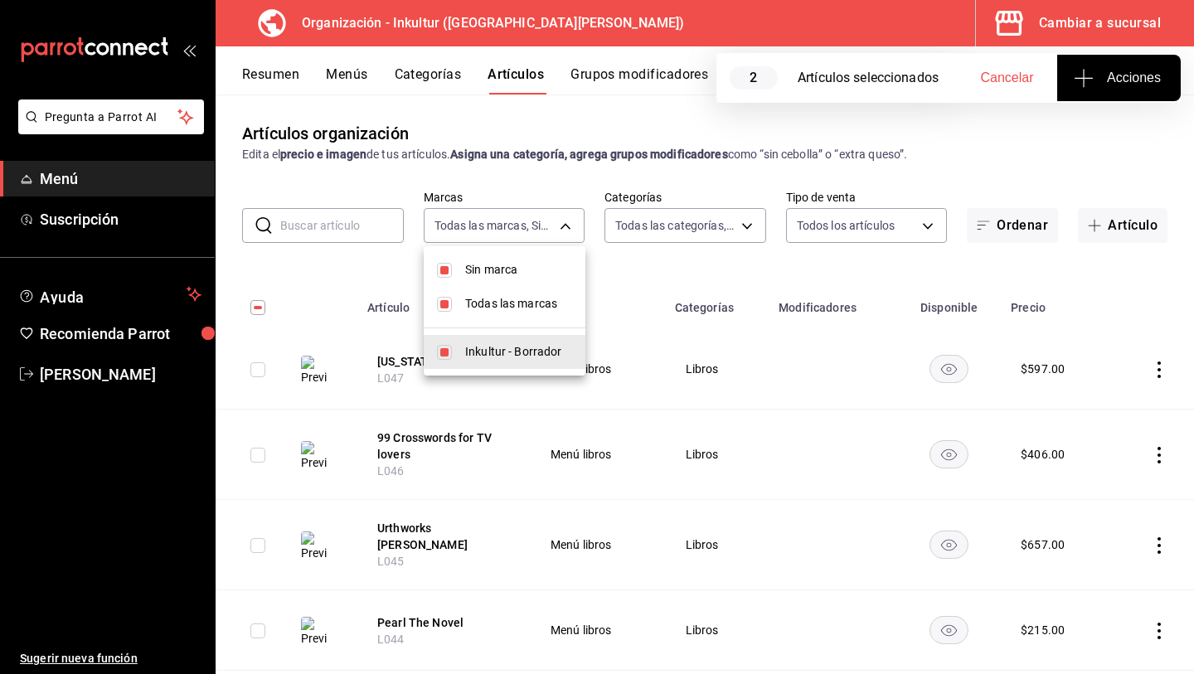
click at [721, 225] on div at bounding box center [597, 337] width 1194 height 674
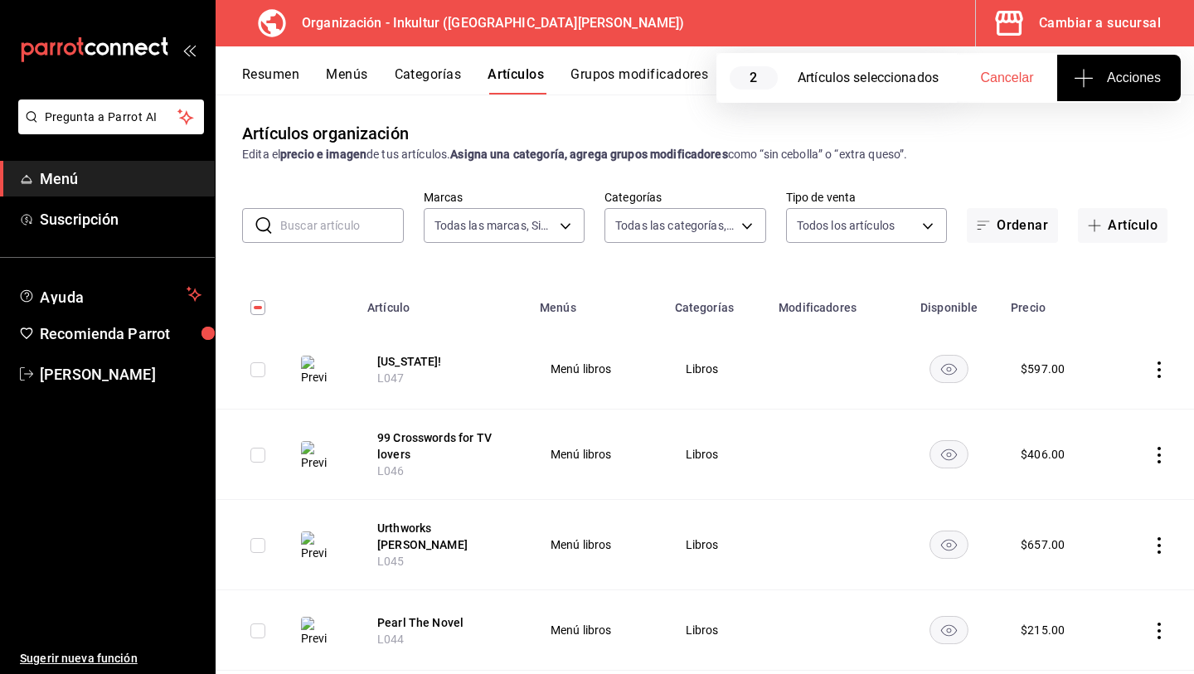
click at [721, 225] on body "Pregunta a Parrot AI Menú Suscripción Ayuda Recomienda Parrot [PERSON_NAME] Sug…" at bounding box center [597, 337] width 1194 height 674
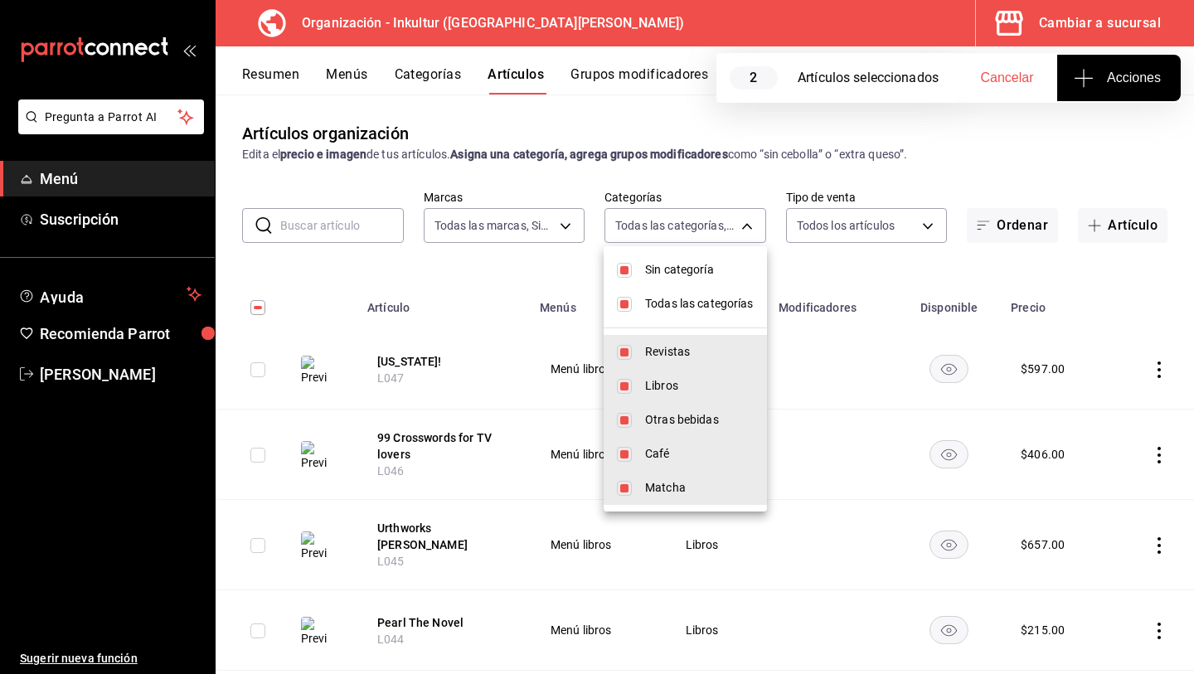
click at [866, 234] on div at bounding box center [597, 337] width 1194 height 674
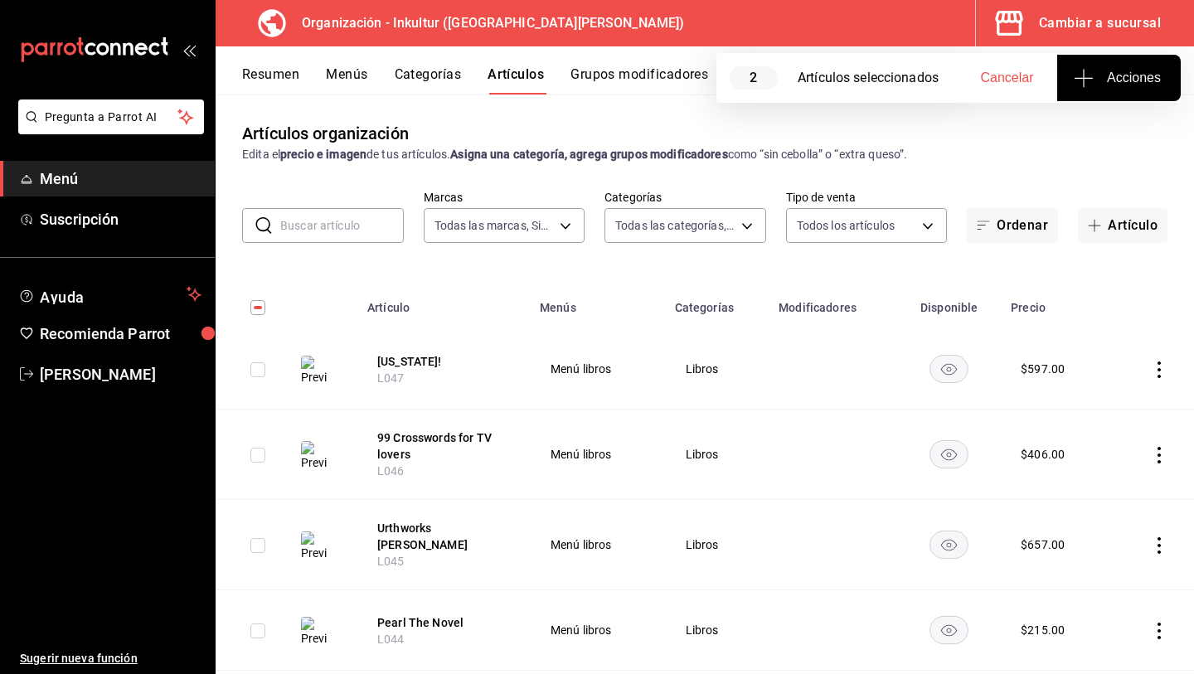
click at [866, 234] on body "Pregunta a Parrot AI Menú Suscripción Ayuda Recomienda Parrot [PERSON_NAME] Sug…" at bounding box center [597, 337] width 1194 height 674
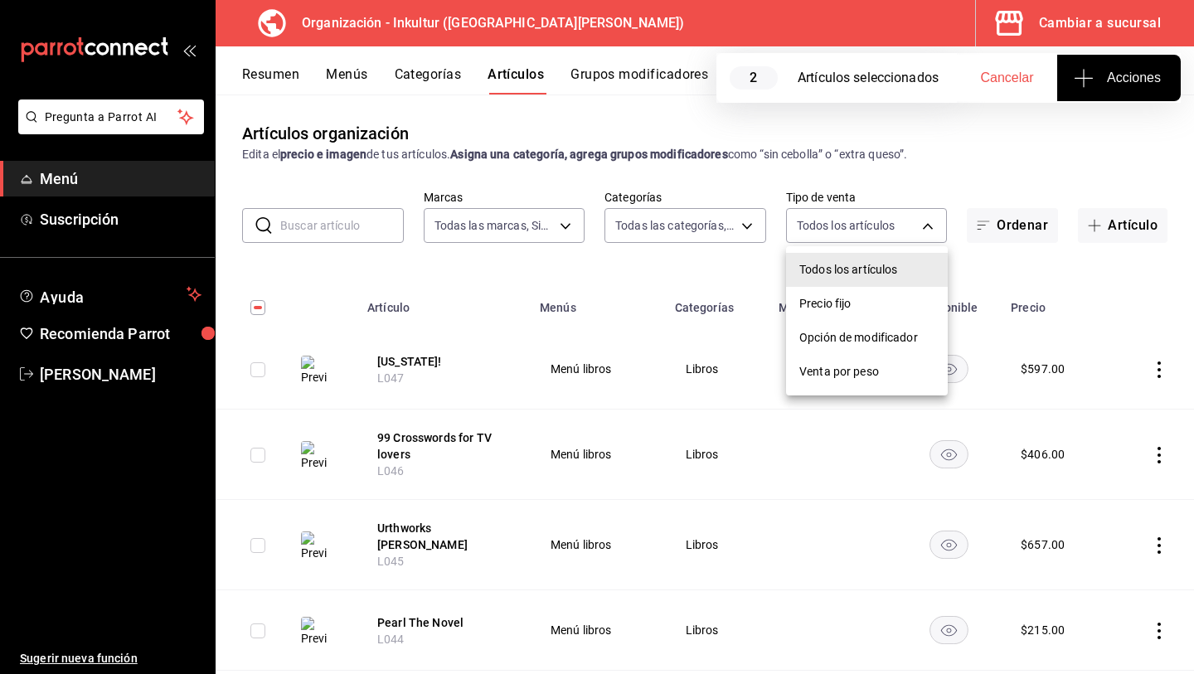
click at [930, 176] on div at bounding box center [597, 337] width 1194 height 674
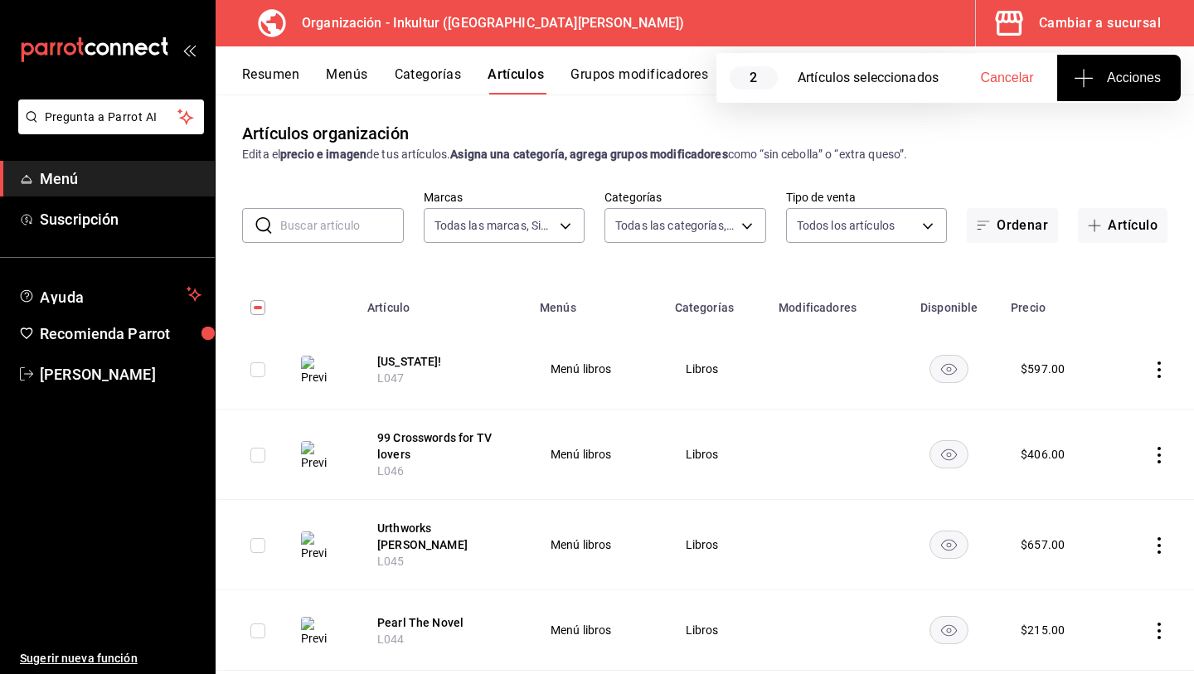
click at [975, 134] on div "Artículos organización Edita el precio e imagen de tus artículos. Asigna una ca…" at bounding box center [705, 142] width 979 height 42
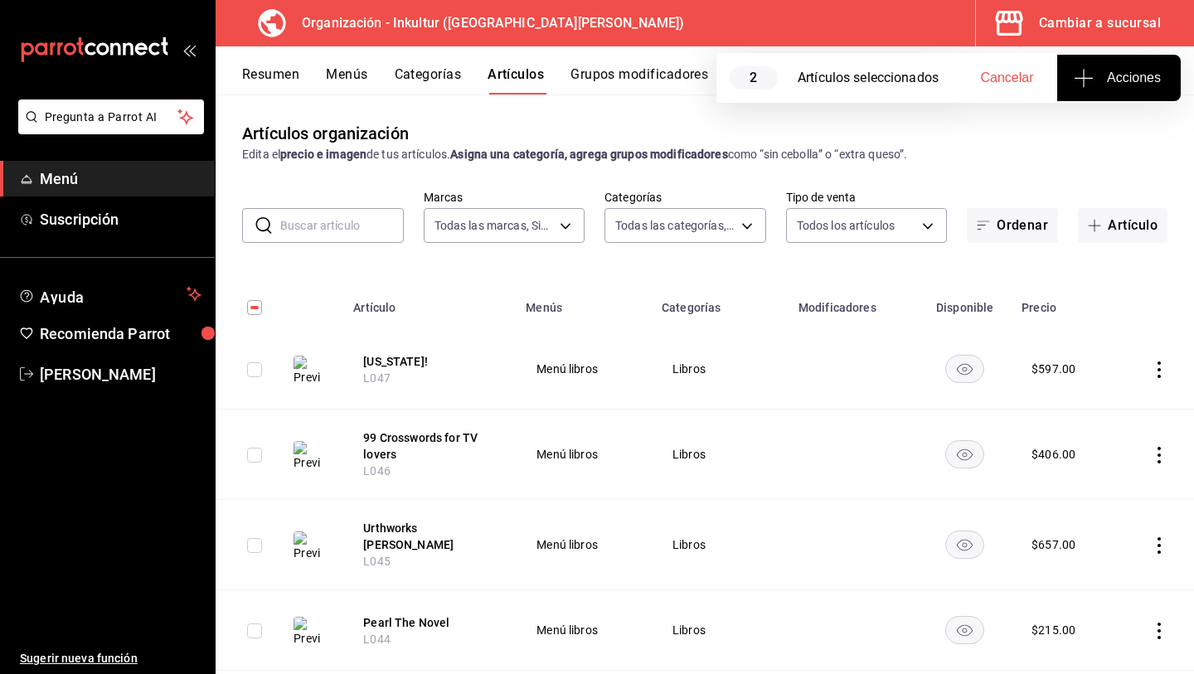
click at [270, 77] on button "Resumen" at bounding box center [270, 80] width 57 height 28
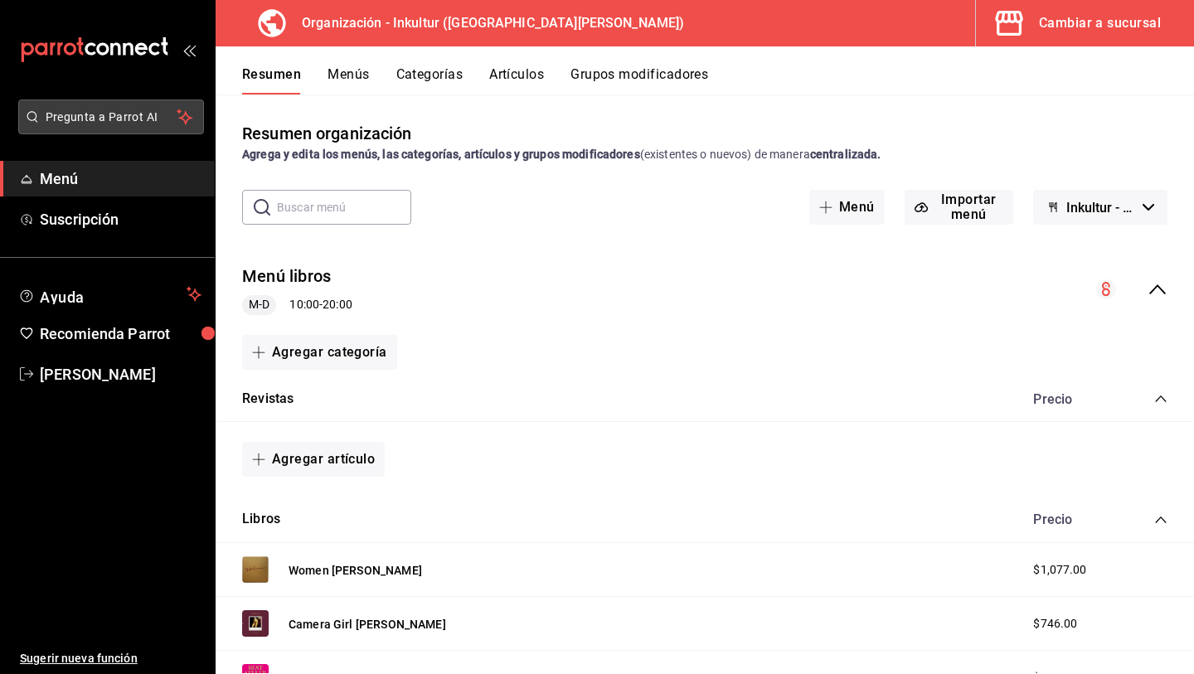
click at [122, 121] on span "Pregunta a Parrot AI" at bounding box center [112, 117] width 132 height 17
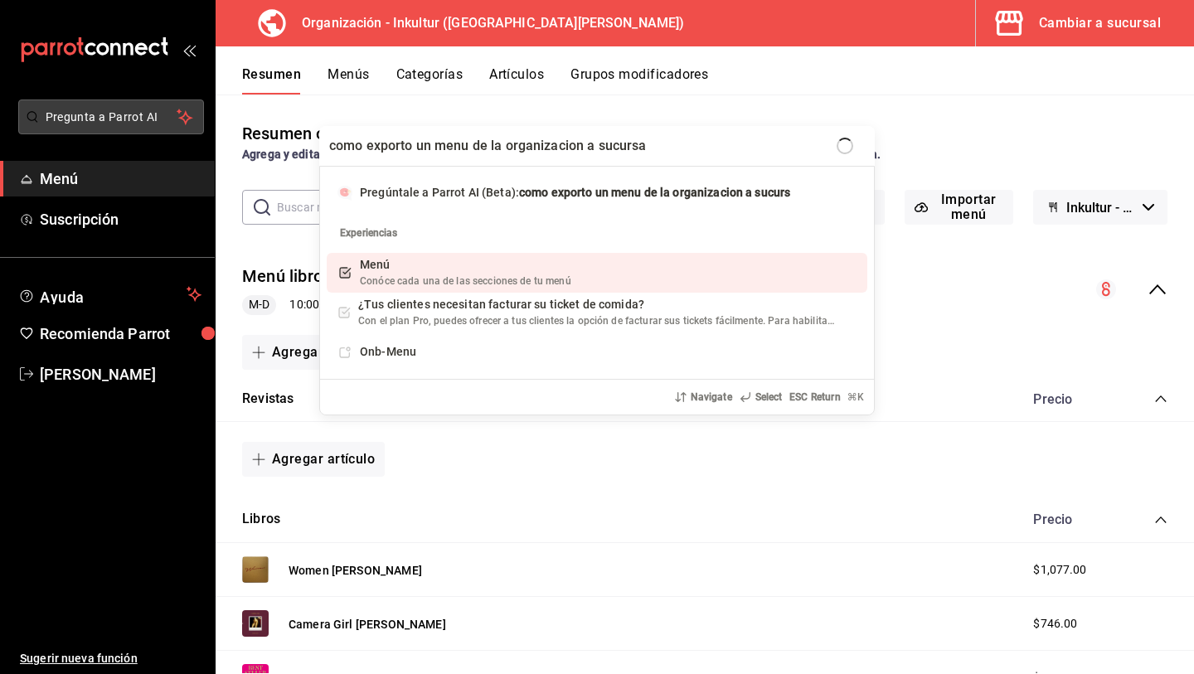
type input "como exporto un menu de la organizacion a sucursal"
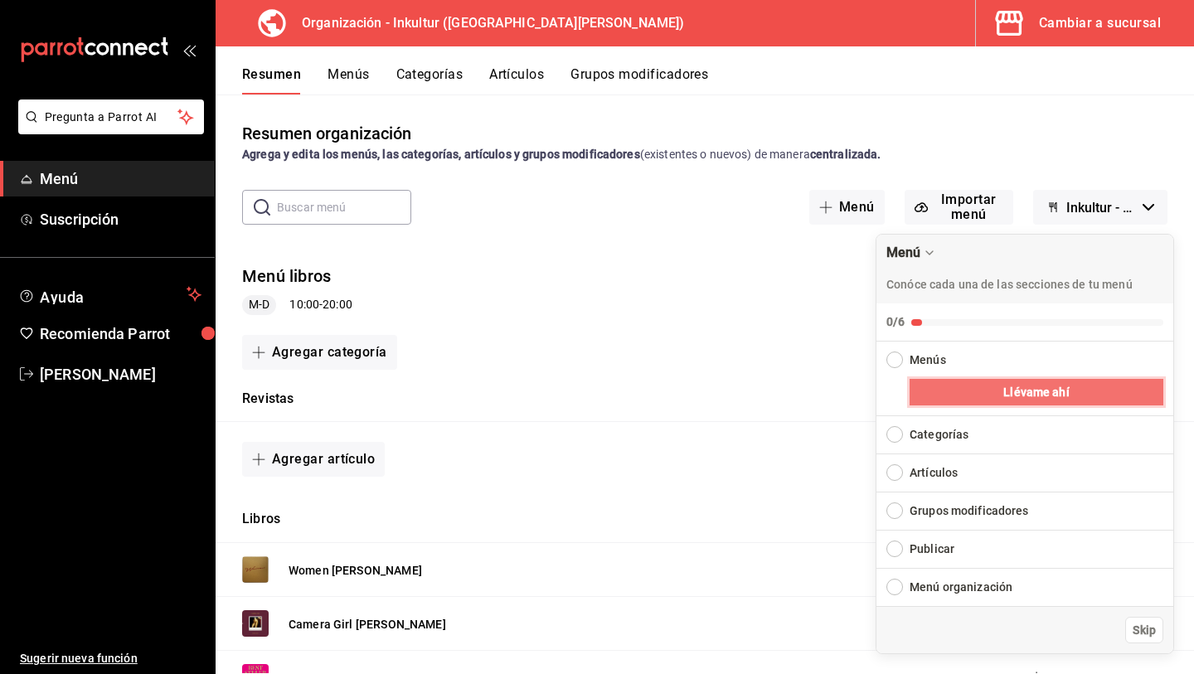
click at [941, 387] on button "Llévame ahí" at bounding box center [1037, 392] width 254 height 27
click at [902, 441] on div "Categorías" at bounding box center [1026, 434] width 299 height 37
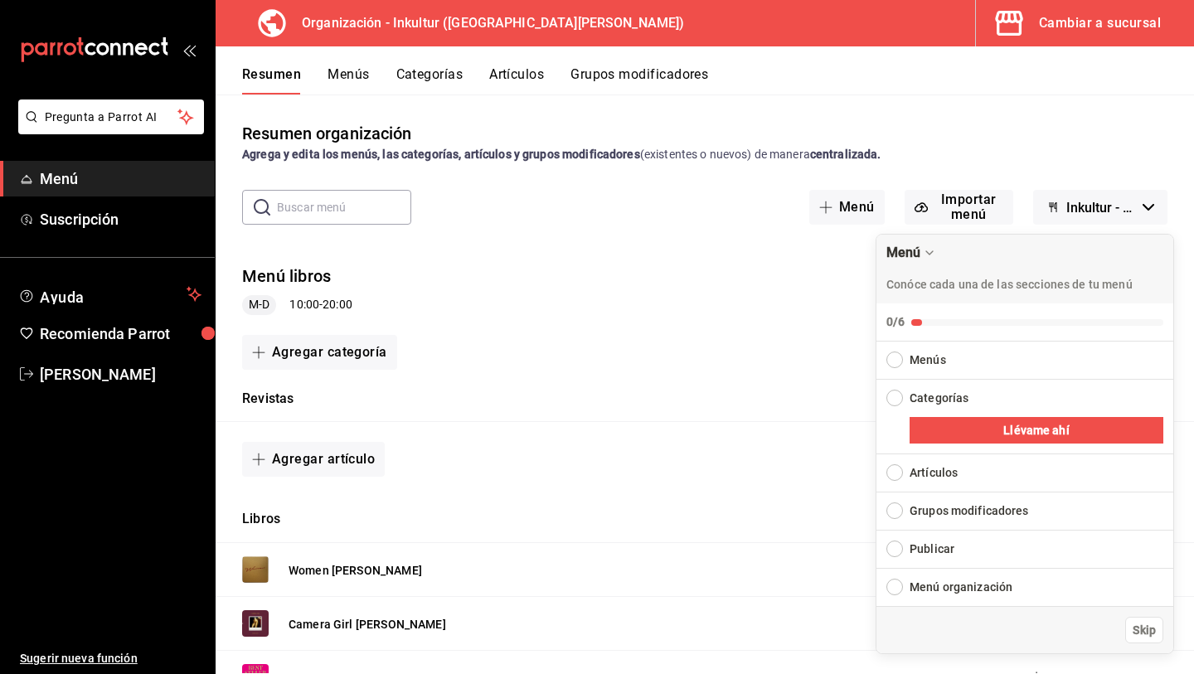
click at [901, 470] on div "Expand Checklist" at bounding box center [895, 472] width 17 height 17
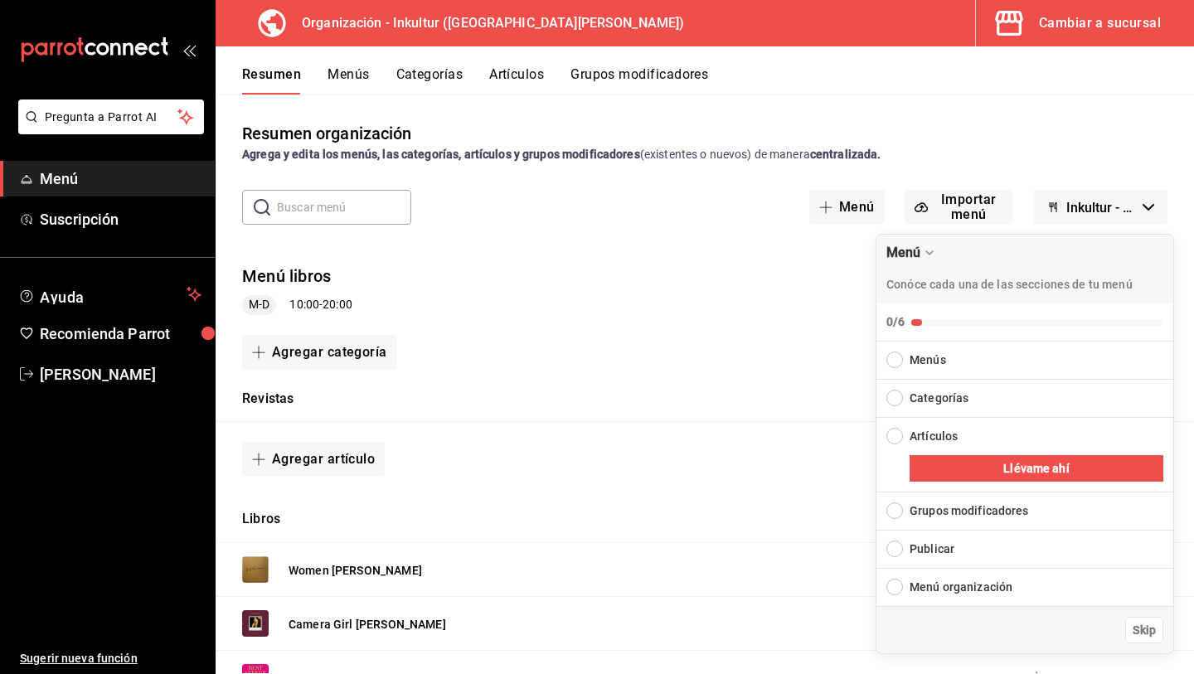
click at [895, 511] on div "Expand Checklist" at bounding box center [895, 511] width 17 height 17
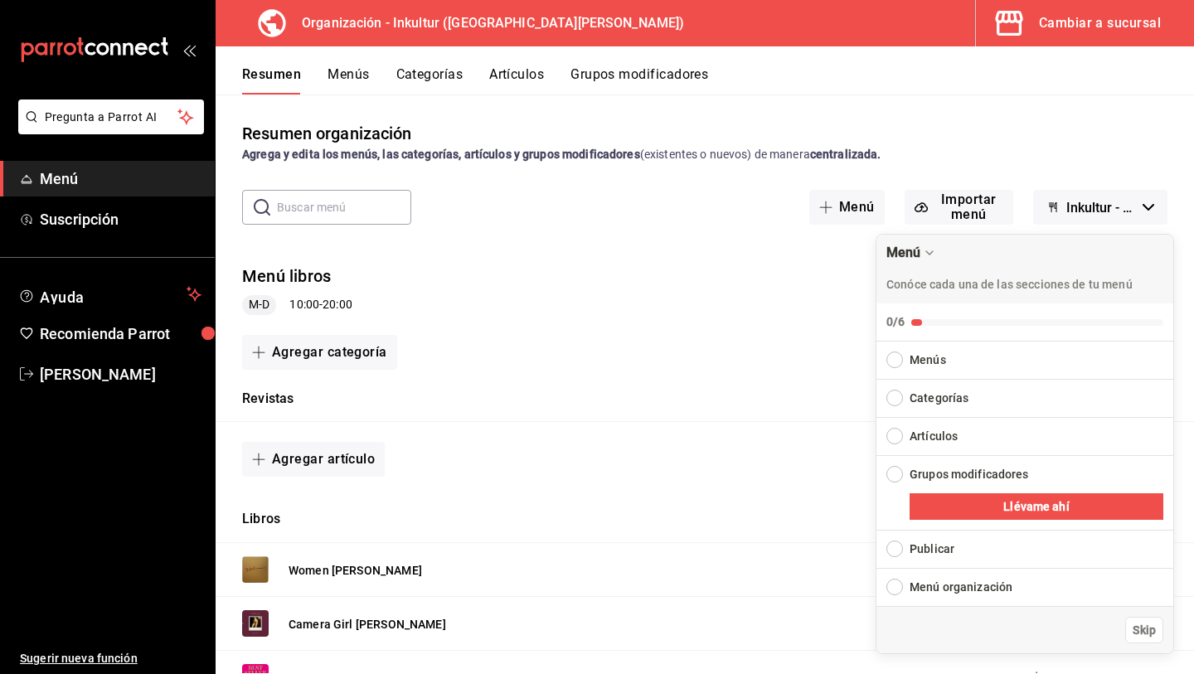
click at [903, 553] on div "Publicar" at bounding box center [1026, 549] width 299 height 37
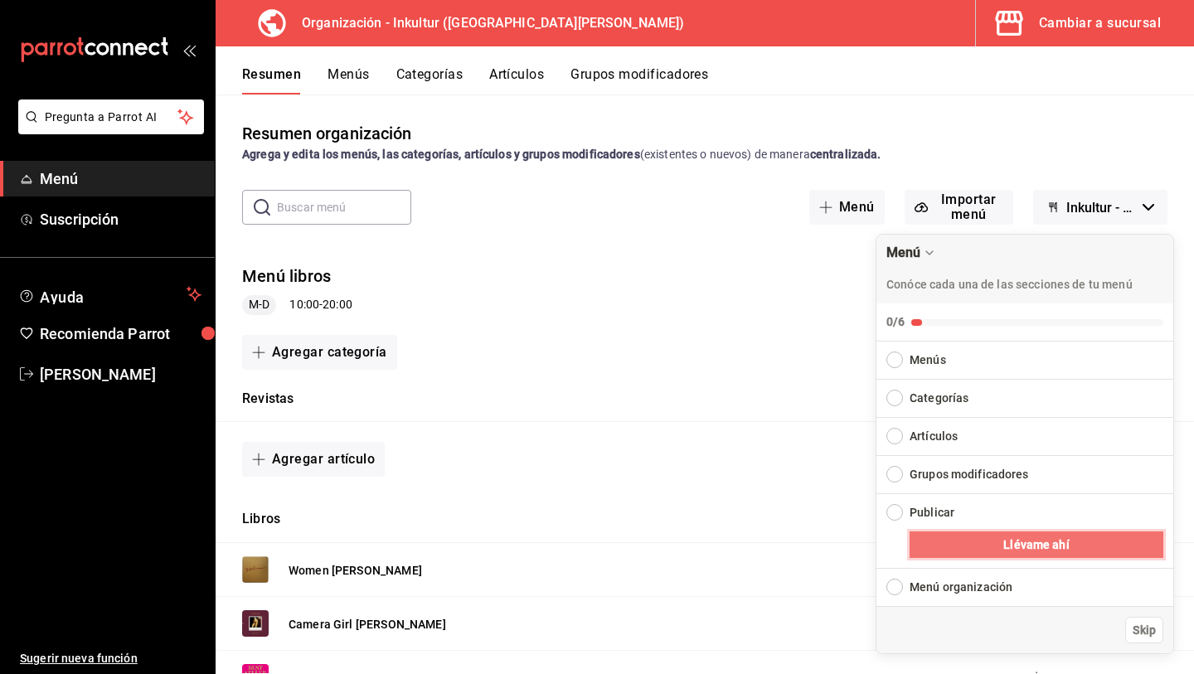
click at [951, 543] on button "Llévame ahí" at bounding box center [1037, 545] width 254 height 27
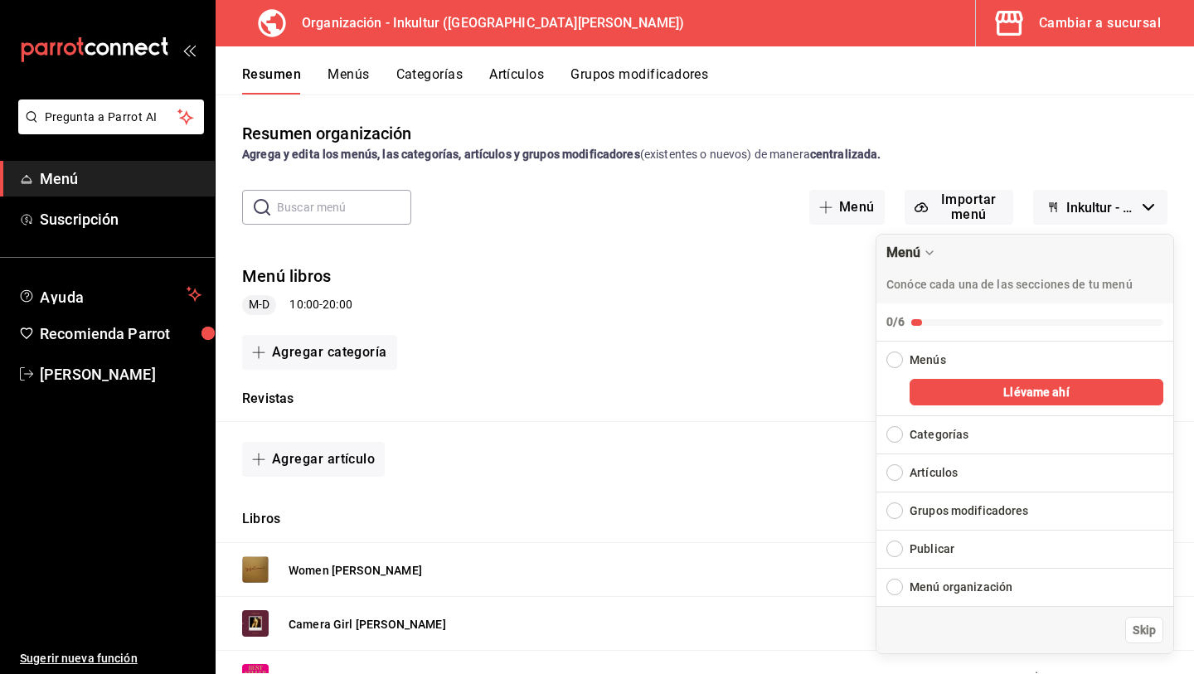
click at [902, 587] on div "Expand Checklist" at bounding box center [895, 587] width 17 height 17
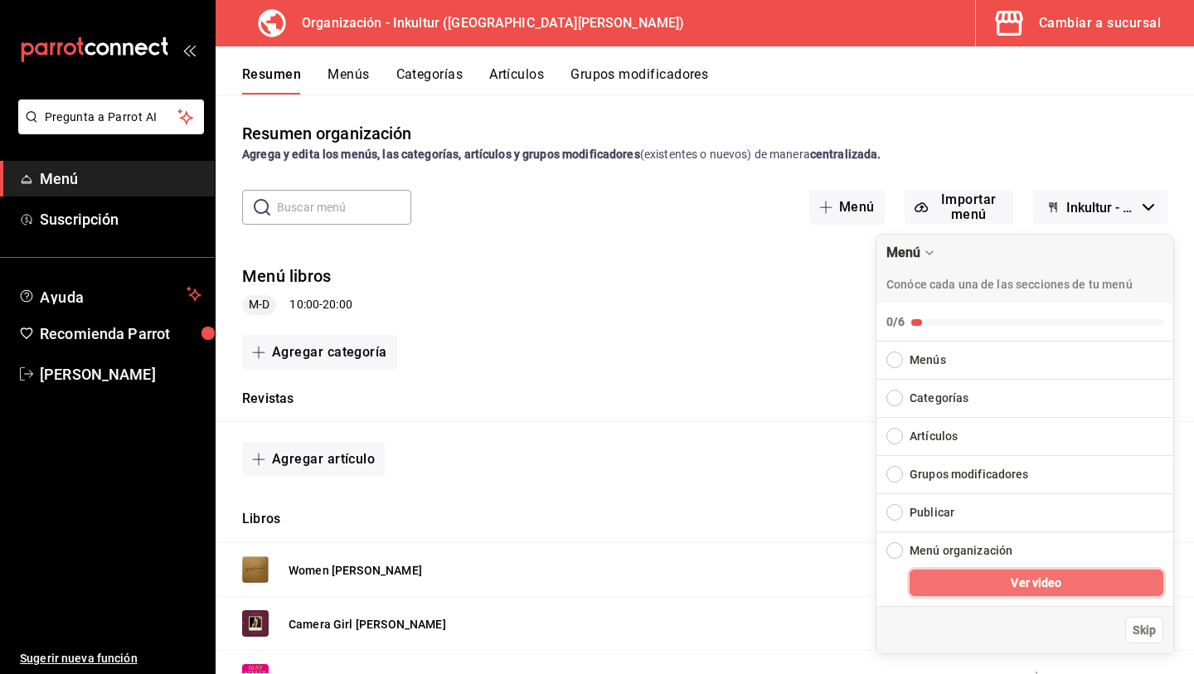
click at [936, 582] on button "Ver video" at bounding box center [1037, 583] width 254 height 27
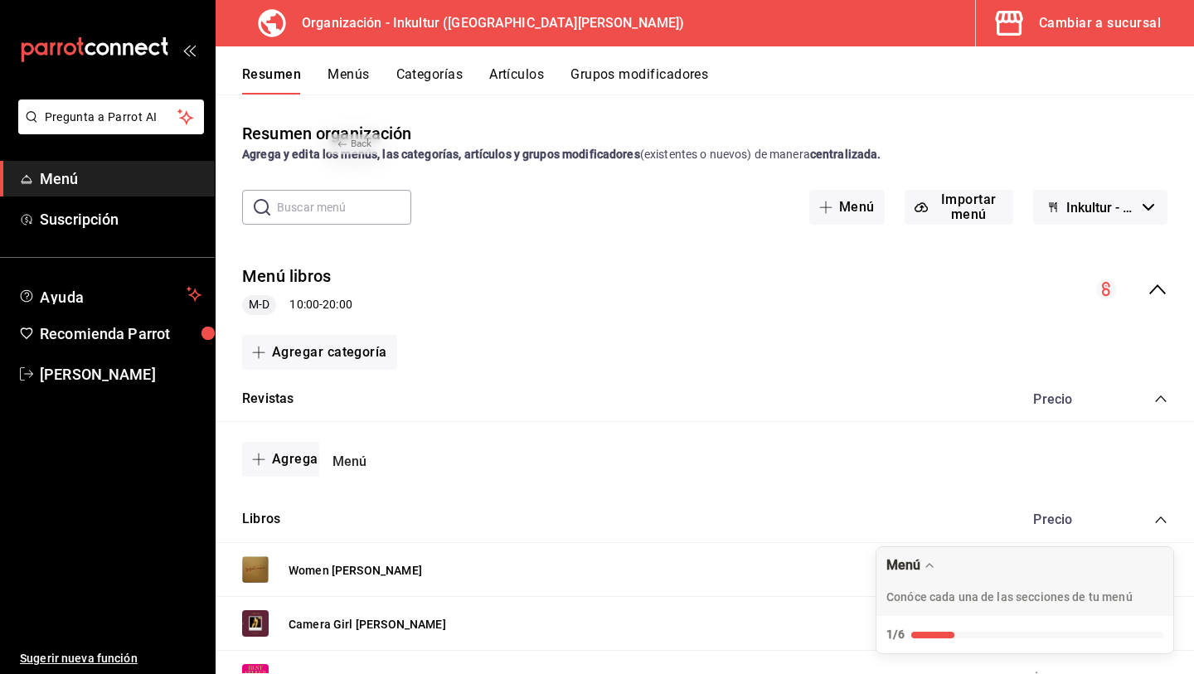
click at [508, 487] on div "Back Menú" at bounding box center [597, 337] width 1194 height 674
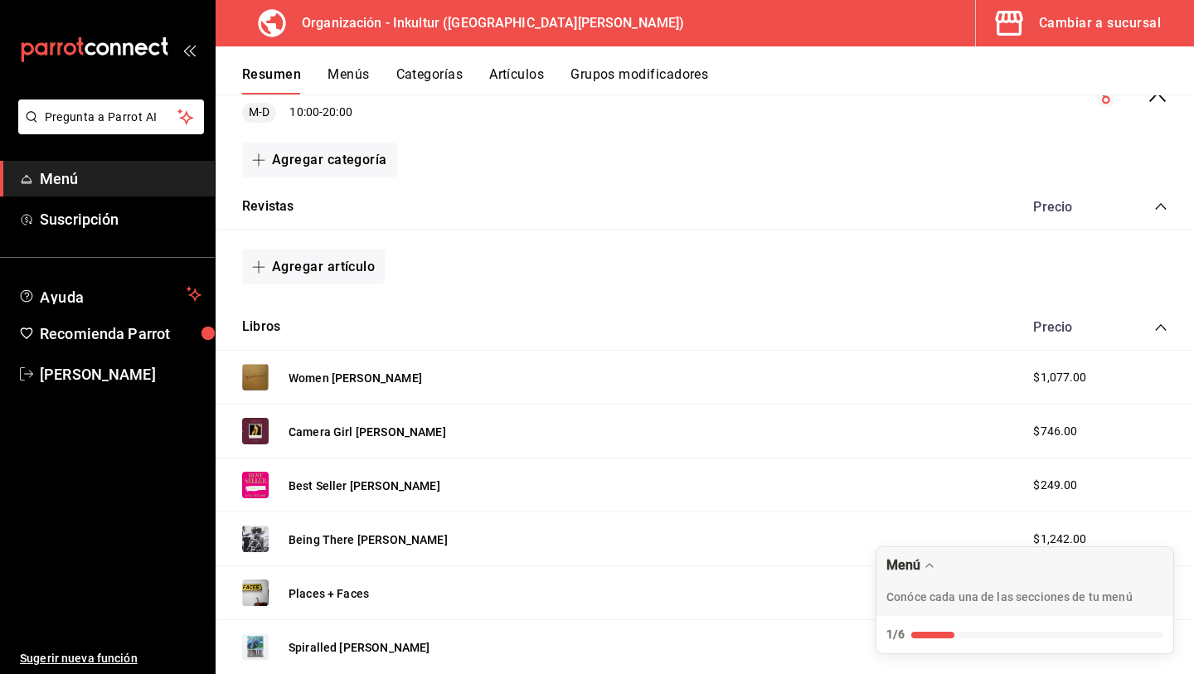
scroll to position [207, 0]
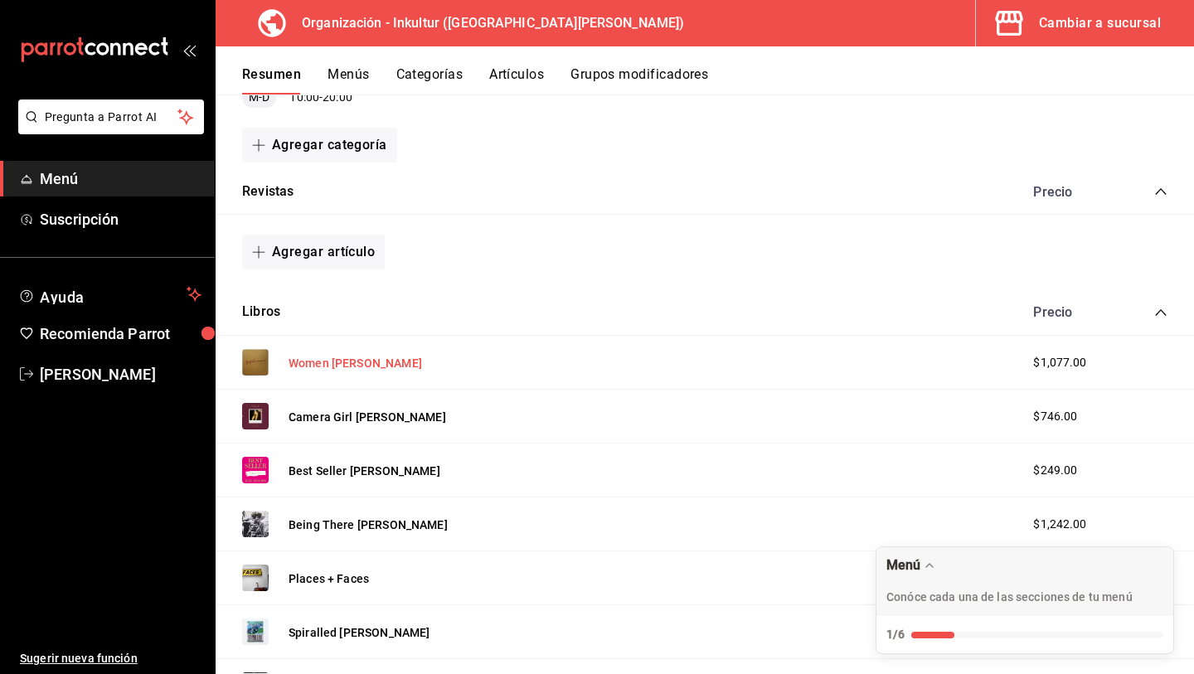
click at [334, 364] on button "Women [PERSON_NAME]" at bounding box center [356, 363] width 134 height 17
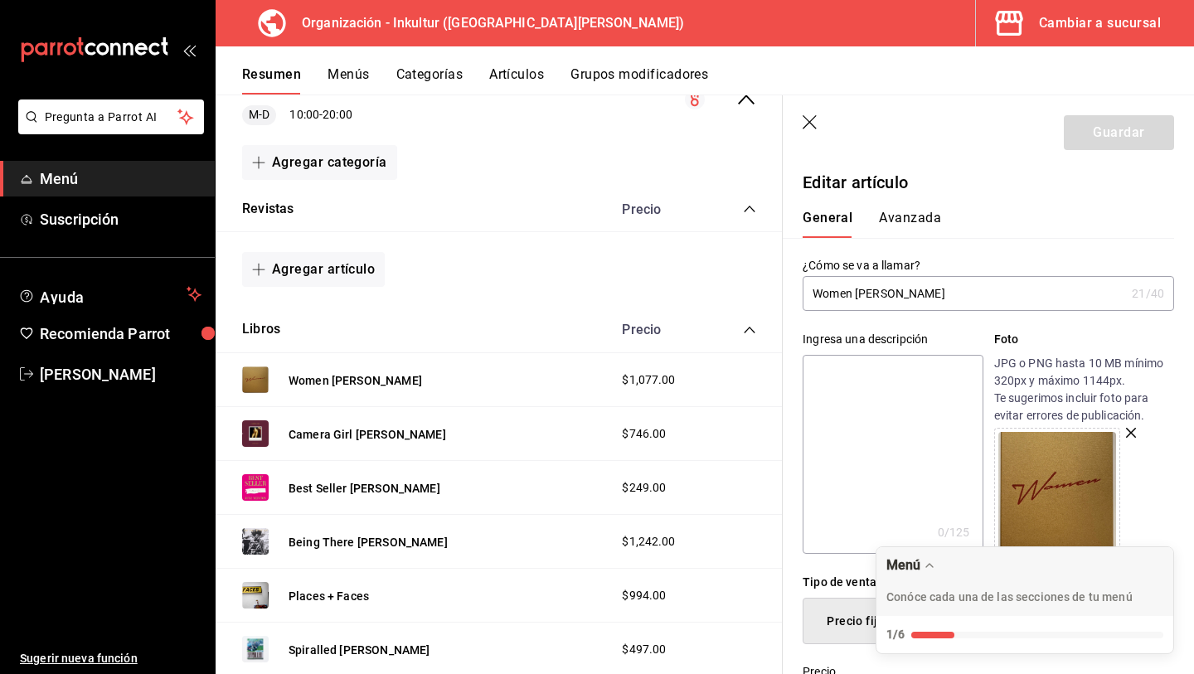
click at [811, 121] on icon "button" at bounding box center [811, 123] width 17 height 17
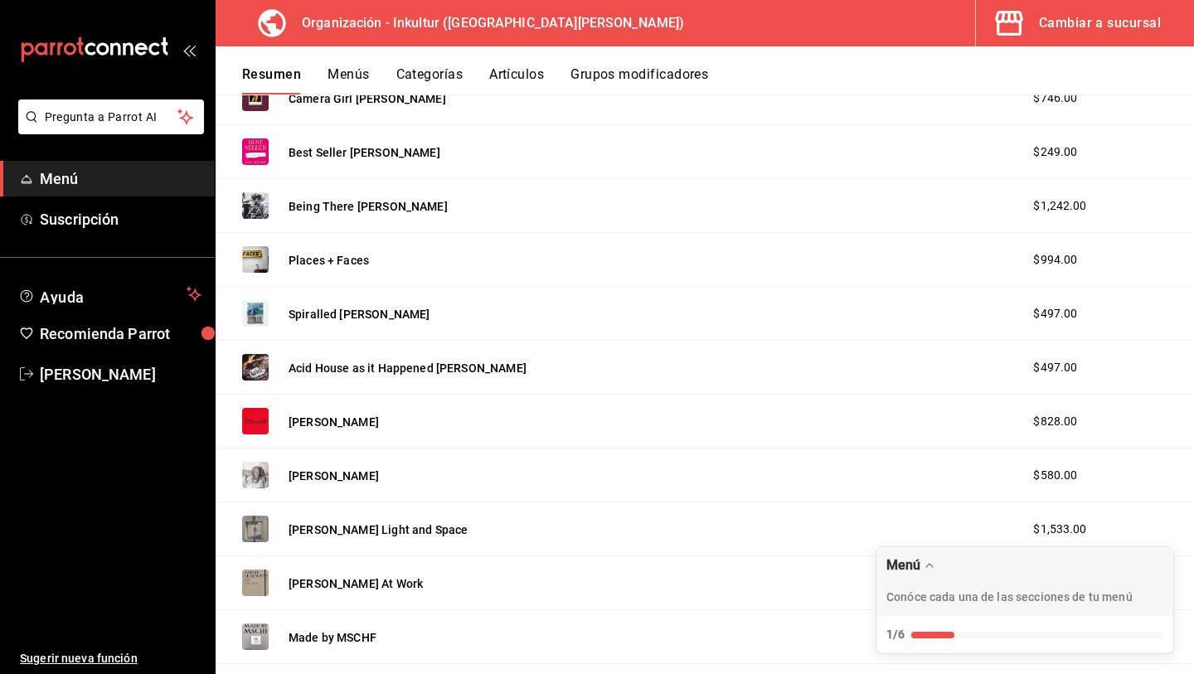
scroll to position [529, 0]
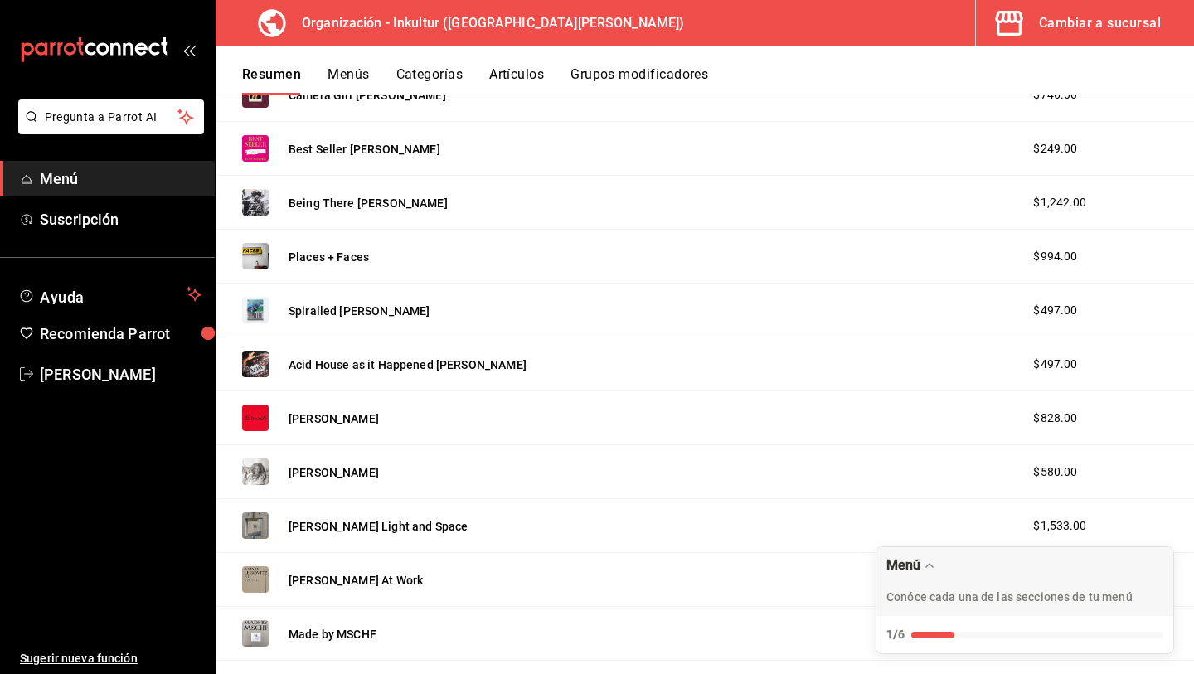
click at [864, 414] on div "SHAZAM Richie Shazam $828.00" at bounding box center [705, 418] width 979 height 54
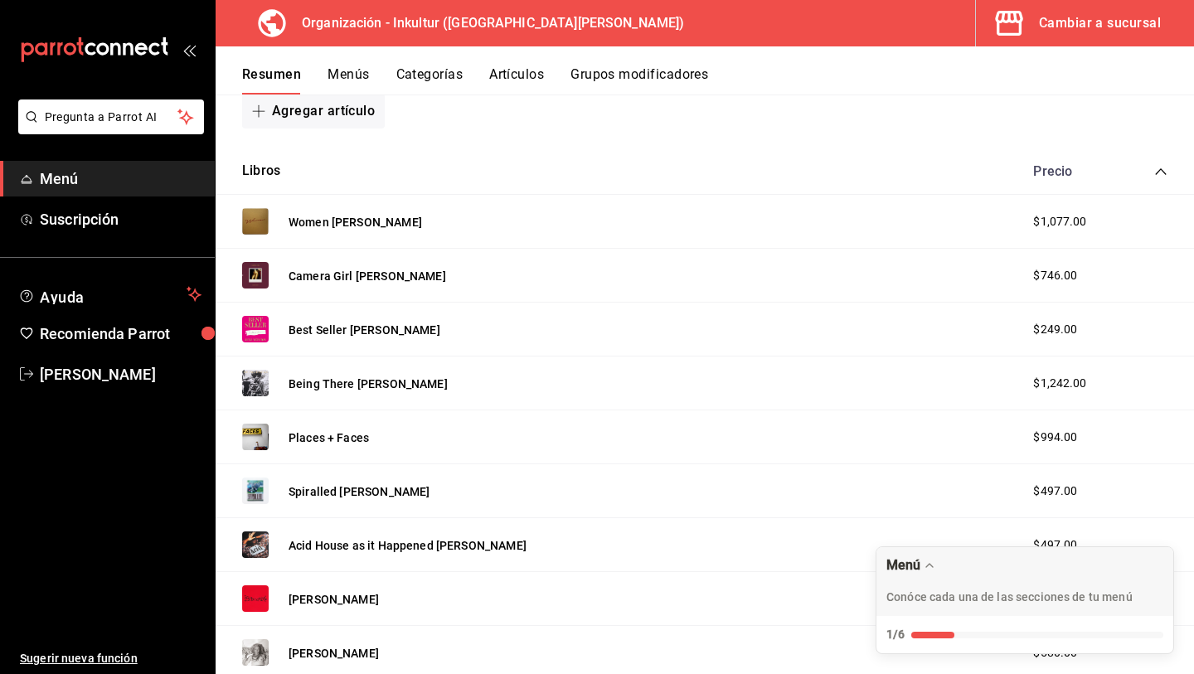
scroll to position [356, 0]
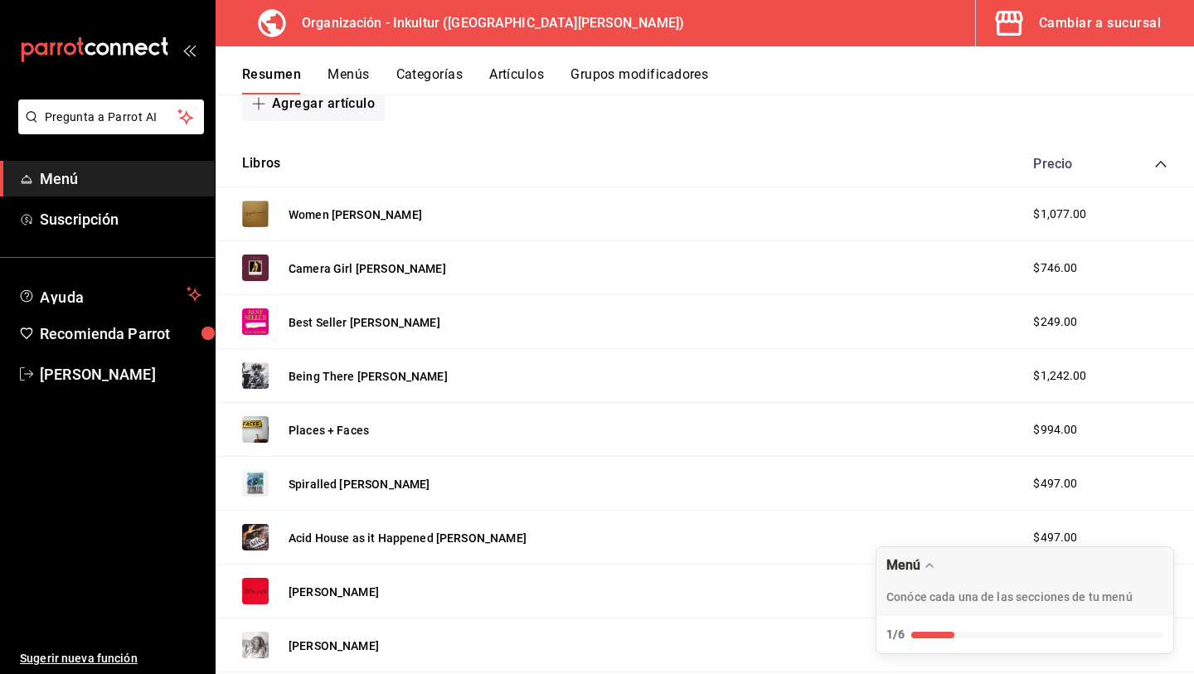
click at [1038, 224] on div "Women Nadie Lee Cohen $1,077.00" at bounding box center [705, 214] width 979 height 54
click at [355, 217] on button "Women [PERSON_NAME]" at bounding box center [356, 215] width 134 height 17
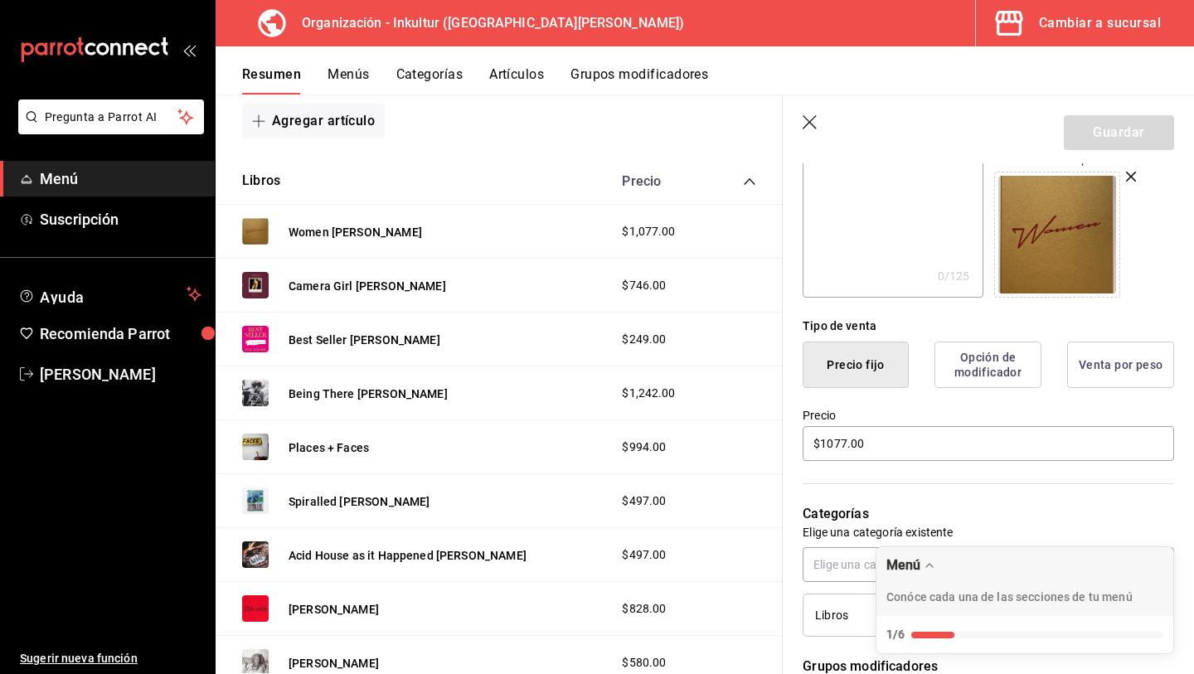
scroll to position [280, 0]
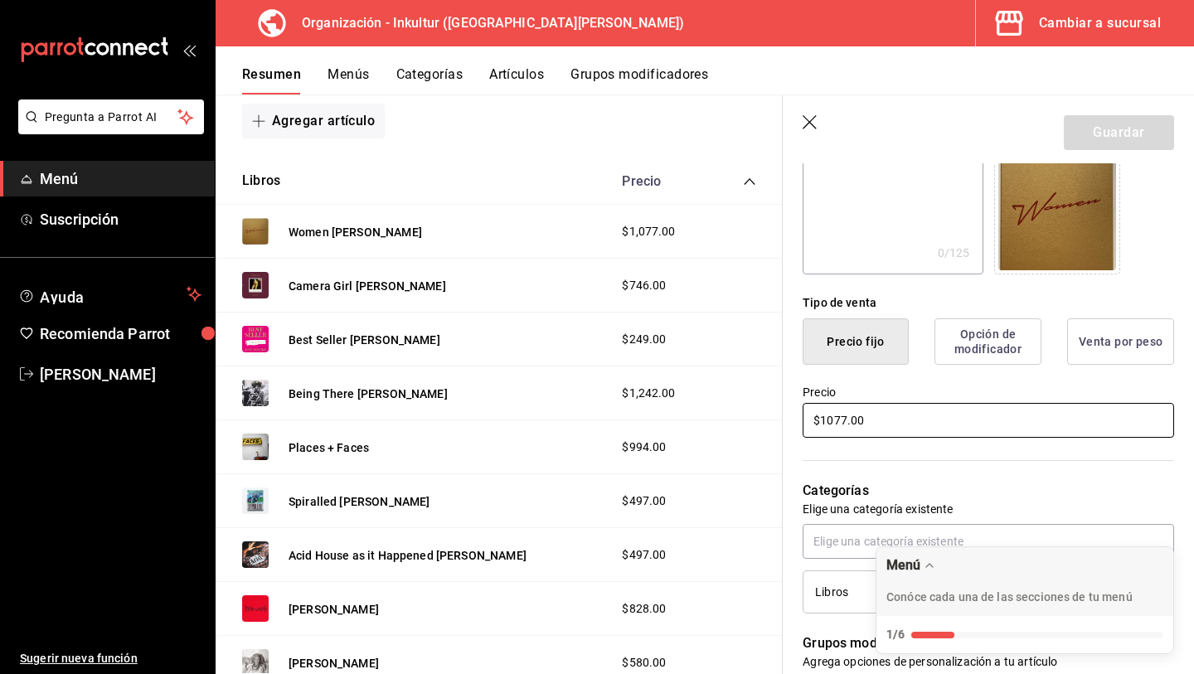
drag, startPoint x: 883, startPoint y: 427, endPoint x: 768, endPoint y: 436, distance: 114.8
click at [771, 435] on main "Resumen organización Agrega y edita los menús, las categorías, artículos y grup…" at bounding box center [705, 385] width 979 height 580
type input "$1.00"
type input "$2323.00"
click at [1112, 183] on img at bounding box center [1058, 212] width 118 height 118
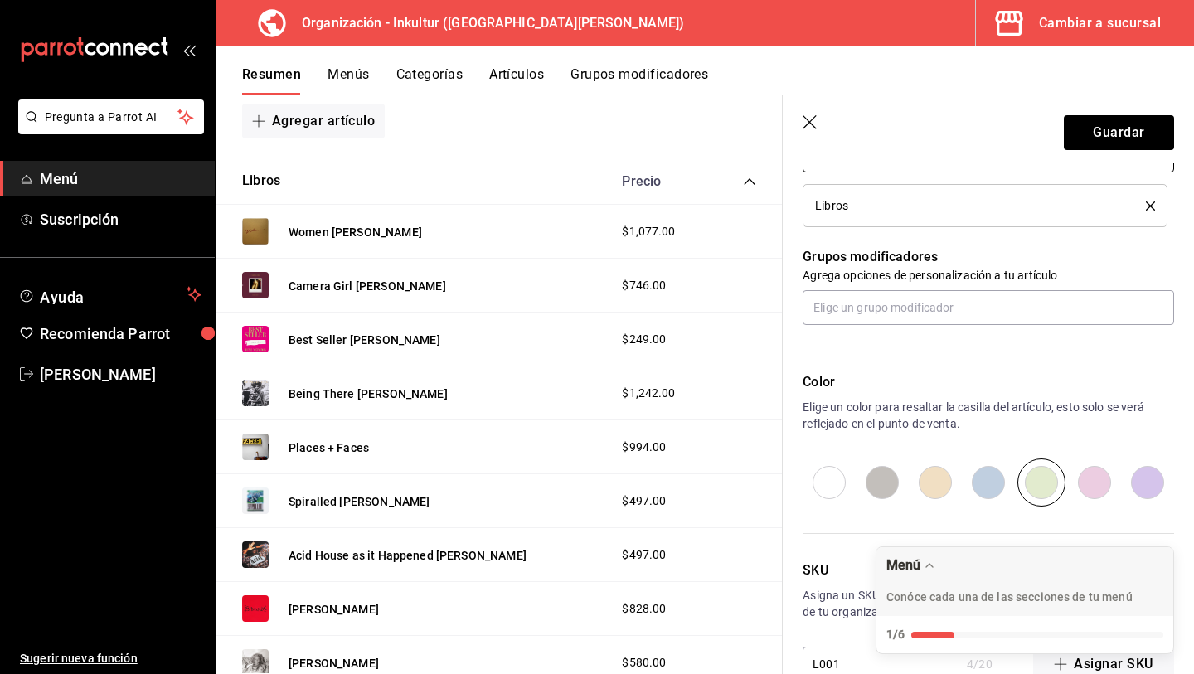
scroll to position [707, 0]
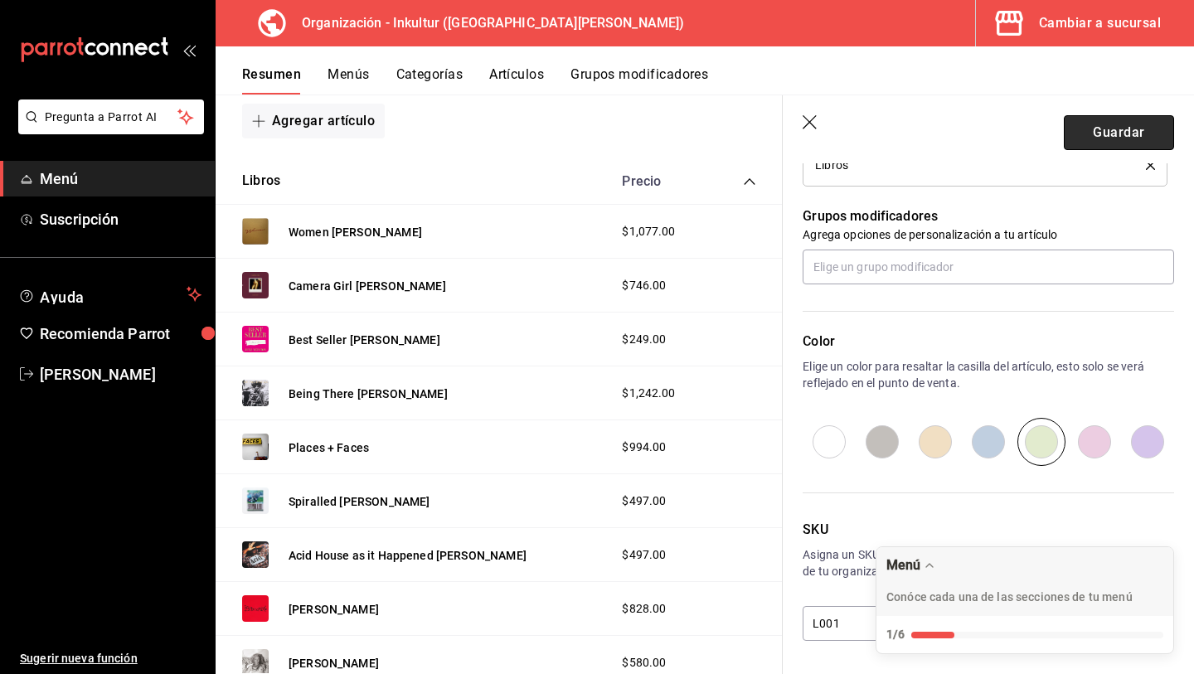
click at [1118, 130] on button "Guardar" at bounding box center [1119, 132] width 110 height 35
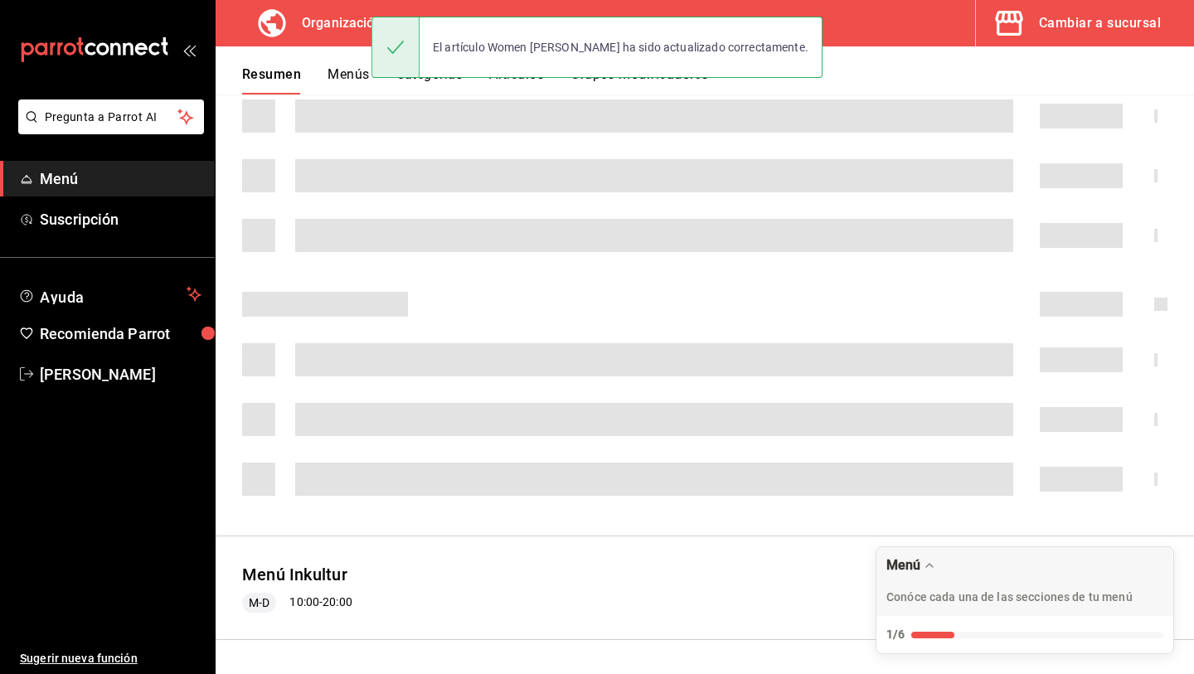
scroll to position [294, 0]
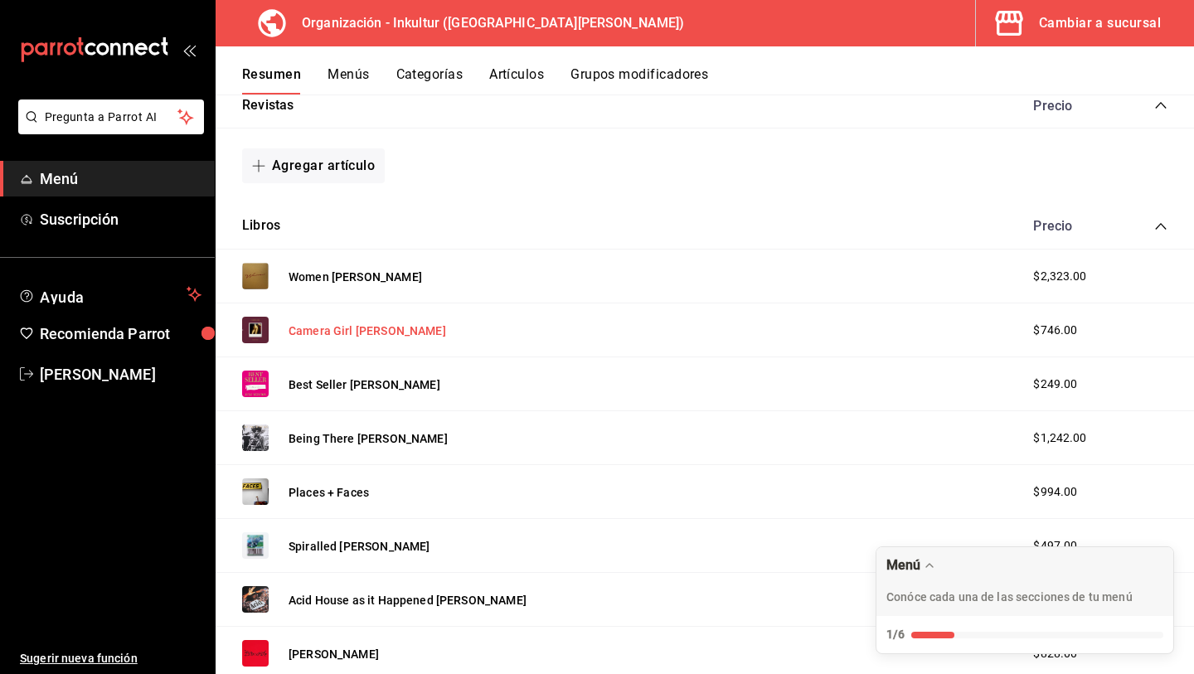
click at [348, 329] on button "Camera Girl [PERSON_NAME]" at bounding box center [368, 331] width 158 height 17
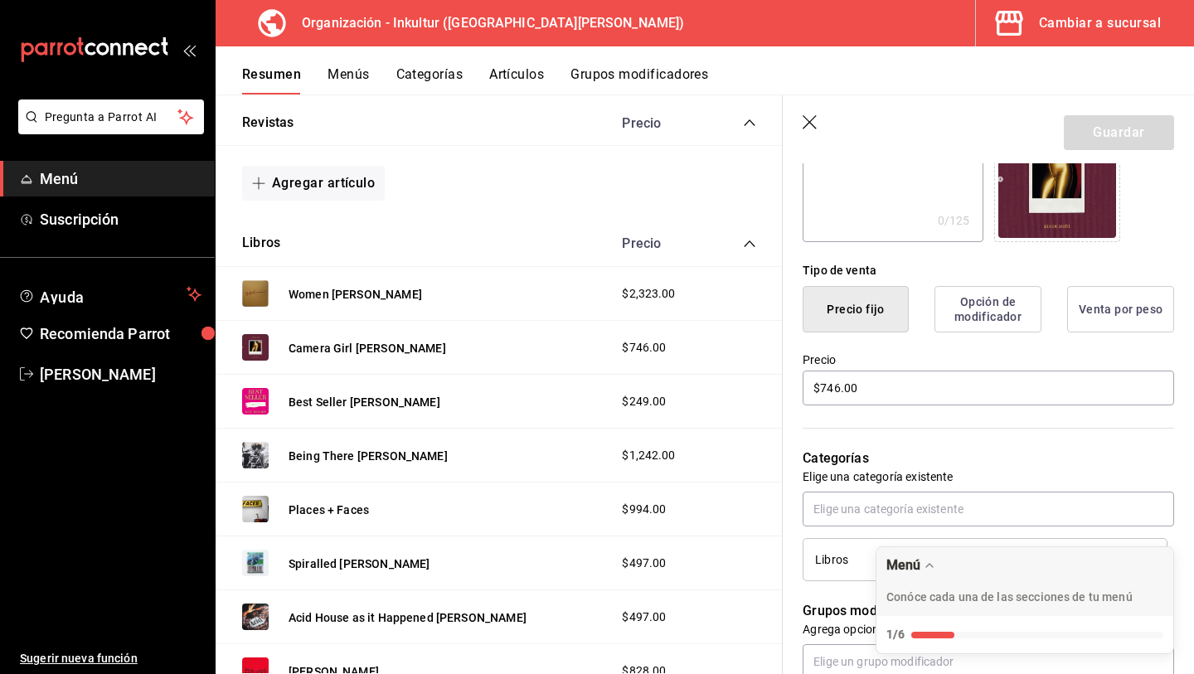
scroll to position [324, 0]
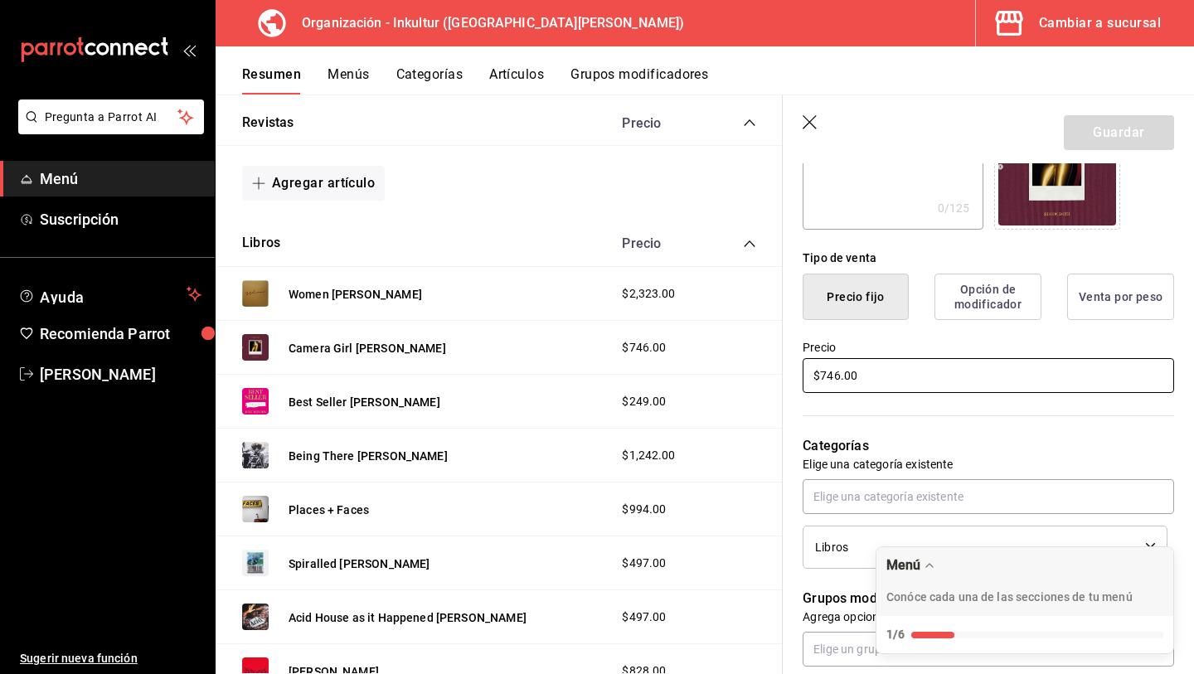
drag, startPoint x: 912, startPoint y: 375, endPoint x: 739, endPoint y: 388, distance: 173.9
click at [739, 388] on main "Resumen organización Agrega y edita los menús, las categorías, artículos y grup…" at bounding box center [705, 385] width 979 height 580
drag, startPoint x: 895, startPoint y: 382, endPoint x: 755, endPoint y: 362, distance: 141.6
click at [755, 362] on main "Resumen organización Agrega y edita los menús, las categorías, artículos y grup…" at bounding box center [705, 385] width 979 height 580
type input "$1464.00"
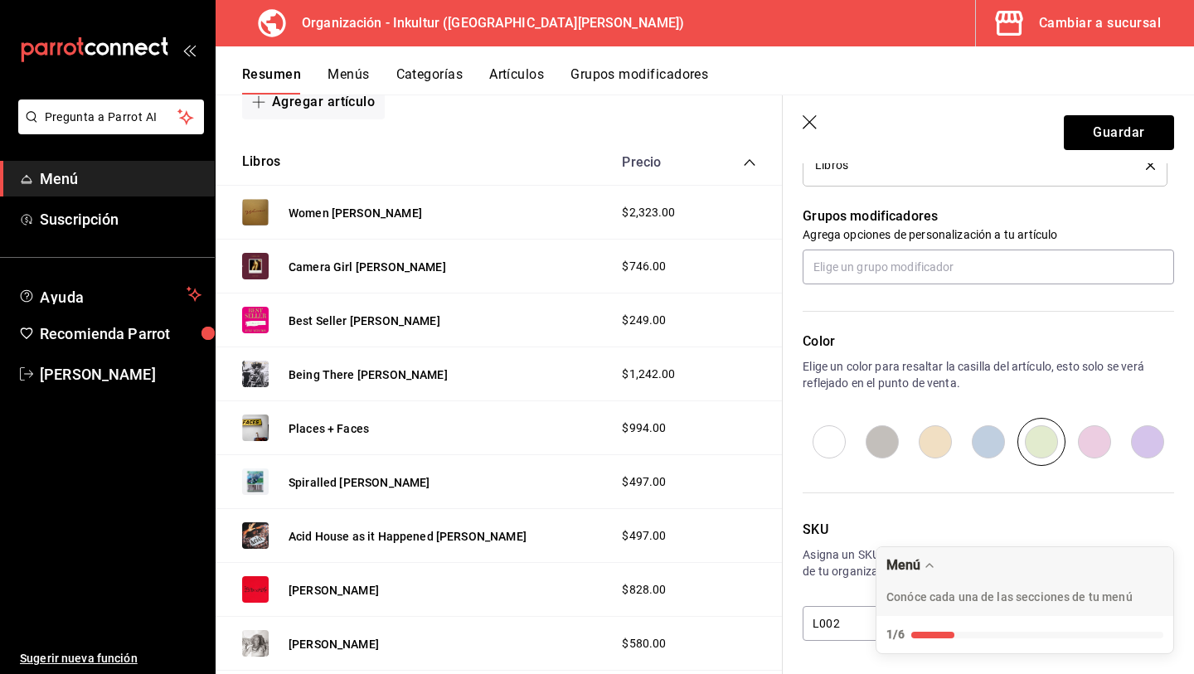
scroll to position [0, 0]
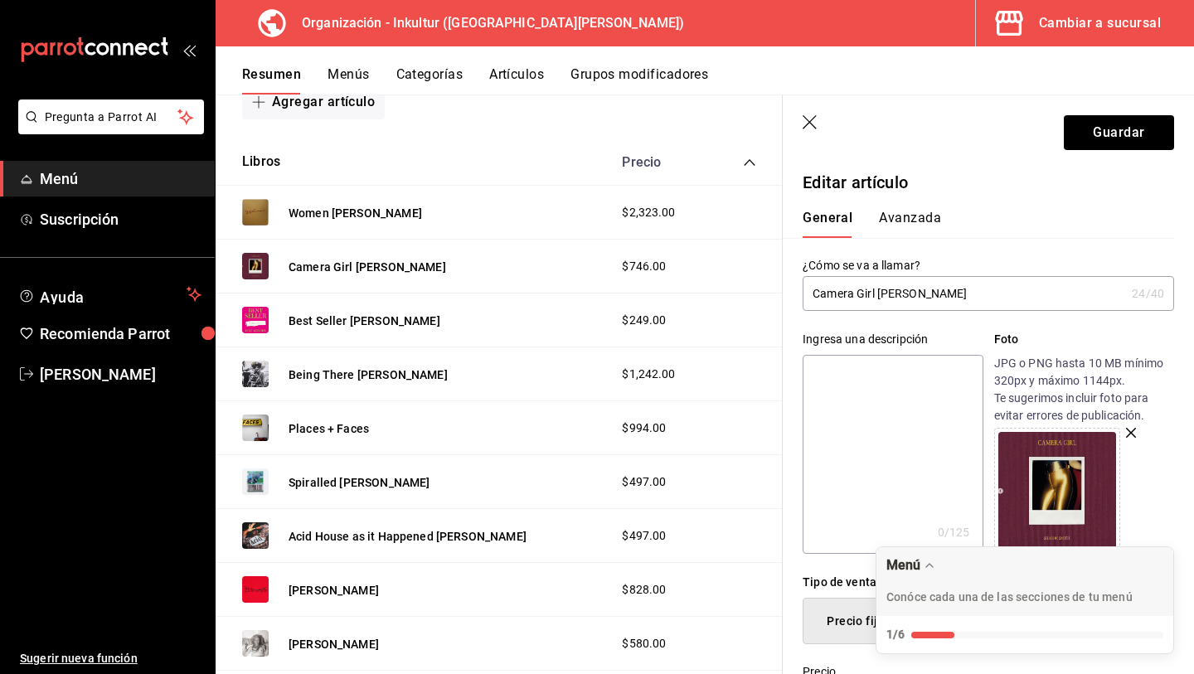
click at [915, 216] on button "Avanzada" at bounding box center [910, 224] width 62 height 28
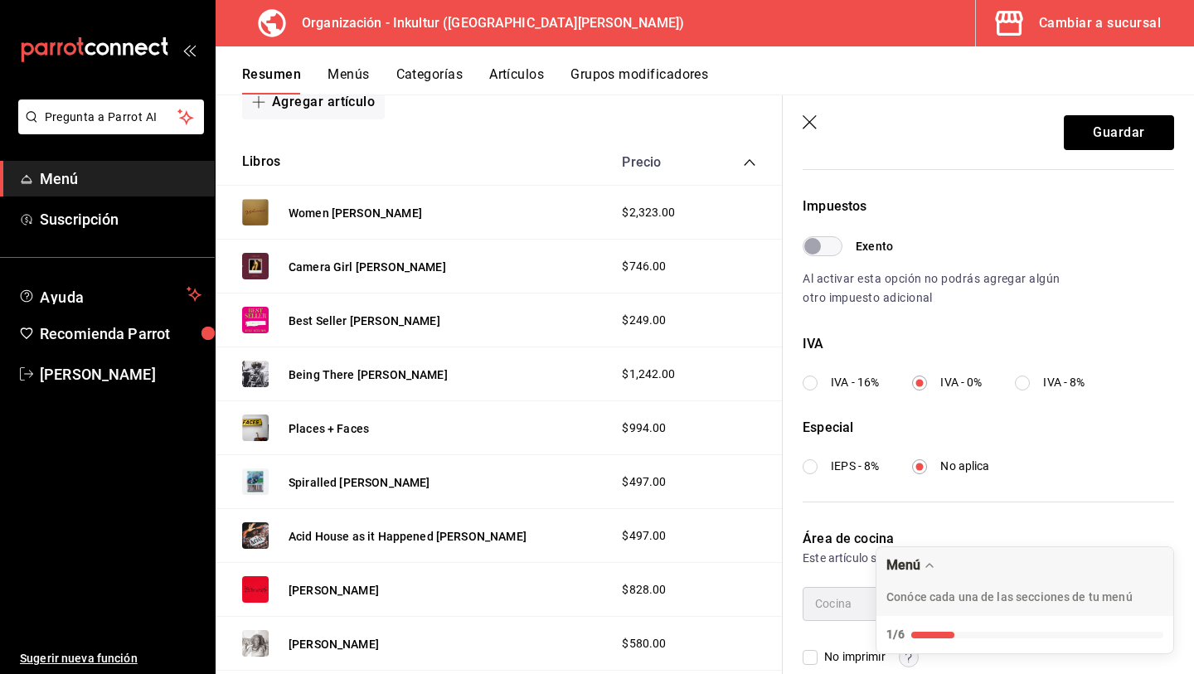
scroll to position [497, 0]
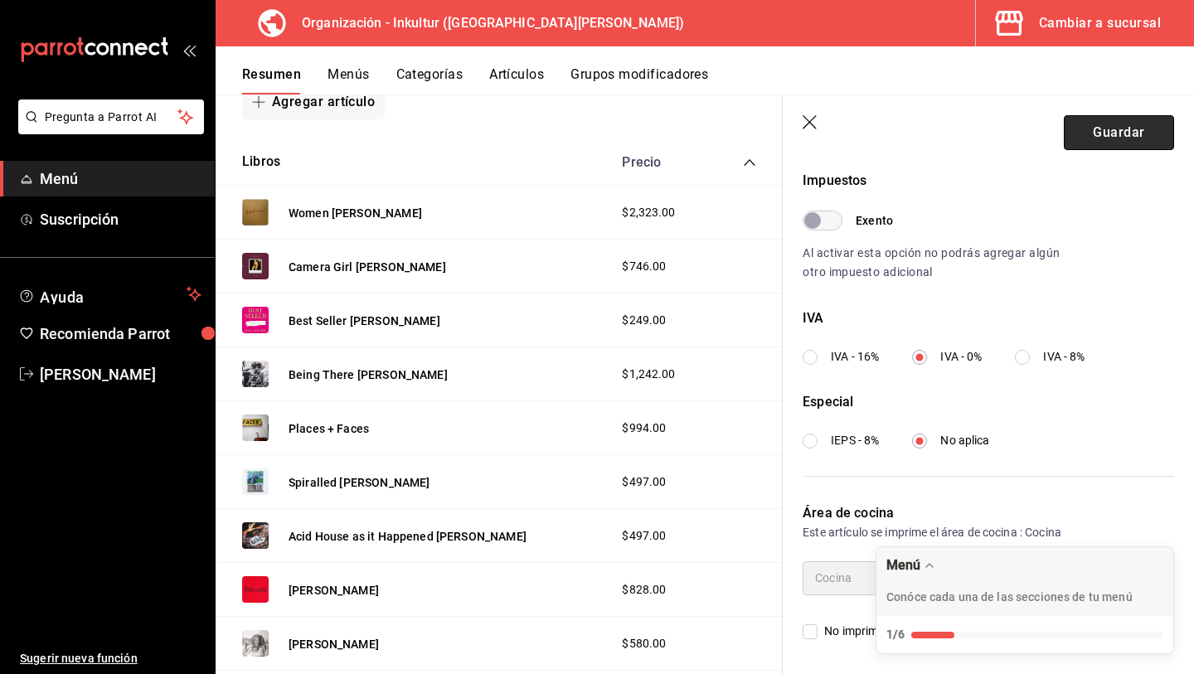
click at [1112, 129] on button "Guardar" at bounding box center [1119, 132] width 110 height 35
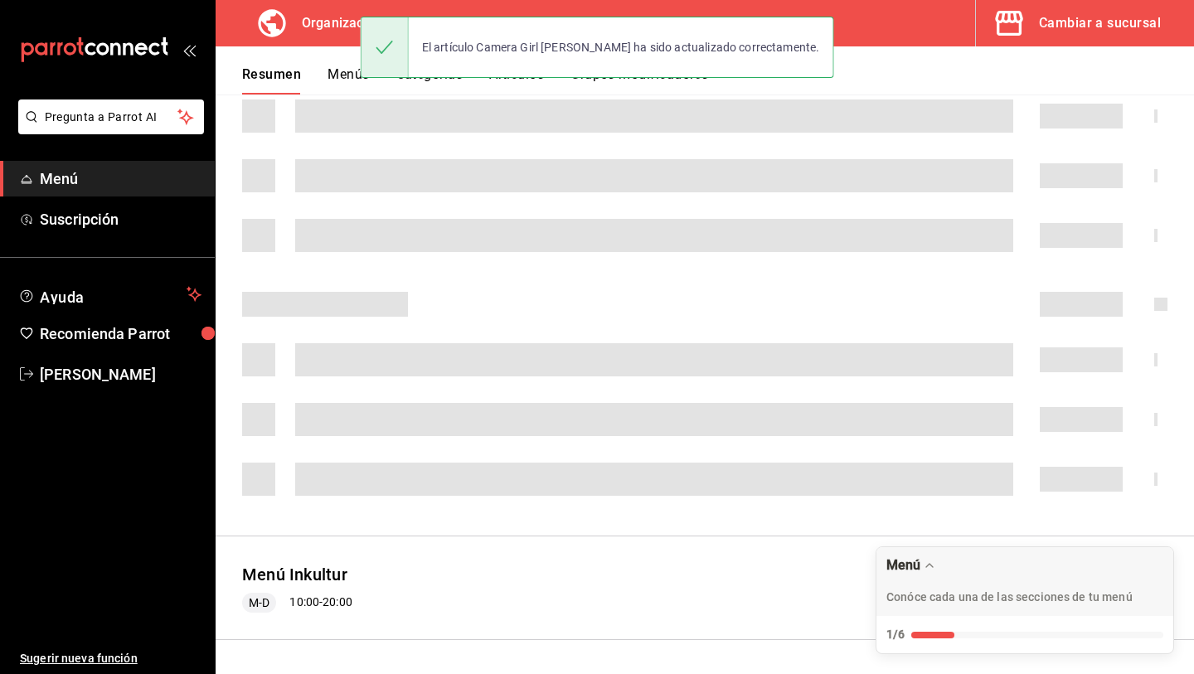
scroll to position [294, 0]
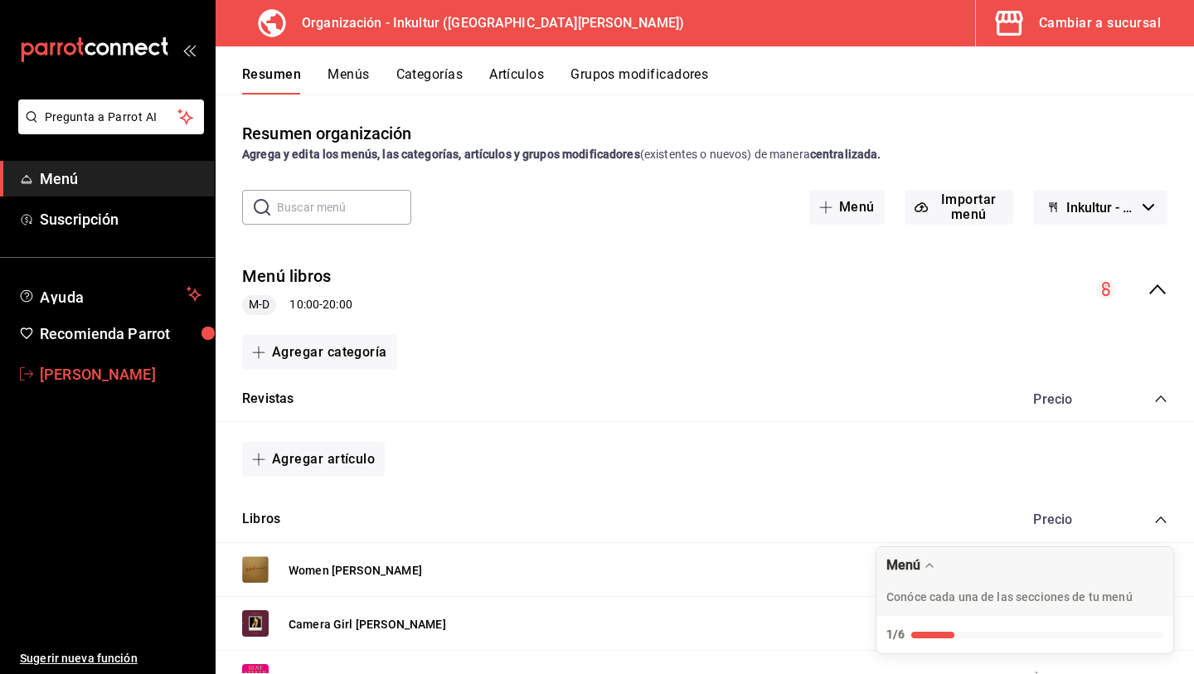
click at [71, 377] on span "[PERSON_NAME]" at bounding box center [121, 374] width 162 height 22
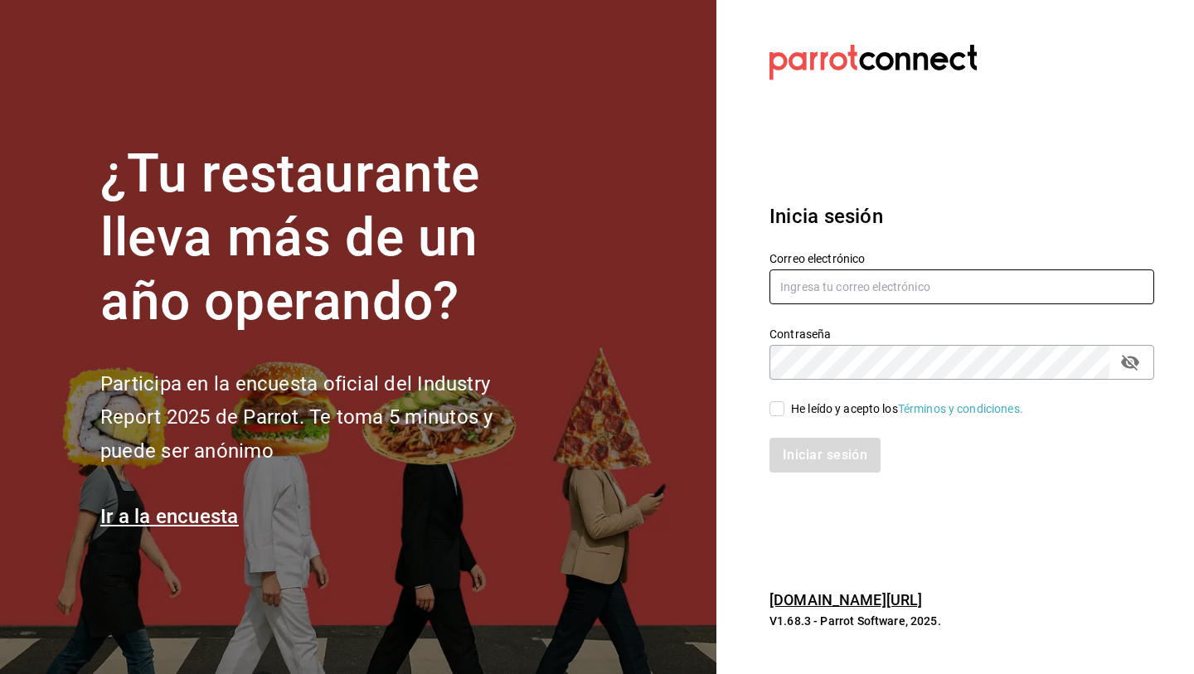
click at [825, 299] on input "text" at bounding box center [962, 287] width 385 height 35
type input "andreagarzaruiz91@gmail.com"
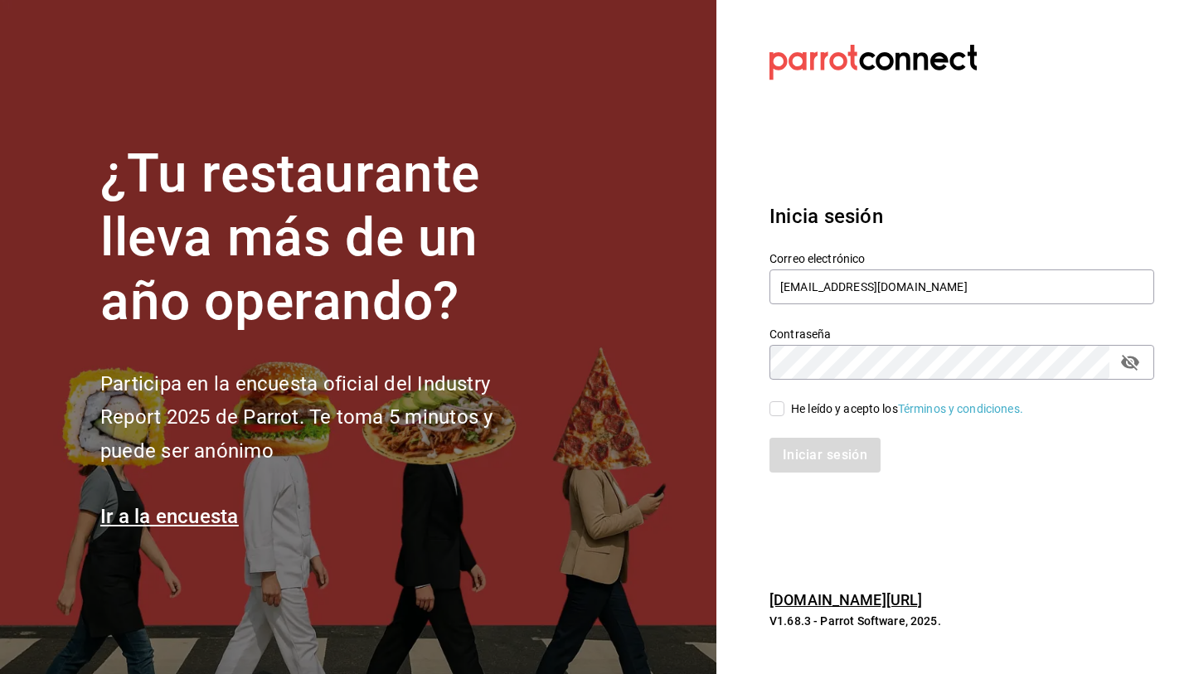
click at [785, 411] on span "He leído y acepto los Términos y condiciones." at bounding box center [904, 409] width 239 height 17
click at [785, 411] on input "He leído y acepto los Términos y condiciones." at bounding box center [777, 408] width 15 height 15
checkbox input "true"
click at [802, 452] on button "Iniciar sesión" at bounding box center [826, 455] width 113 height 35
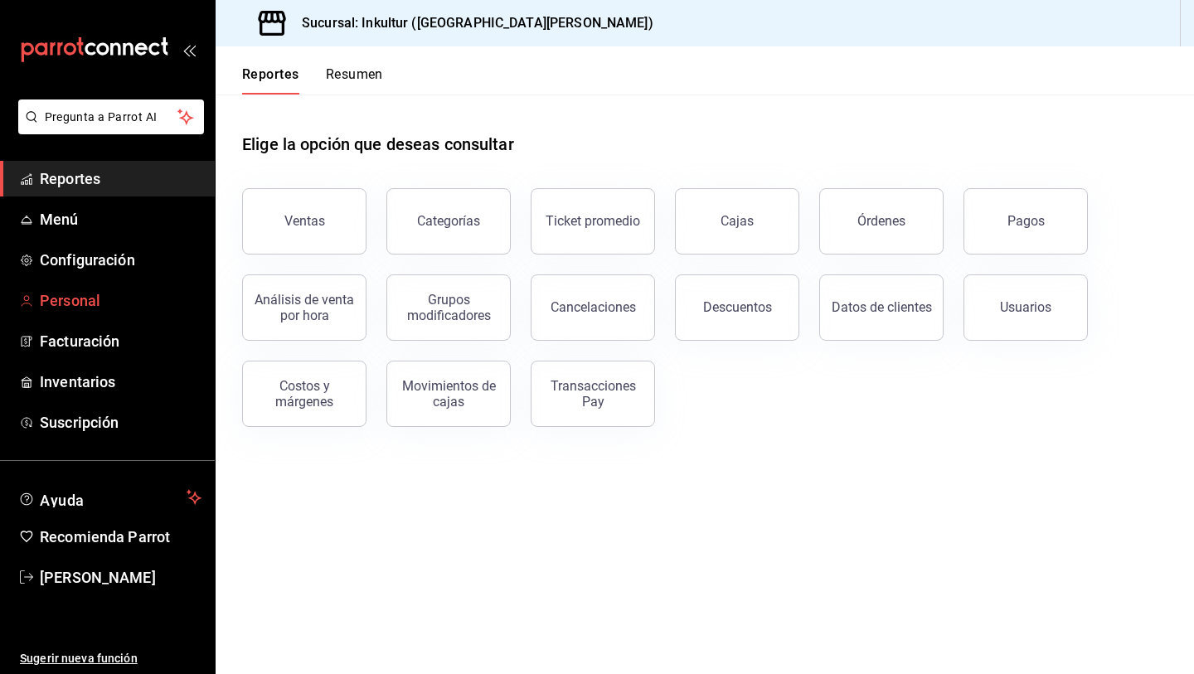
click at [45, 299] on span "Personal" at bounding box center [121, 300] width 162 height 22
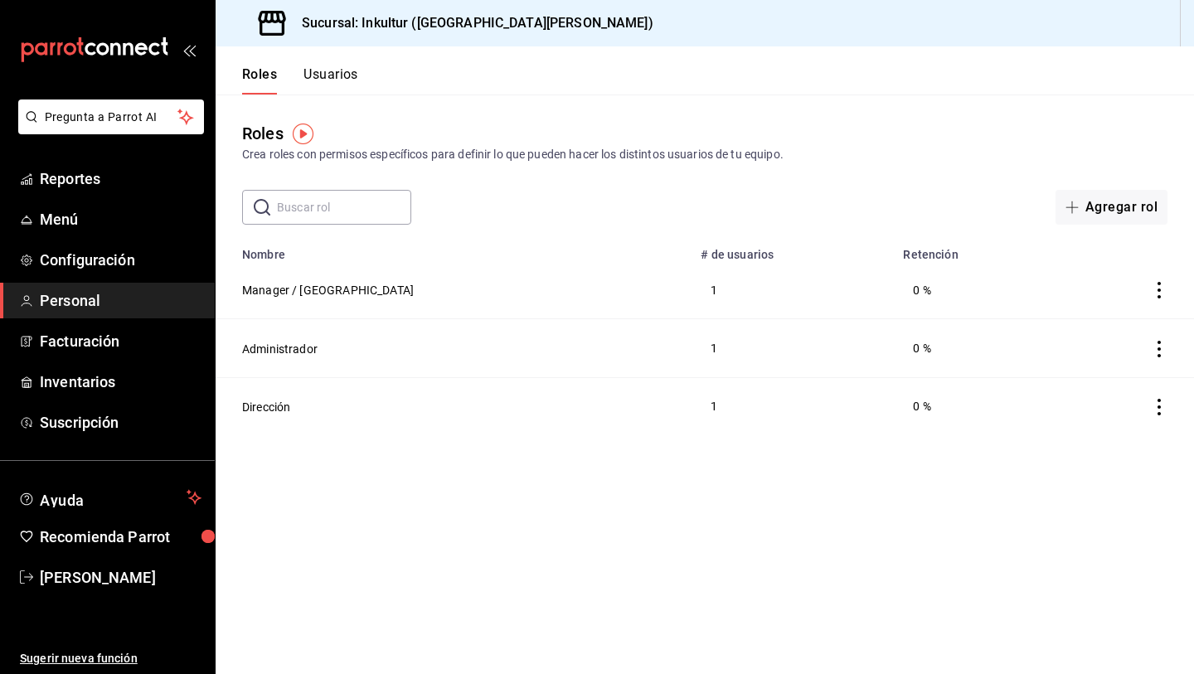
click at [320, 75] on button "Usuarios" at bounding box center [331, 80] width 55 height 28
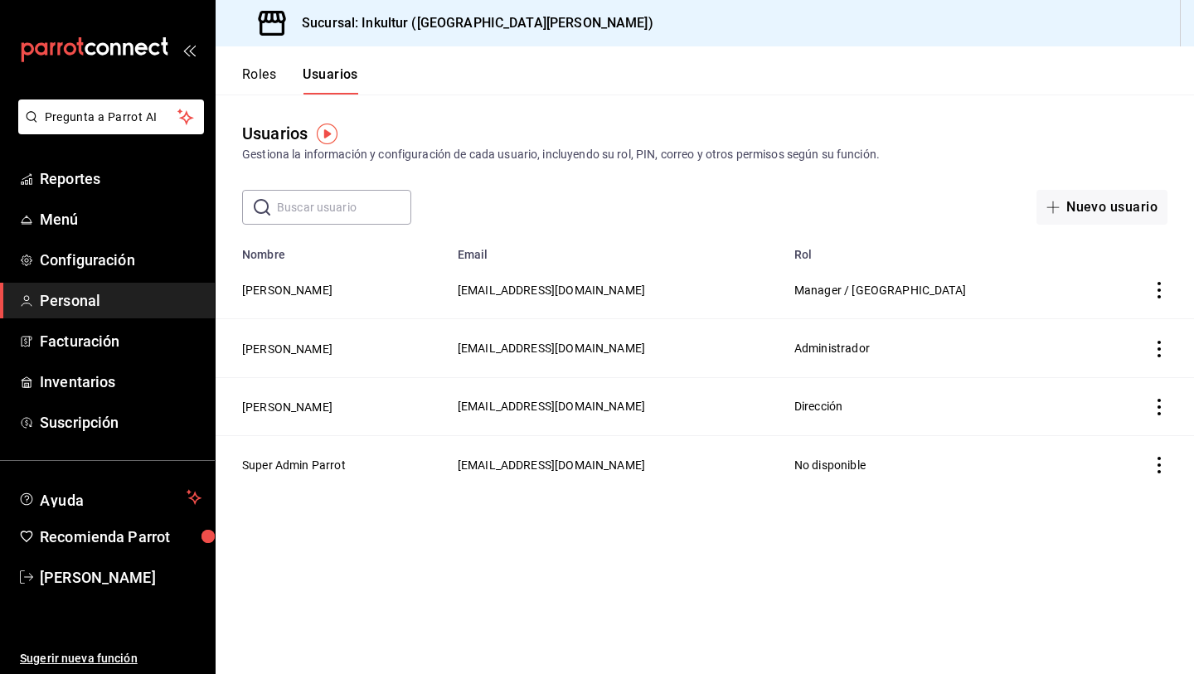
click at [1155, 286] on icon "actions" at bounding box center [1159, 290] width 17 height 17
click at [797, 252] on div at bounding box center [597, 337] width 1194 height 674
click at [279, 289] on button "Debanhi Flores" at bounding box center [287, 290] width 90 height 17
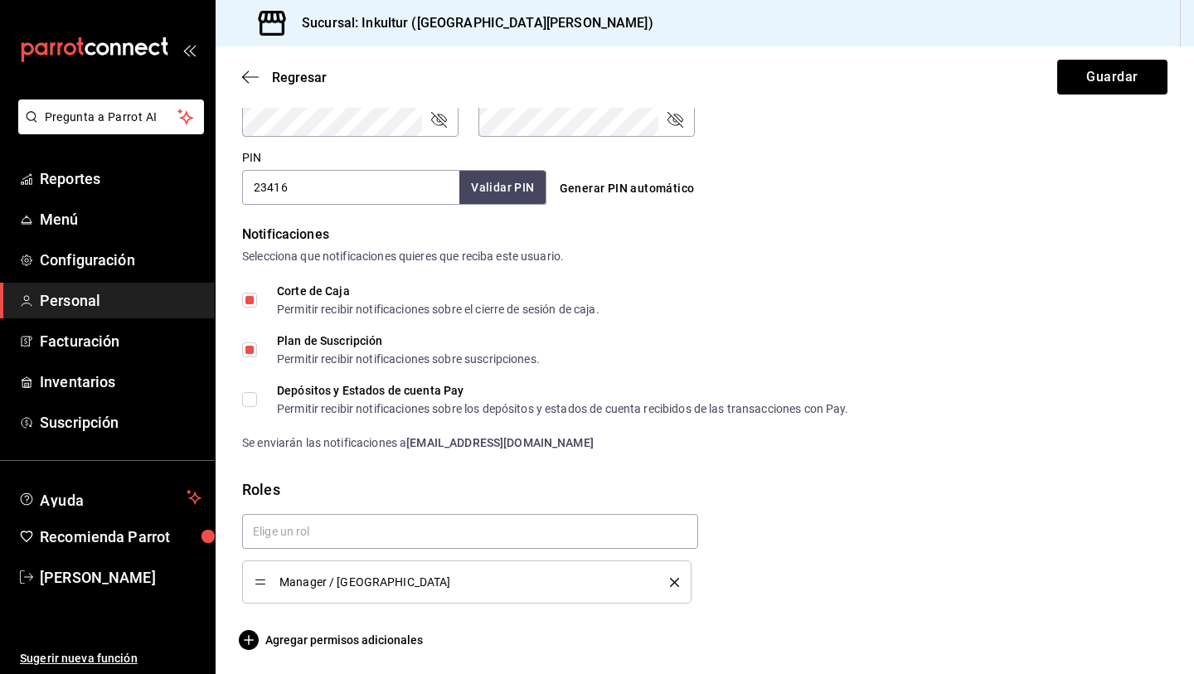
scroll to position [743, 0]
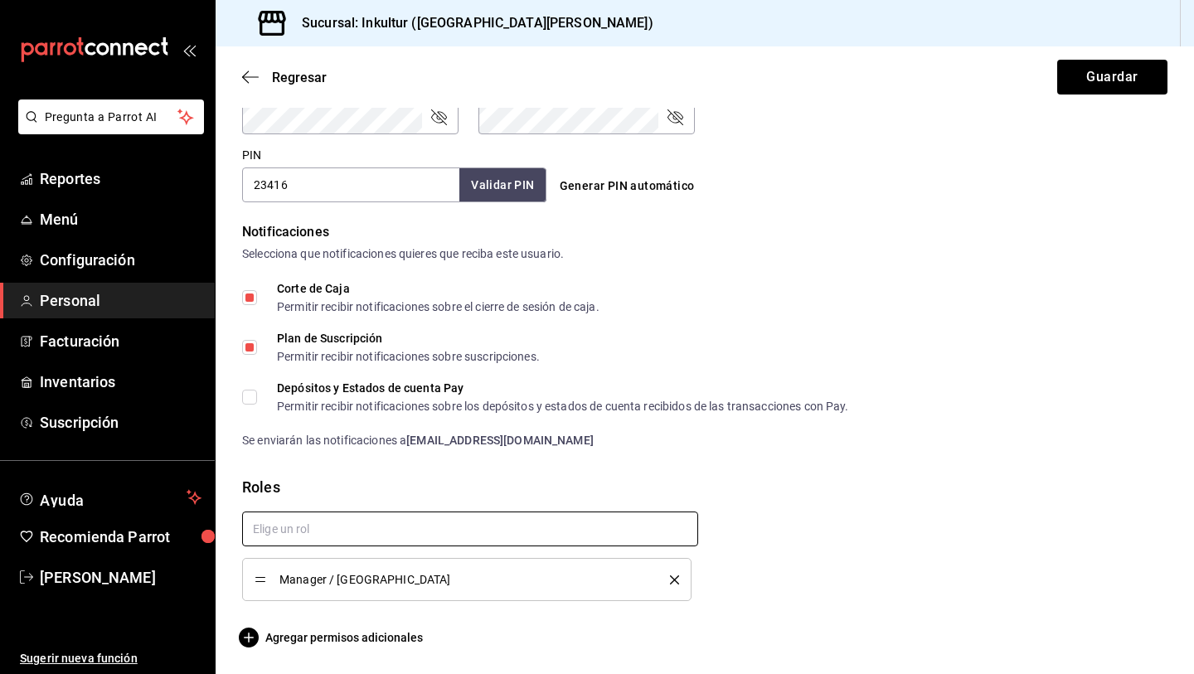
click at [338, 535] on input "text" at bounding box center [470, 529] width 456 height 35
click at [383, 475] on form "Datos personales Nombre Debanhi Apellido Flores Número celular (opcional) +52 (…" at bounding box center [705, 13] width 926 height 1270
click at [321, 636] on span "Agregar permisos adicionales" at bounding box center [332, 638] width 181 height 20
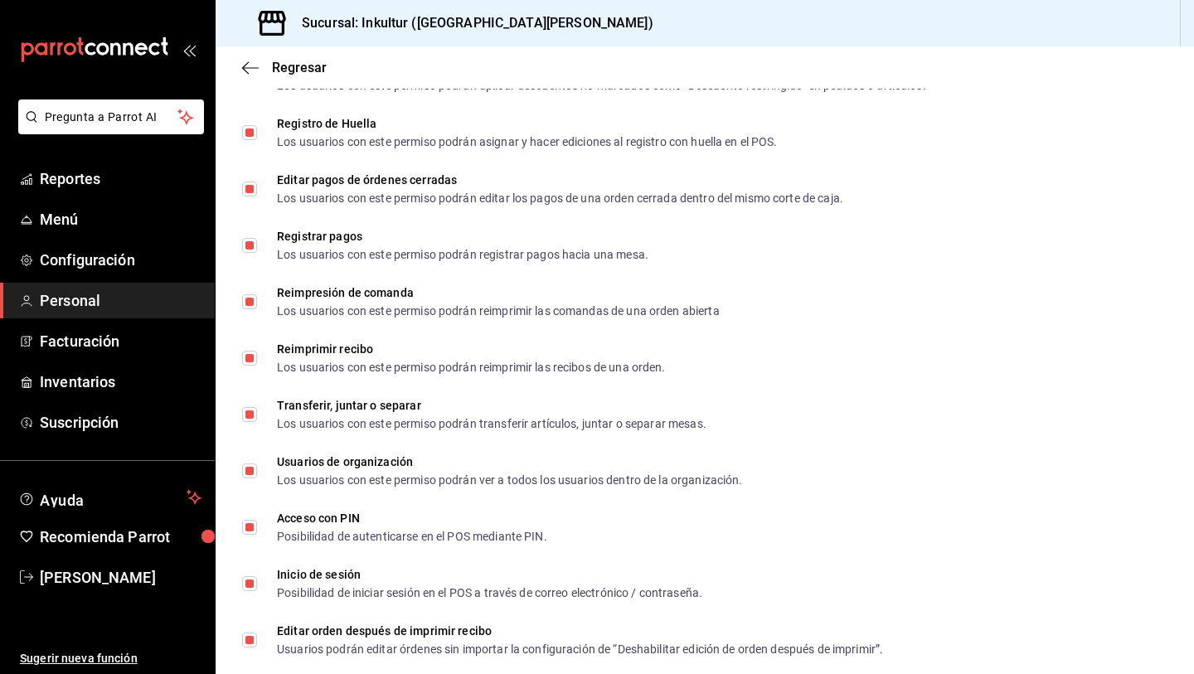
scroll to position [2303, 0]
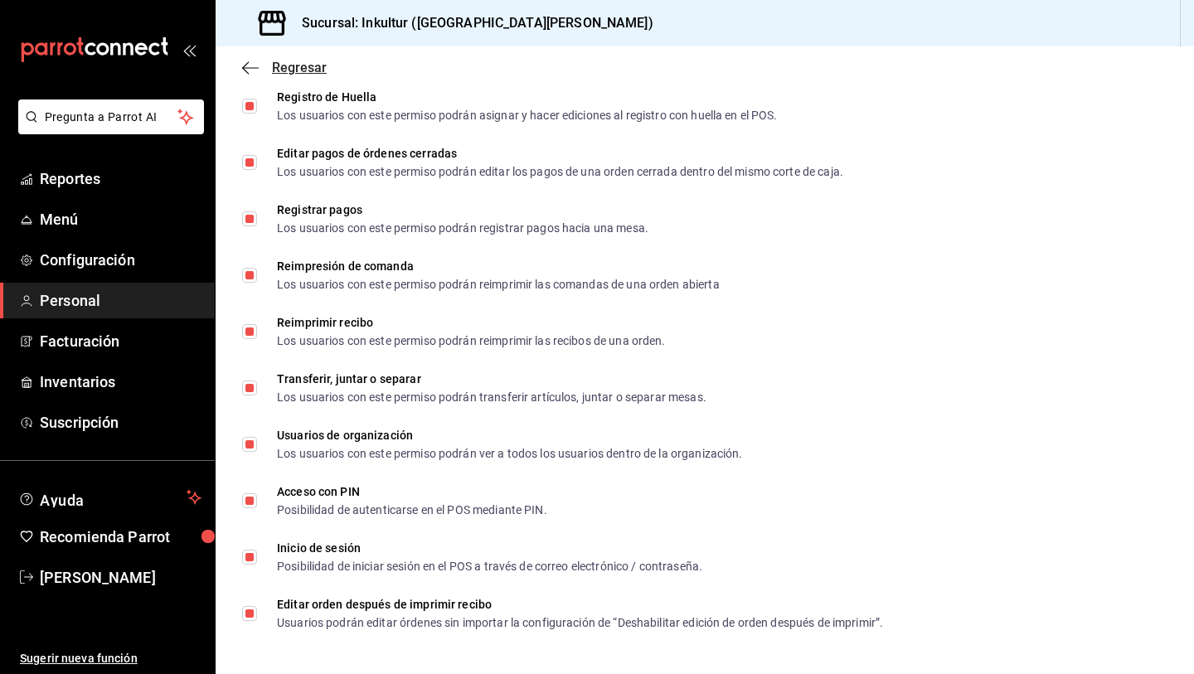
click at [248, 61] on icon "button" at bounding box center [250, 68] width 17 height 15
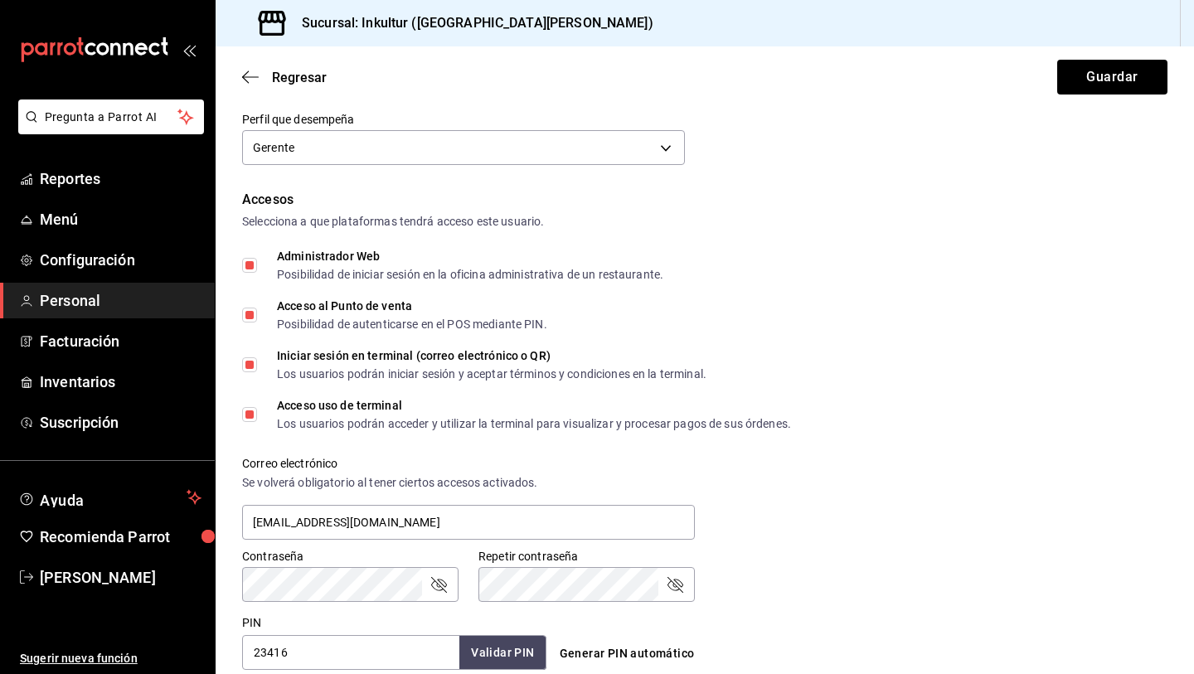
scroll to position [0, 0]
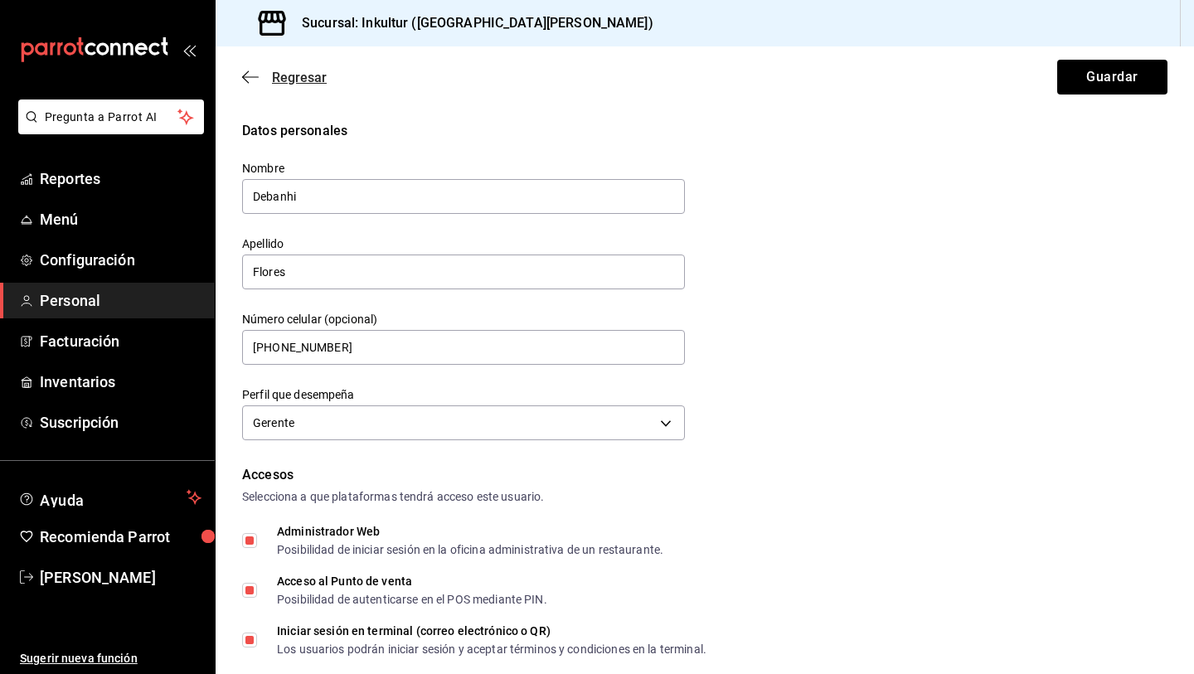
click at [290, 71] on span "Regresar" at bounding box center [299, 78] width 55 height 16
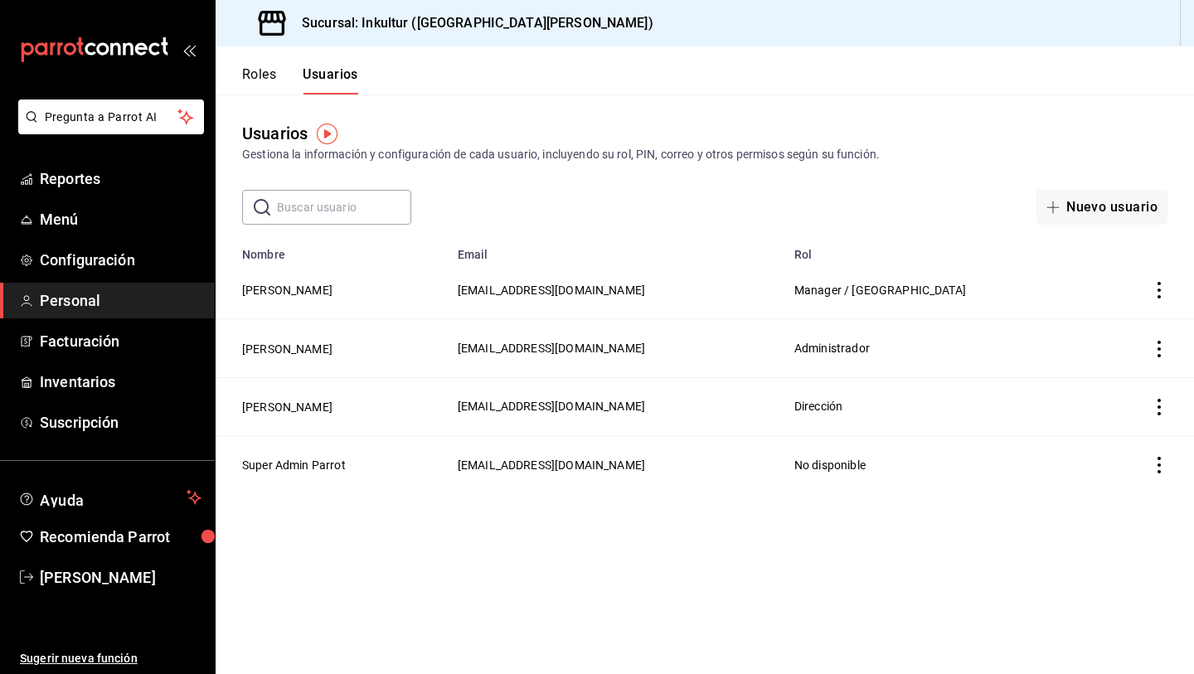
click at [269, 71] on button "Roles" at bounding box center [259, 80] width 34 height 28
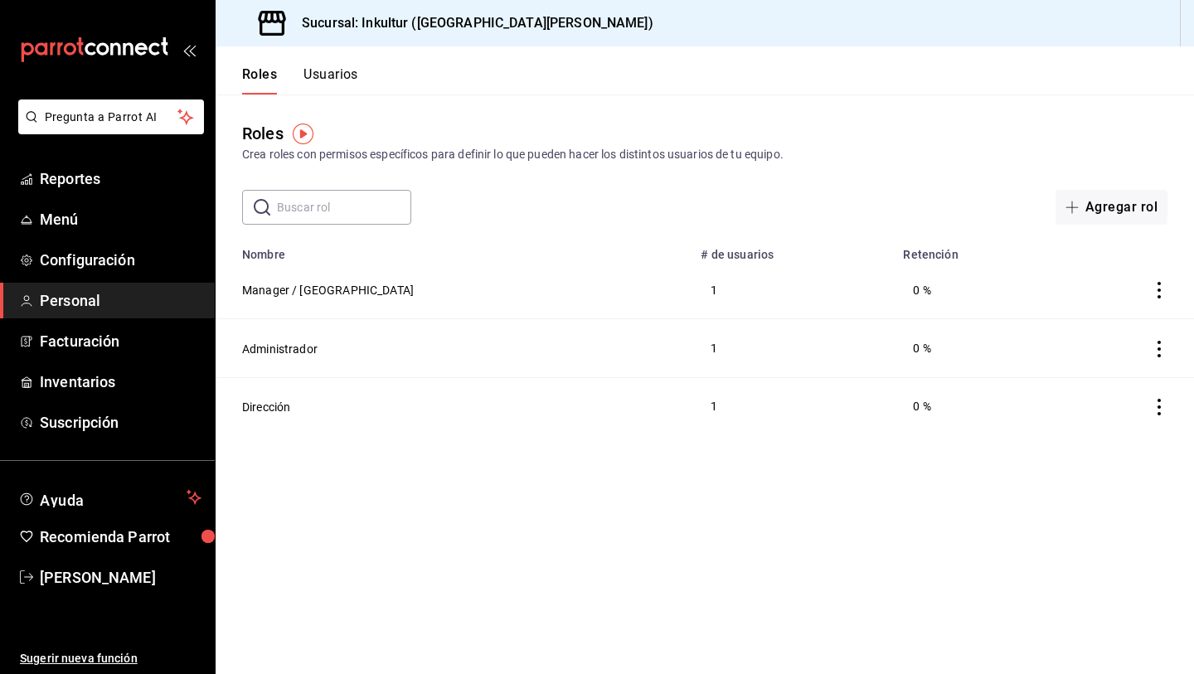
click at [1155, 290] on icon "actions" at bounding box center [1159, 290] width 17 height 17
click at [295, 293] on div at bounding box center [597, 337] width 1194 height 674
click at [291, 281] on td "Manager / Barista" at bounding box center [453, 290] width 475 height 58
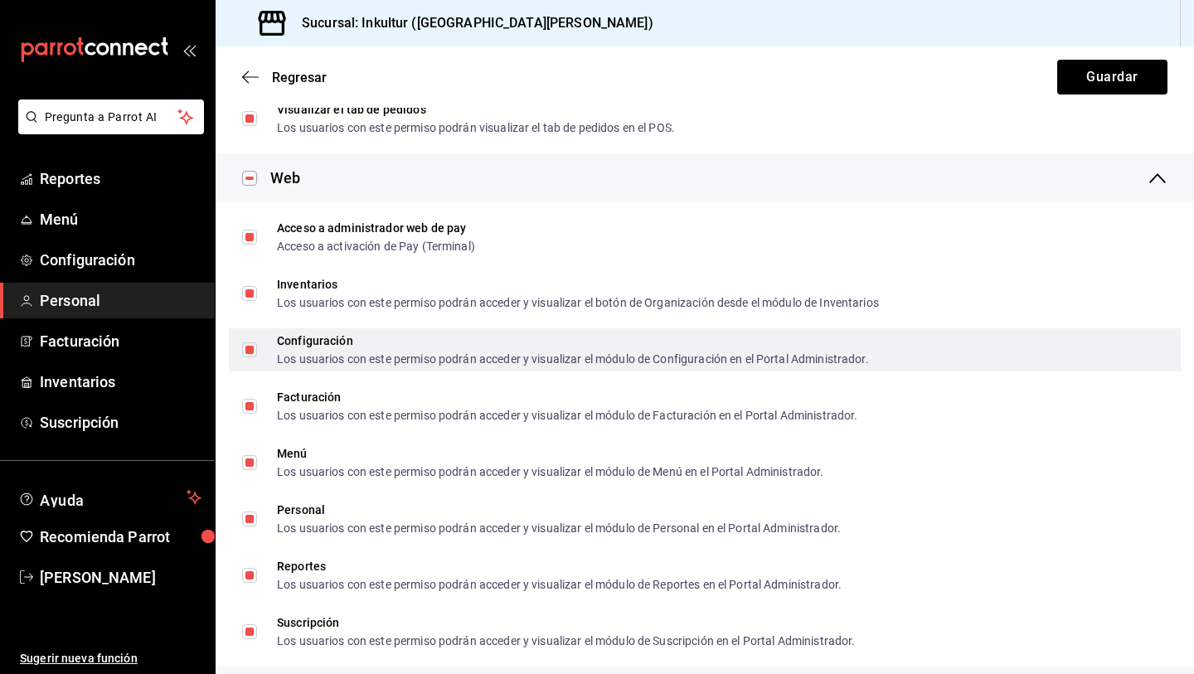
scroll to position [1072, 0]
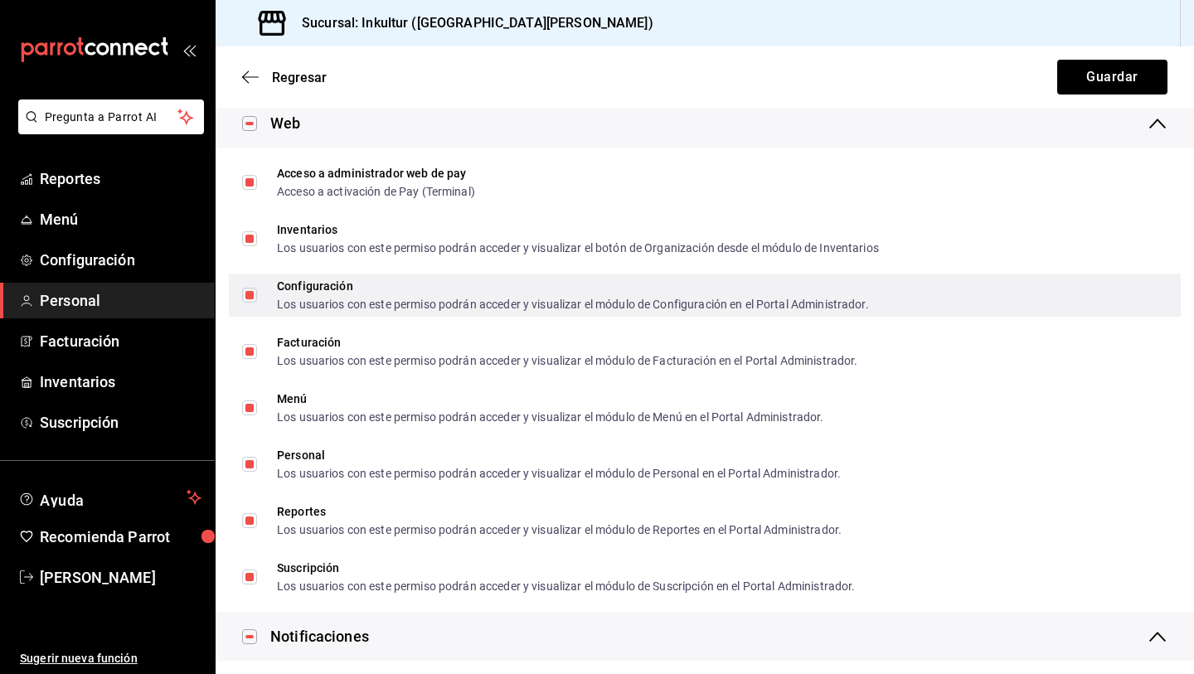
click at [248, 296] on input "Configuración Los usuarios con este permiso podrán acceder y visualizar el módu…" at bounding box center [249, 295] width 15 height 15
checkbox input "false"
click at [253, 299] on input "Configuración Los usuarios con este permiso podrán acceder y visualizar el módu…" at bounding box center [249, 295] width 15 height 15
checkbox input "true"
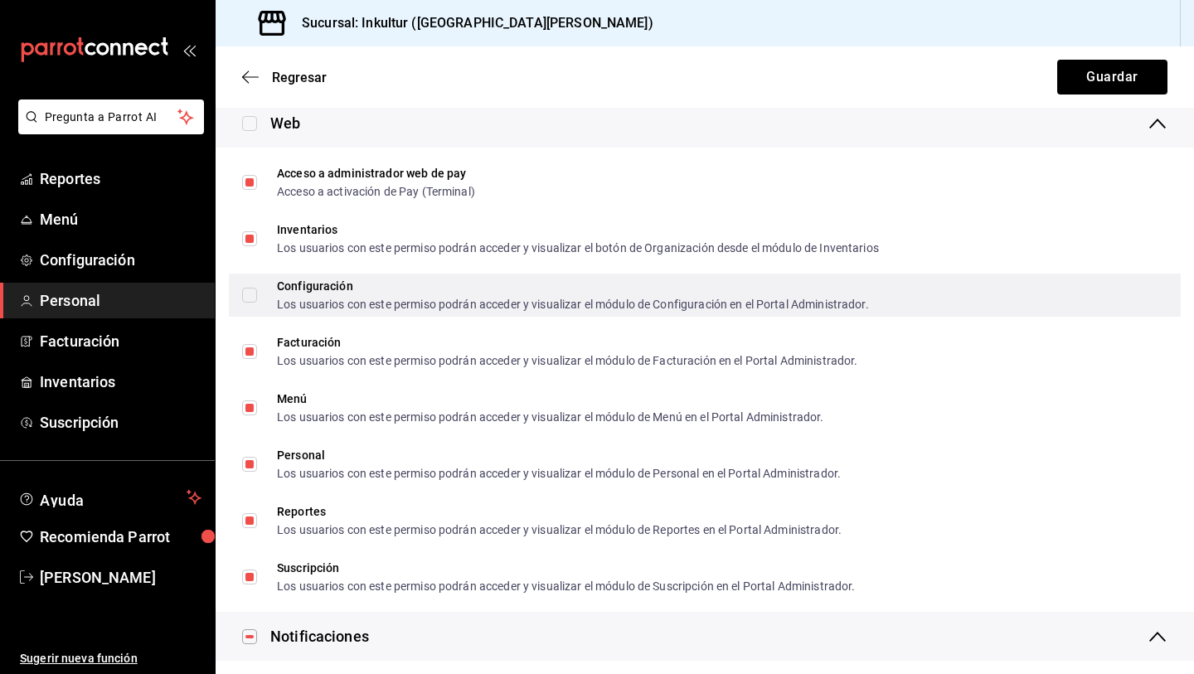
checkbox input "true"
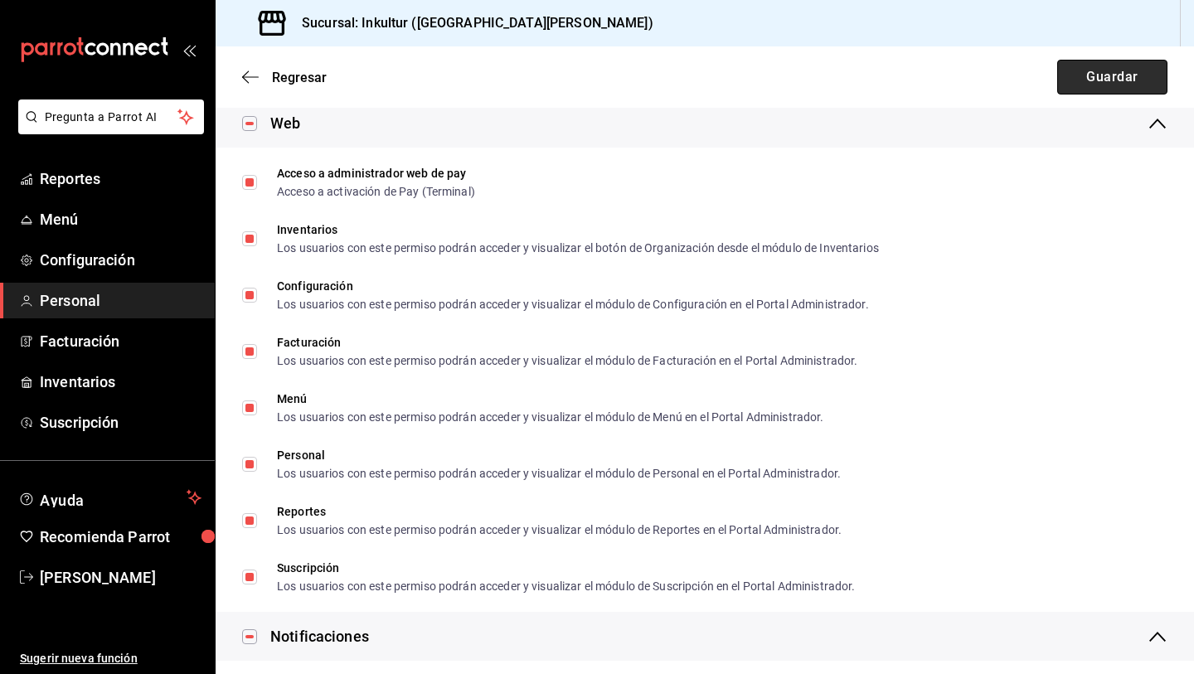
click at [1115, 81] on button "Guardar" at bounding box center [1113, 77] width 110 height 35
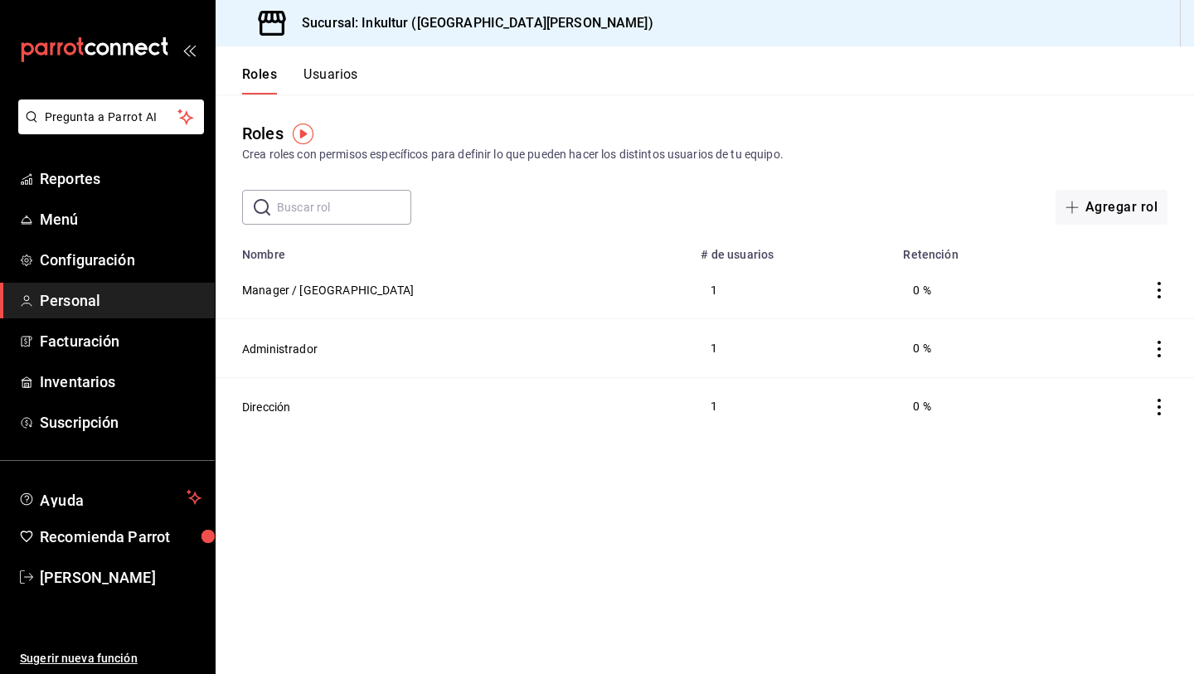
click at [72, 41] on icon "mailbox folders" at bounding box center [94, 49] width 149 height 25
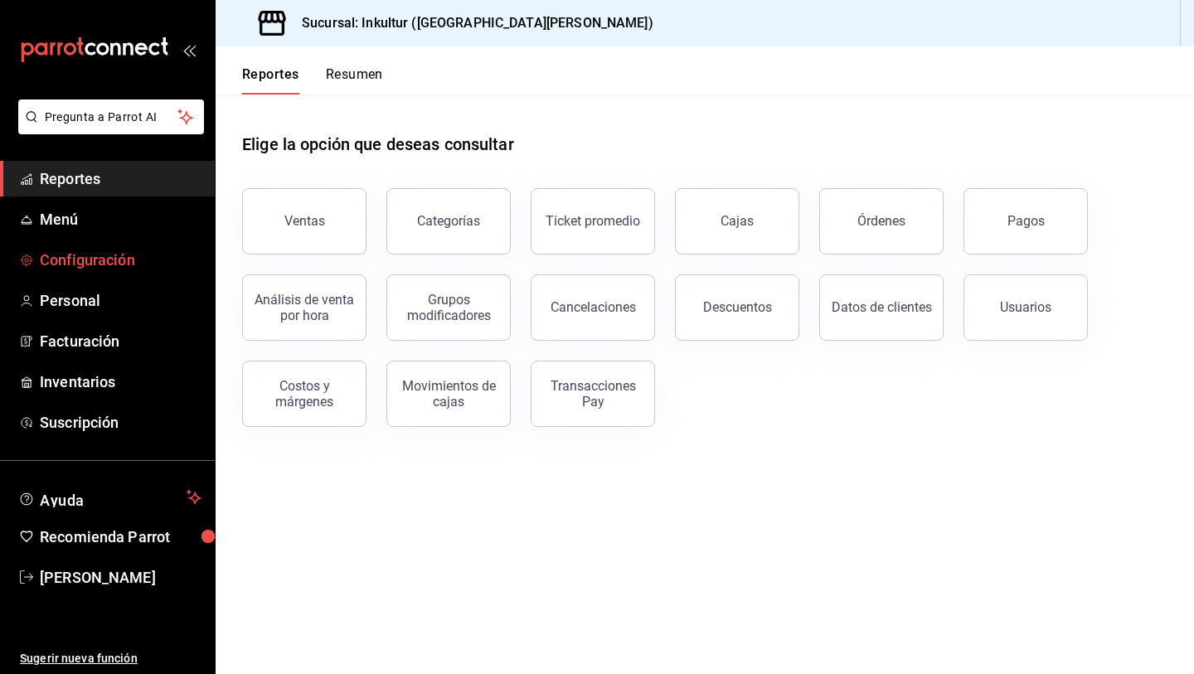
click at [109, 255] on span "Configuración" at bounding box center [121, 260] width 162 height 22
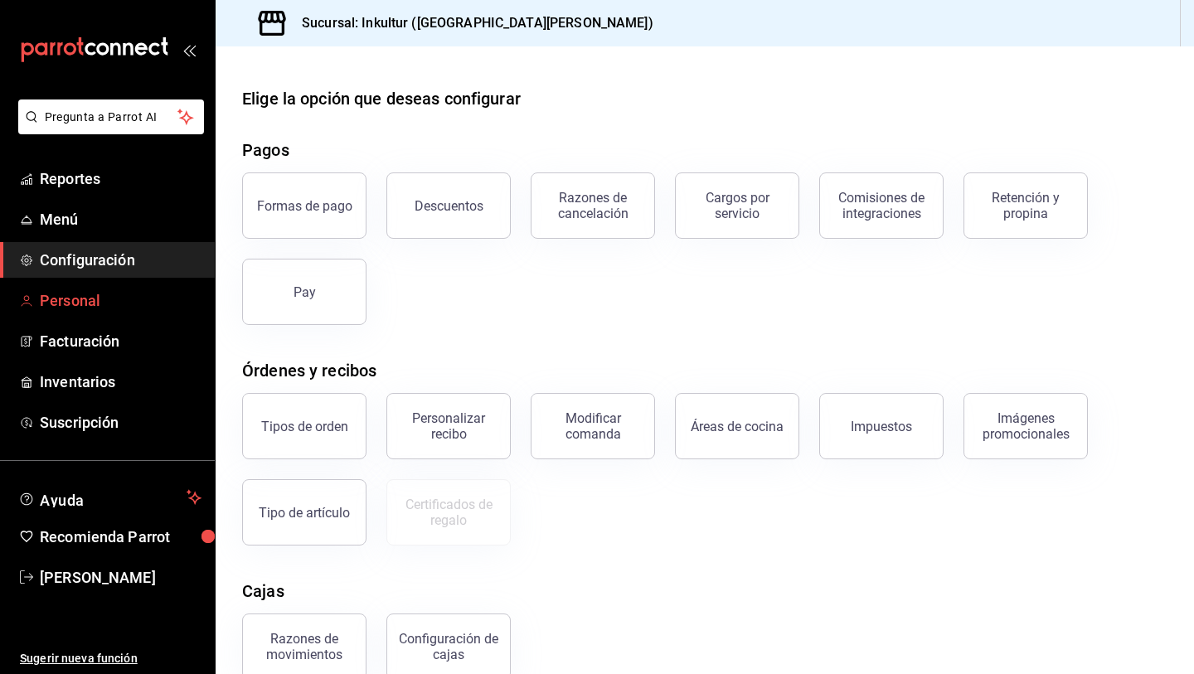
click at [105, 295] on span "Personal" at bounding box center [121, 300] width 162 height 22
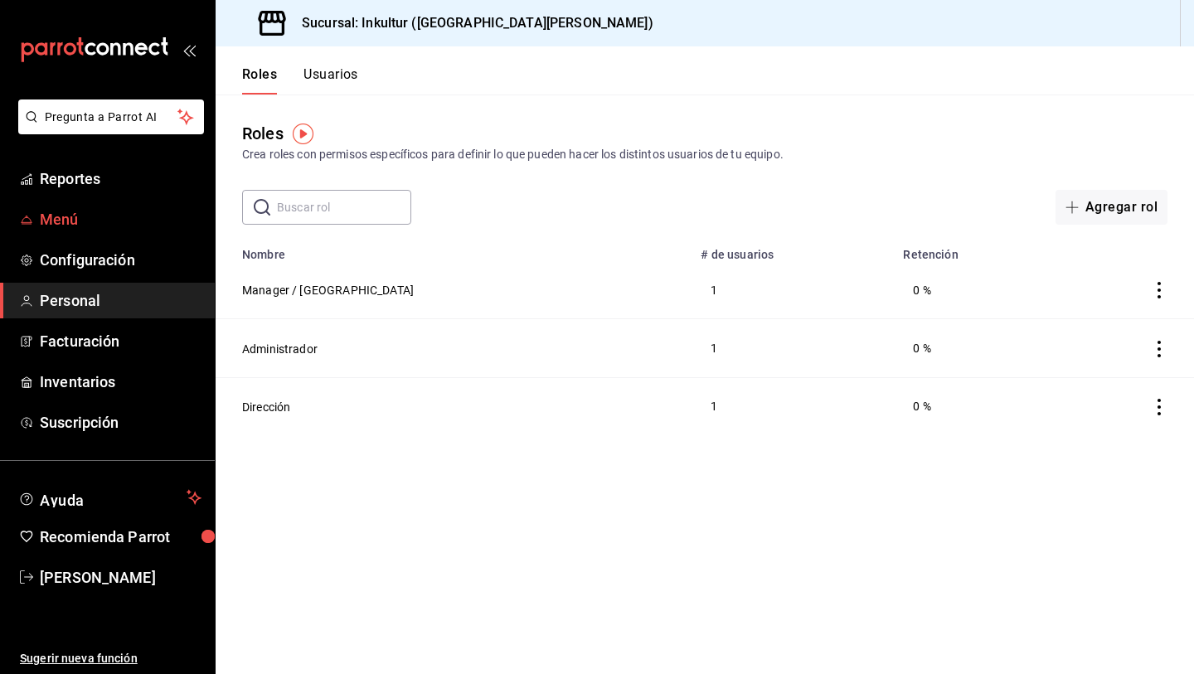
click at [57, 227] on span "Menú" at bounding box center [121, 219] width 162 height 22
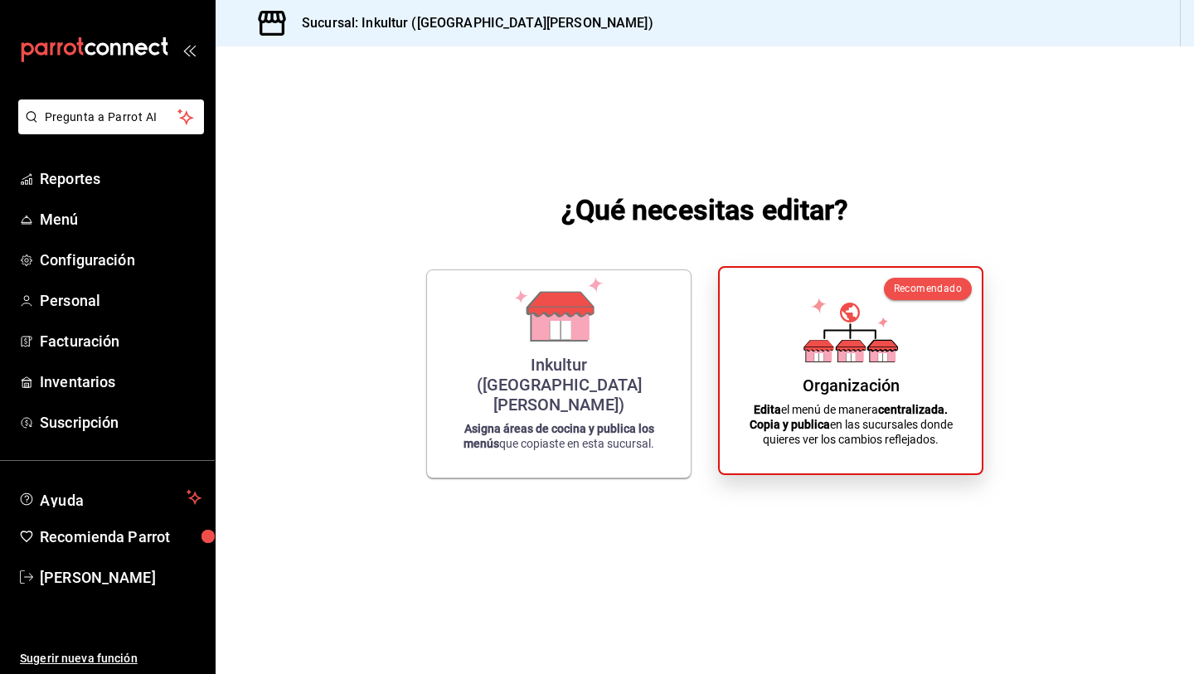
click at [857, 345] on icon at bounding box center [851, 345] width 29 height 11
